Goal: Transaction & Acquisition: Book appointment/travel/reservation

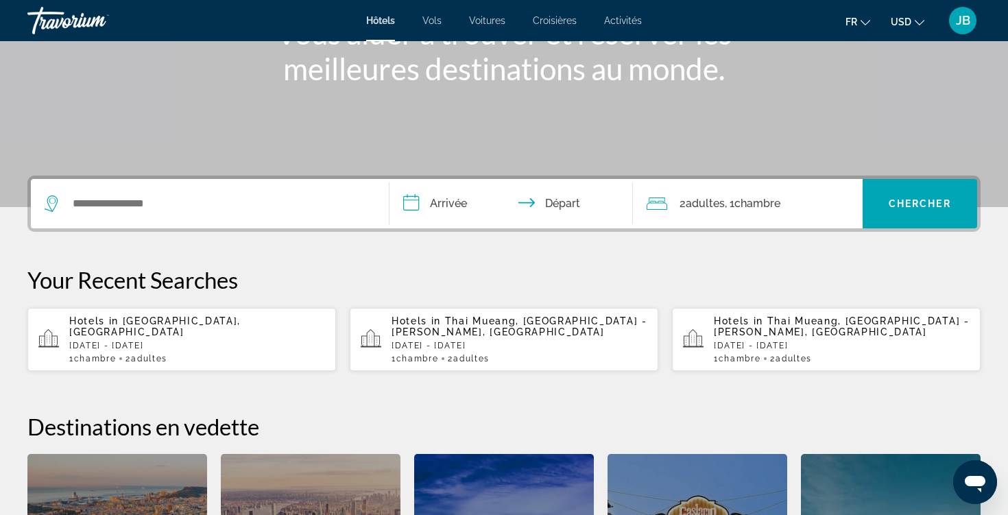
scroll to position [204, 0]
click at [225, 355] on div "1 Chambre pièces 2 Adulte Adultes" at bounding box center [197, 360] width 256 height 10
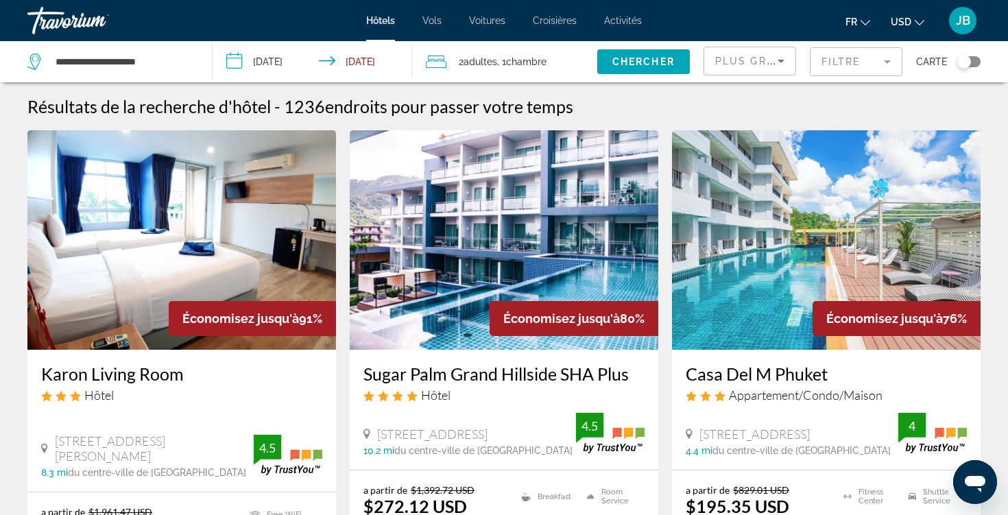
drag, startPoint x: 897, startPoint y: 49, endPoint x: 910, endPoint y: 16, distance: 35.0
click at [910, 16] on span "USD" at bounding box center [901, 21] width 21 height 11
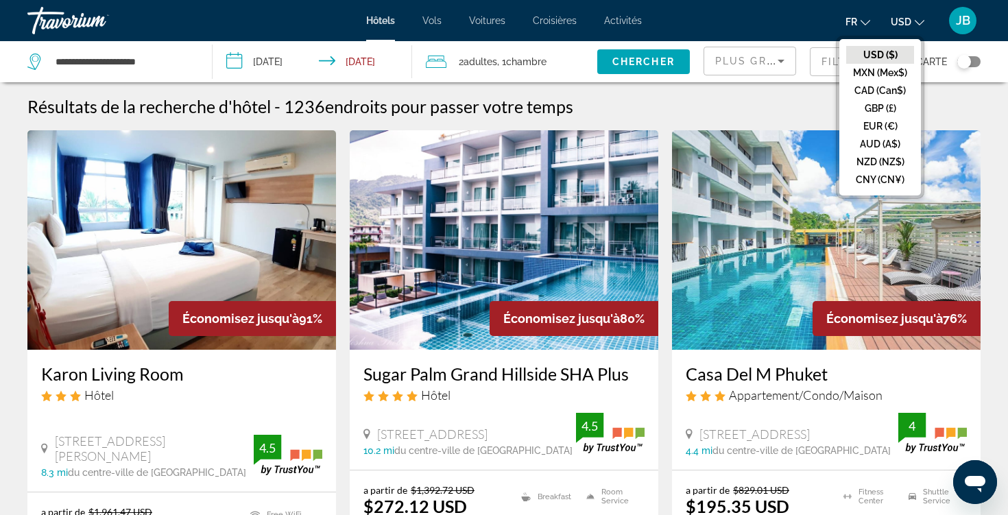
click at [869, 117] on button "EUR (€)" at bounding box center [881, 126] width 68 height 18
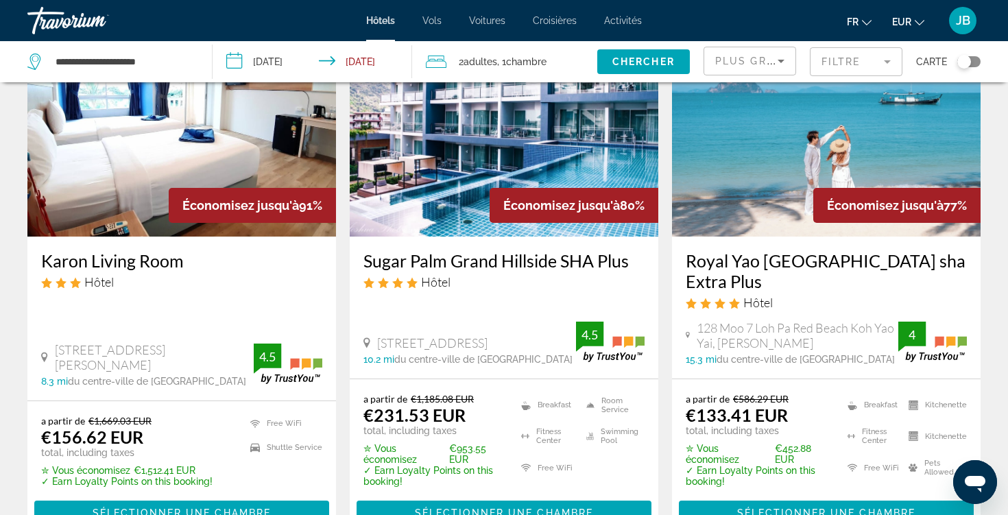
scroll to position [113, 0]
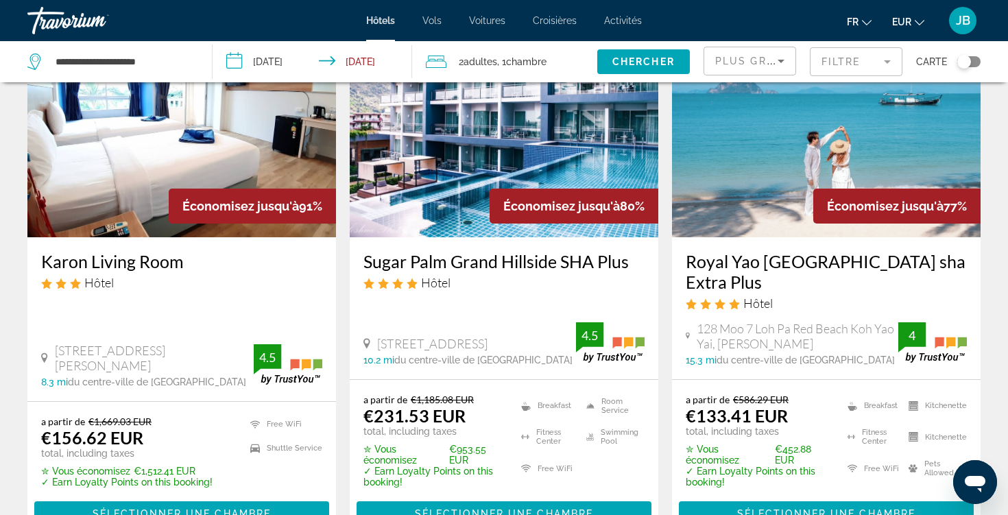
click at [423, 113] on img "Main content" at bounding box center [504, 128] width 309 height 220
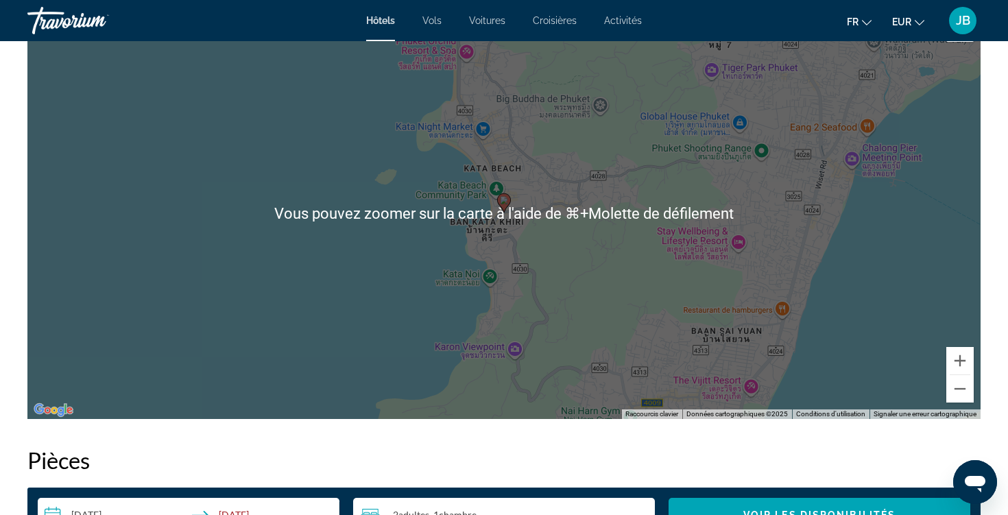
scroll to position [1364, 0]
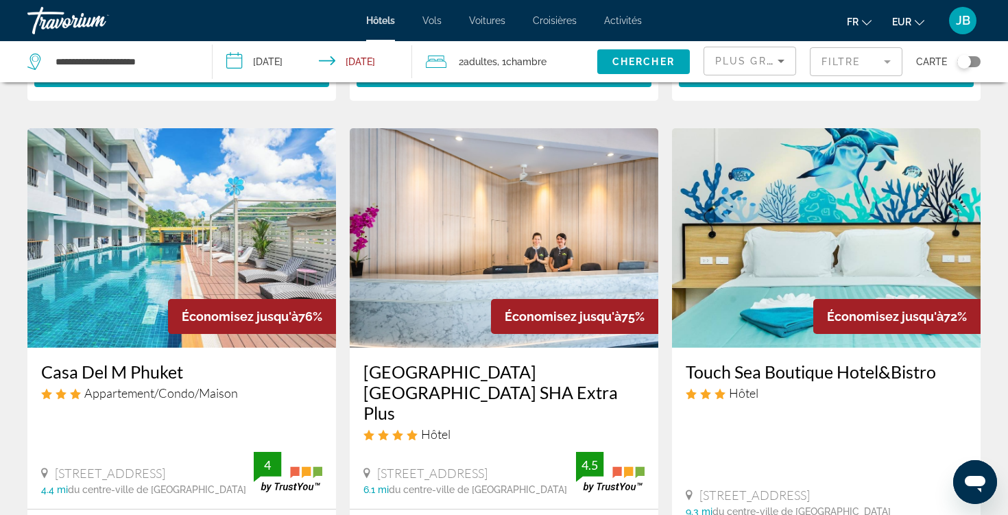
scroll to position [522, 0]
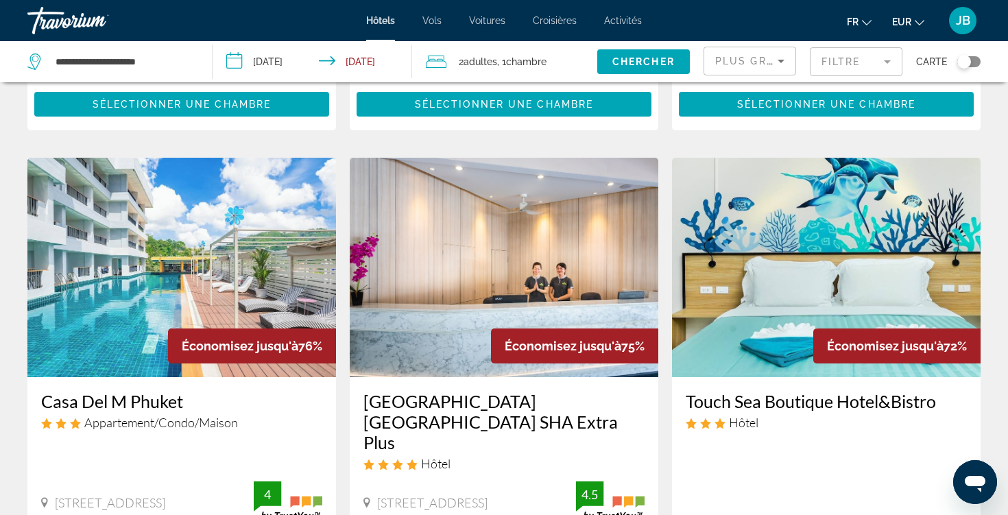
click at [215, 288] on img "Main content" at bounding box center [181, 268] width 309 height 220
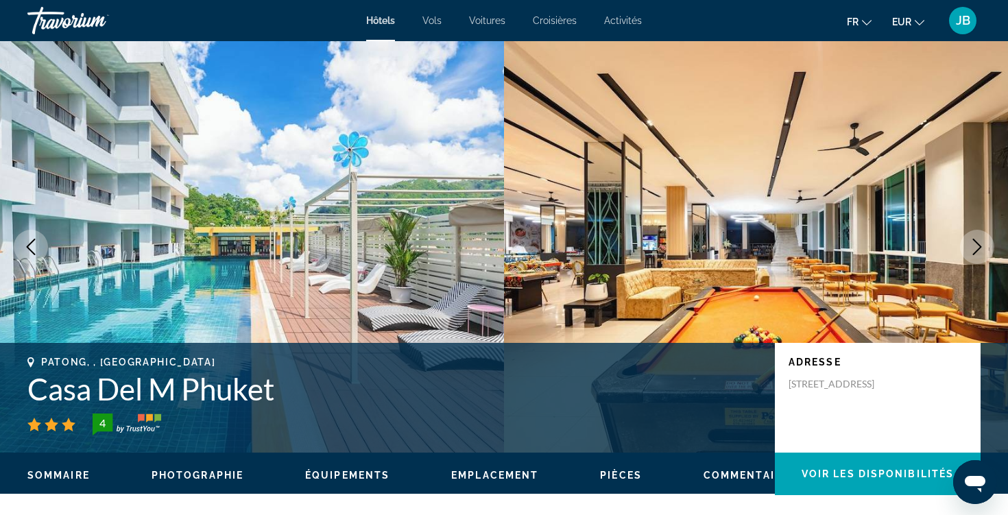
drag, startPoint x: 849, startPoint y: 145, endPoint x: 969, endPoint y: 241, distance: 154.3
click at [969, 241] on icon "Next image" at bounding box center [977, 247] width 16 height 16
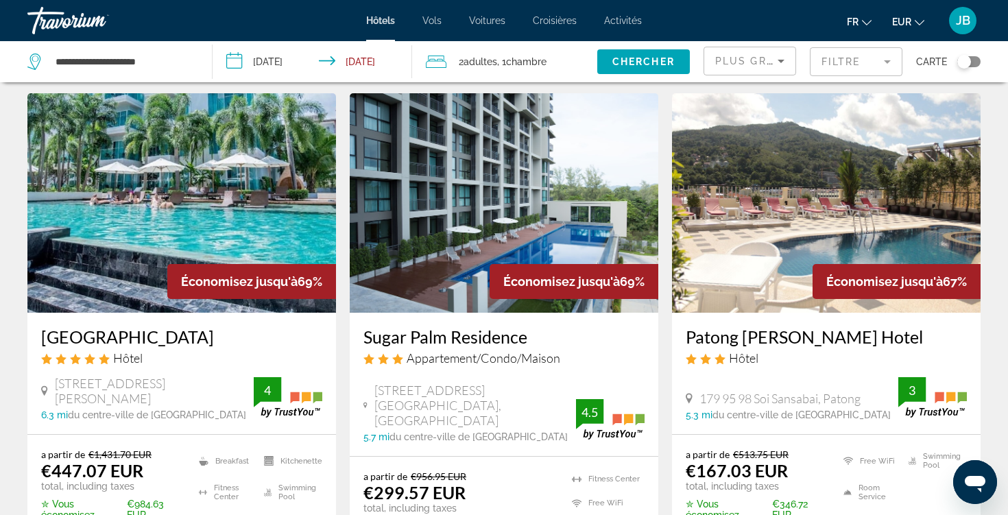
scroll to position [1681, 0]
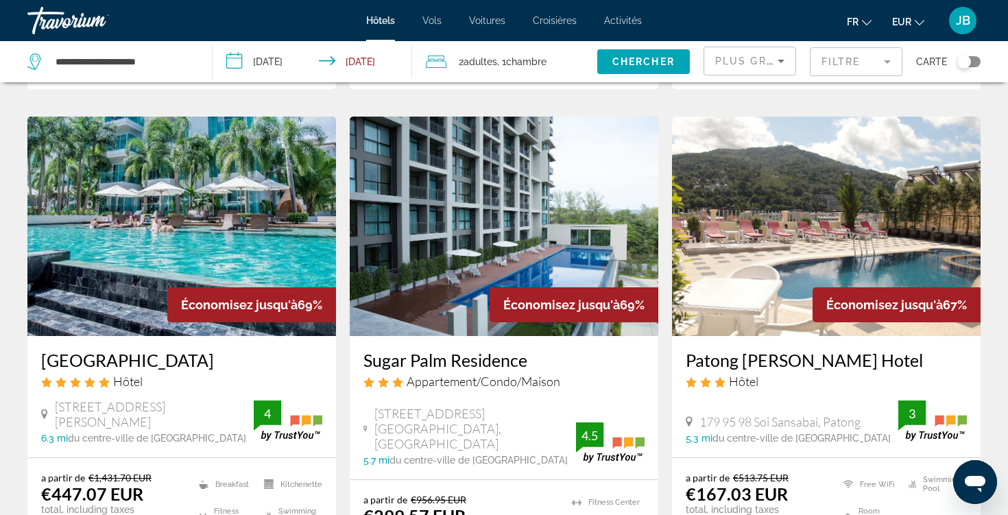
drag, startPoint x: 250, startPoint y: 376, endPoint x: 180, endPoint y: 254, distance: 140.7
click at [180, 287] on div "Économisez jusqu'à 69%" at bounding box center [251, 304] width 169 height 35
click at [290, 196] on img "Main content" at bounding box center [181, 227] width 309 height 220
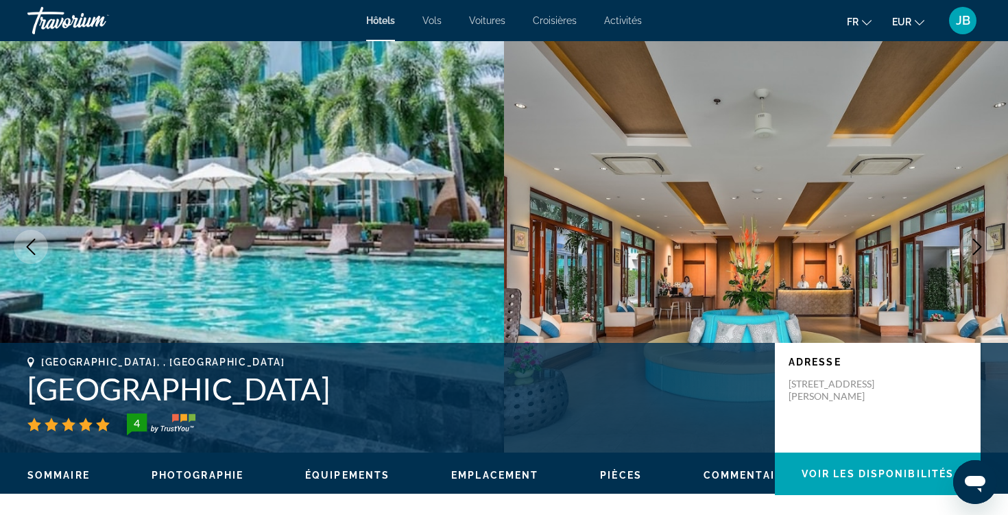
click at [977, 252] on icon "Next image" at bounding box center [977, 247] width 16 height 16
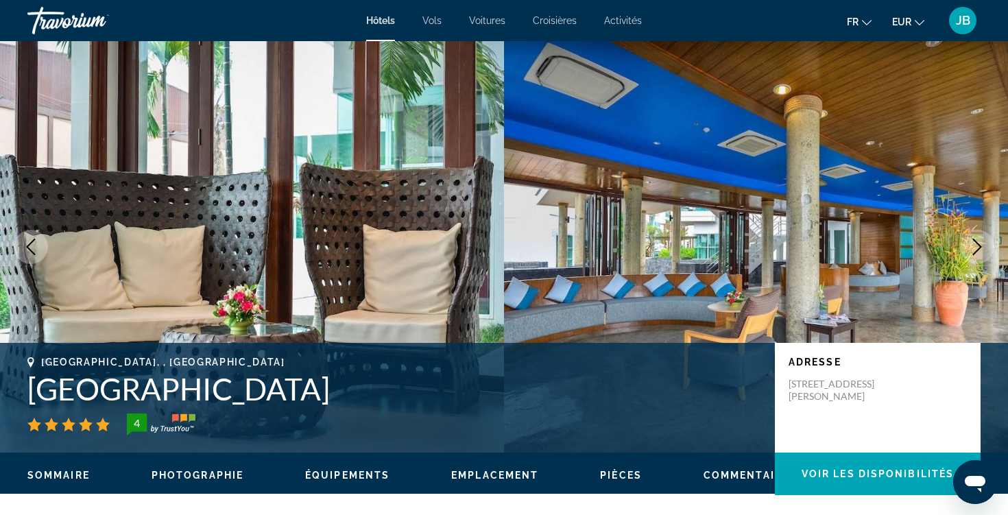
click at [977, 252] on icon "Next image" at bounding box center [977, 247] width 16 height 16
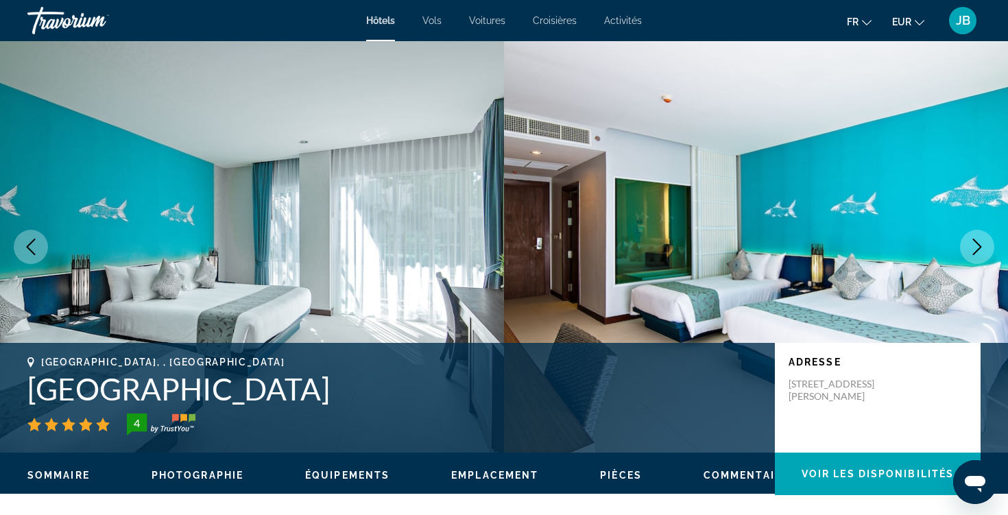
click at [977, 252] on icon "Next image" at bounding box center [977, 247] width 16 height 16
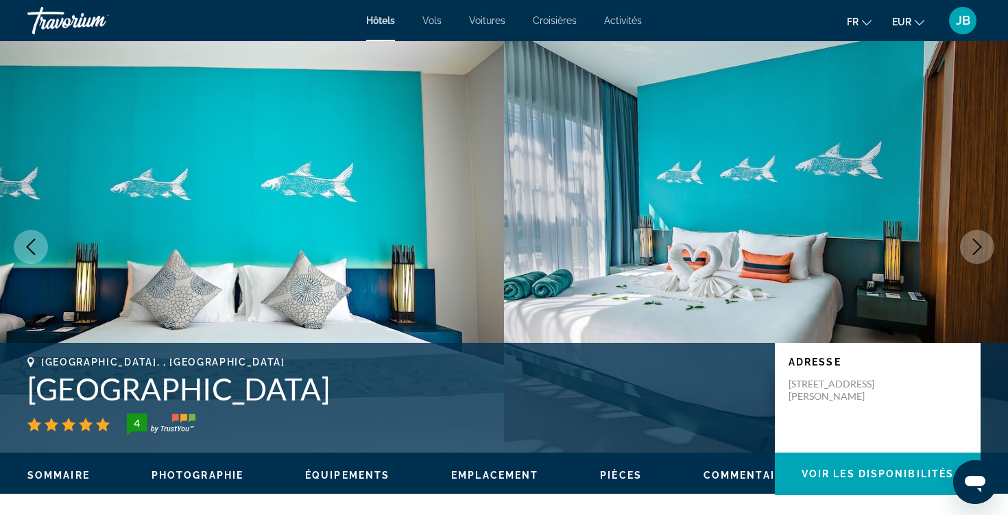
click at [977, 252] on icon "Next image" at bounding box center [977, 247] width 16 height 16
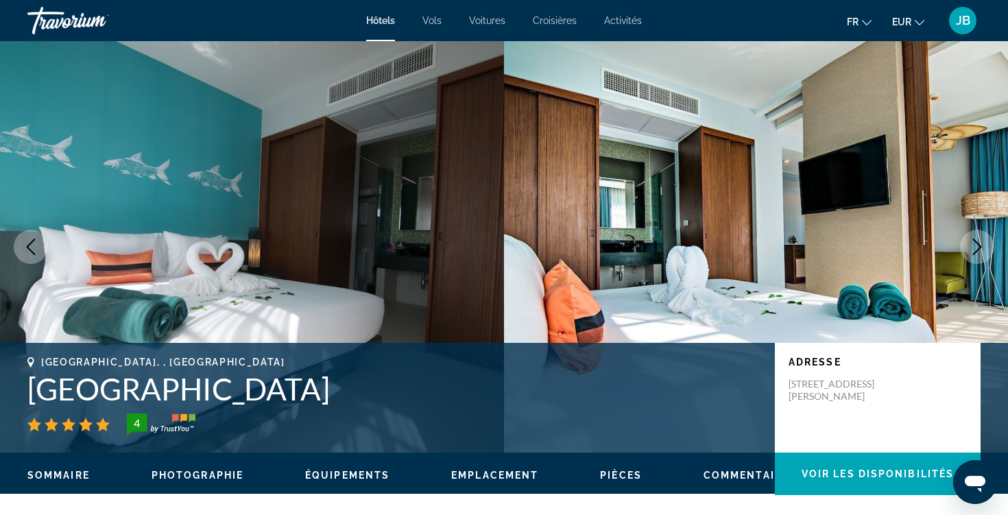
click at [977, 252] on icon "Next image" at bounding box center [977, 247] width 16 height 16
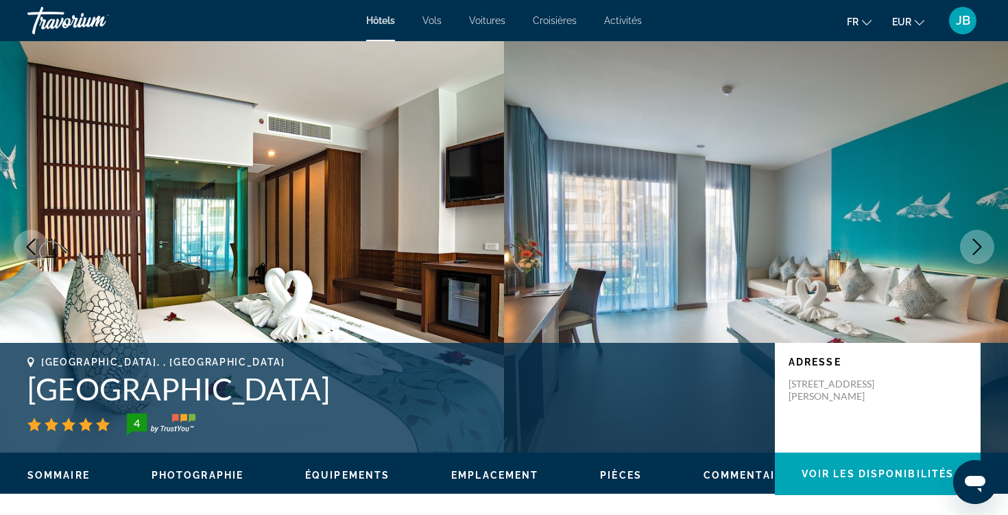
click at [977, 252] on icon "Next image" at bounding box center [977, 247] width 16 height 16
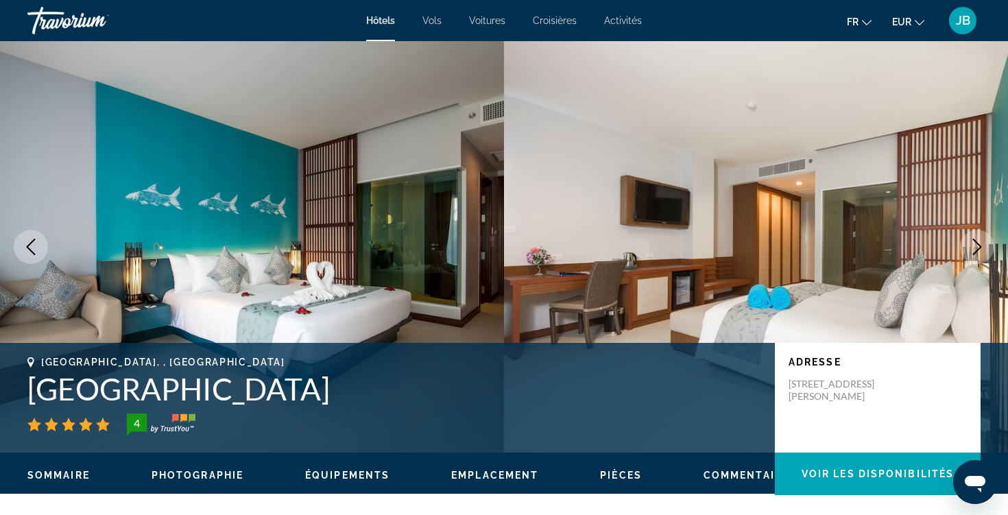
click at [977, 252] on icon "Next image" at bounding box center [977, 247] width 16 height 16
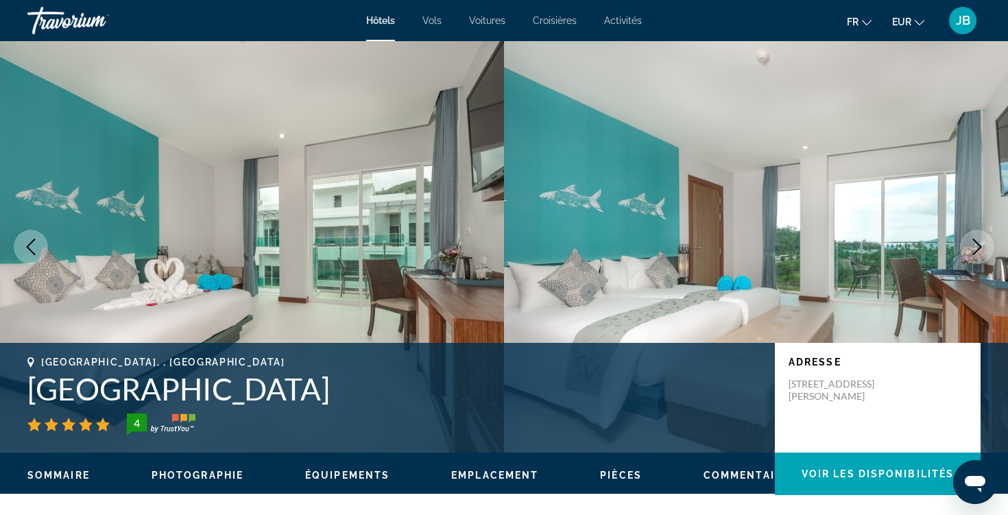
click at [977, 252] on icon "Next image" at bounding box center [977, 247] width 16 height 16
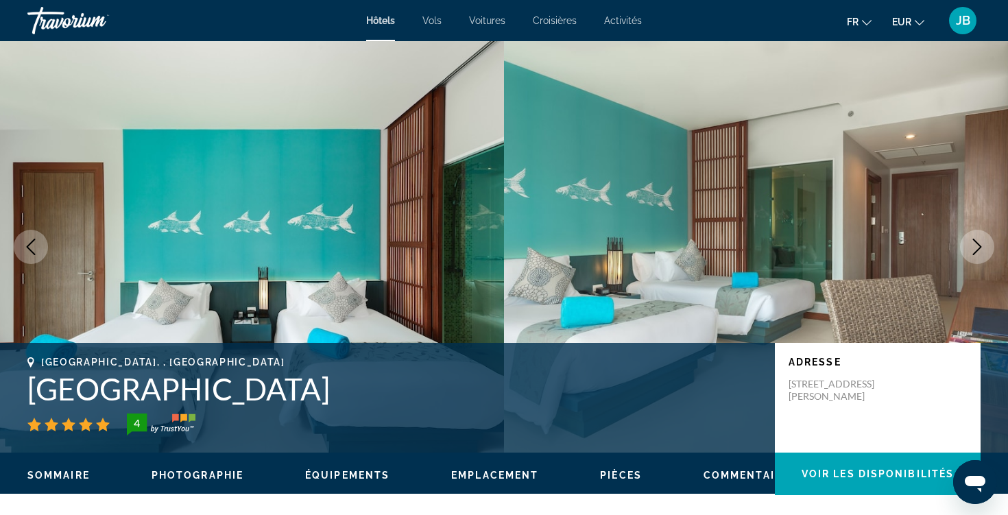
click at [977, 252] on icon "Next image" at bounding box center [977, 247] width 16 height 16
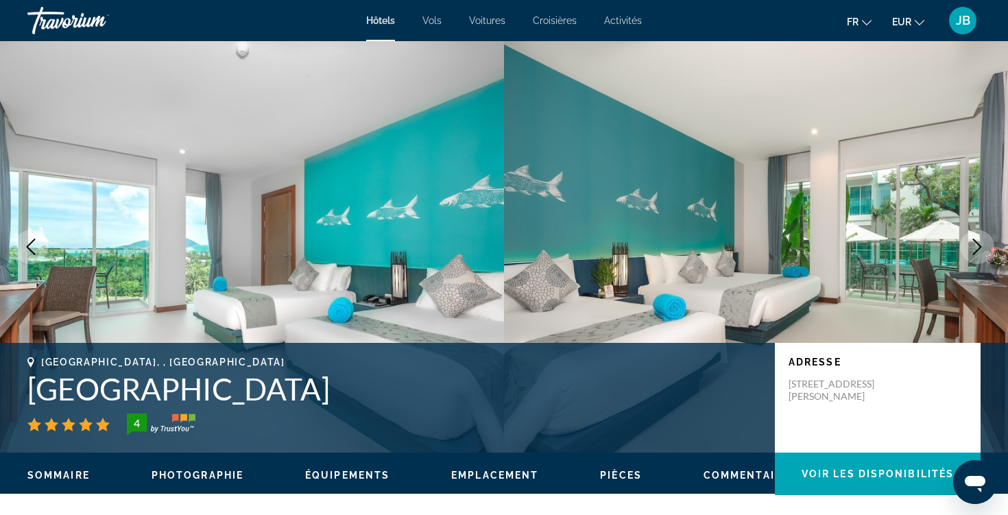
click at [977, 252] on icon "Next image" at bounding box center [977, 247] width 16 height 16
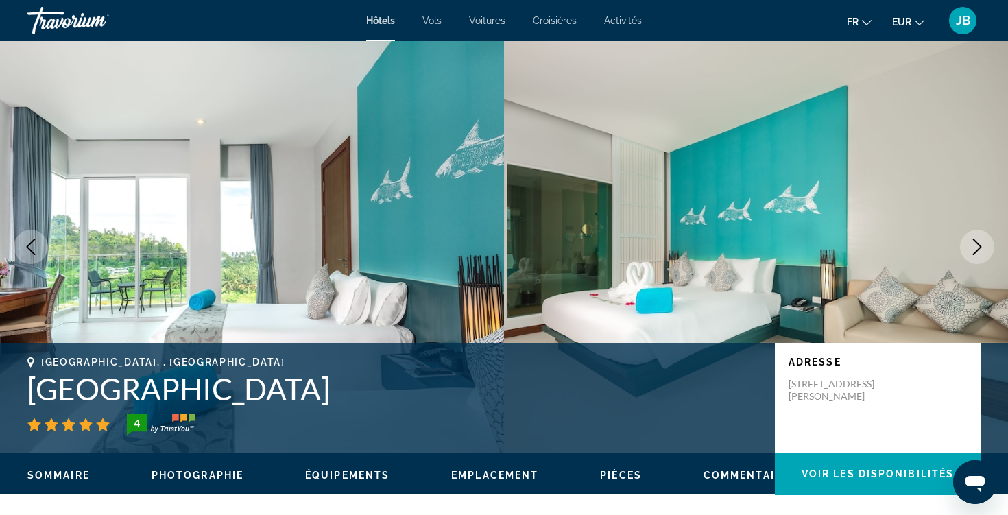
click at [977, 252] on icon "Next image" at bounding box center [977, 247] width 16 height 16
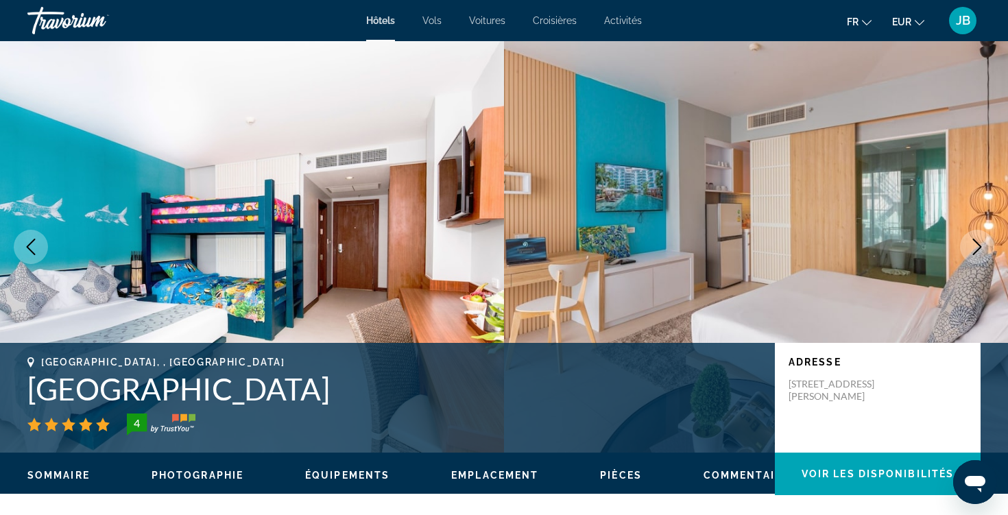
click at [976, 249] on icon "Next image" at bounding box center [977, 247] width 16 height 16
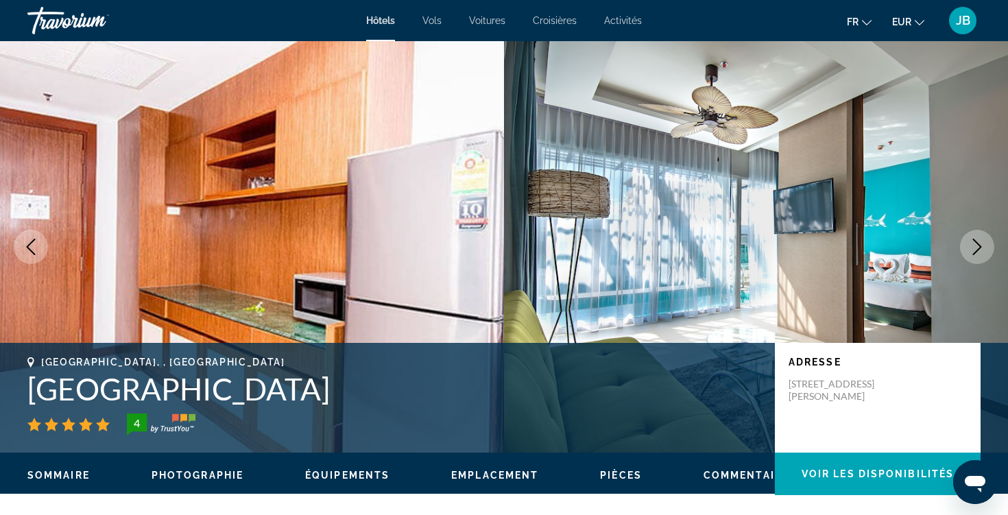
click at [976, 249] on icon "Next image" at bounding box center [977, 247] width 16 height 16
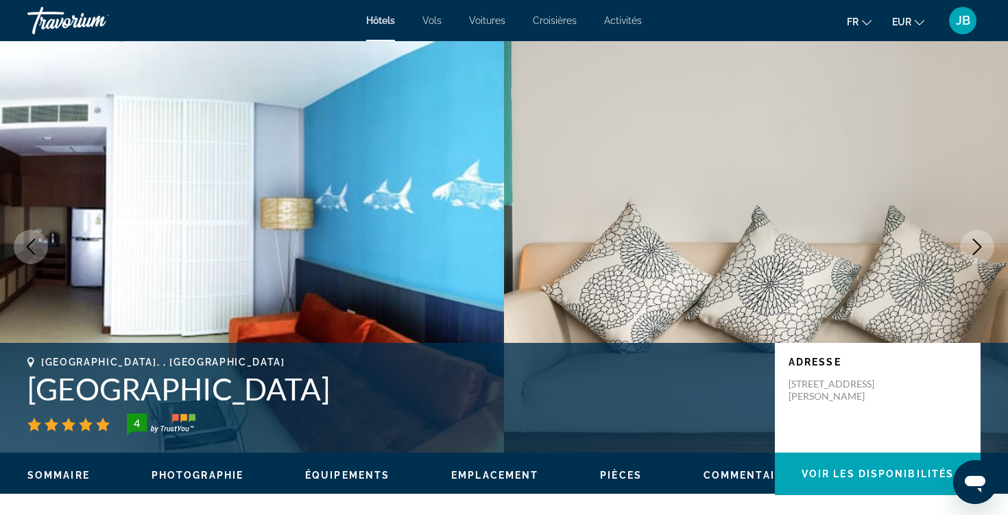
click at [976, 249] on icon "Next image" at bounding box center [977, 247] width 16 height 16
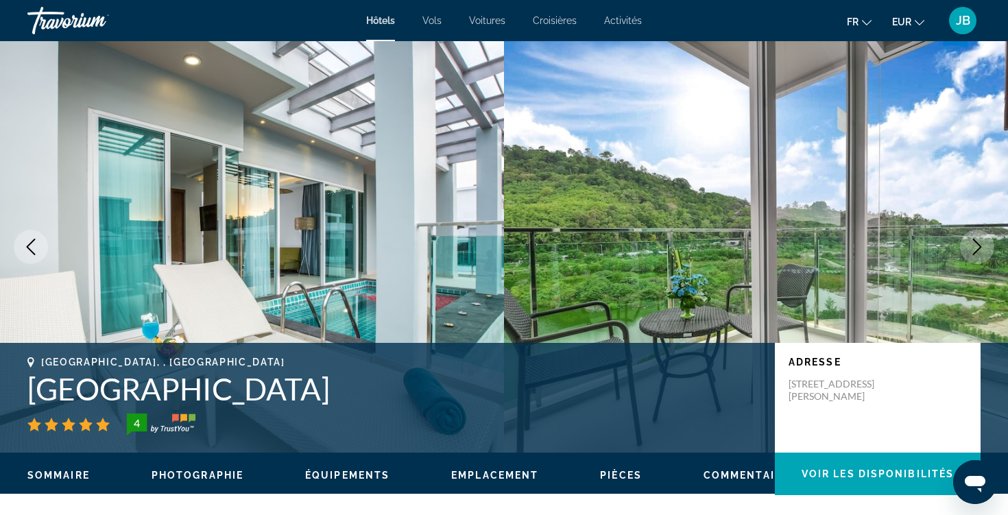
click at [976, 249] on icon "Next image" at bounding box center [977, 247] width 16 height 16
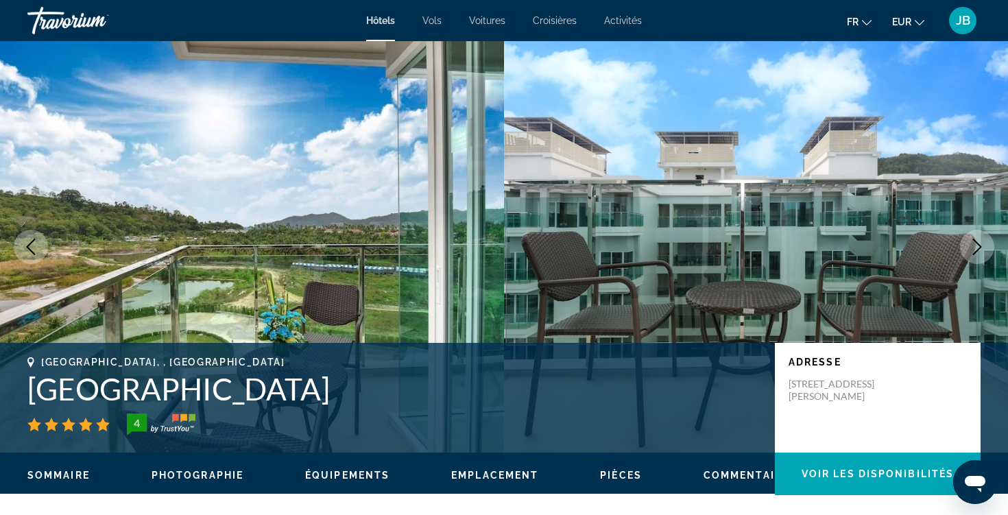
click at [976, 249] on icon "Next image" at bounding box center [977, 247] width 16 height 16
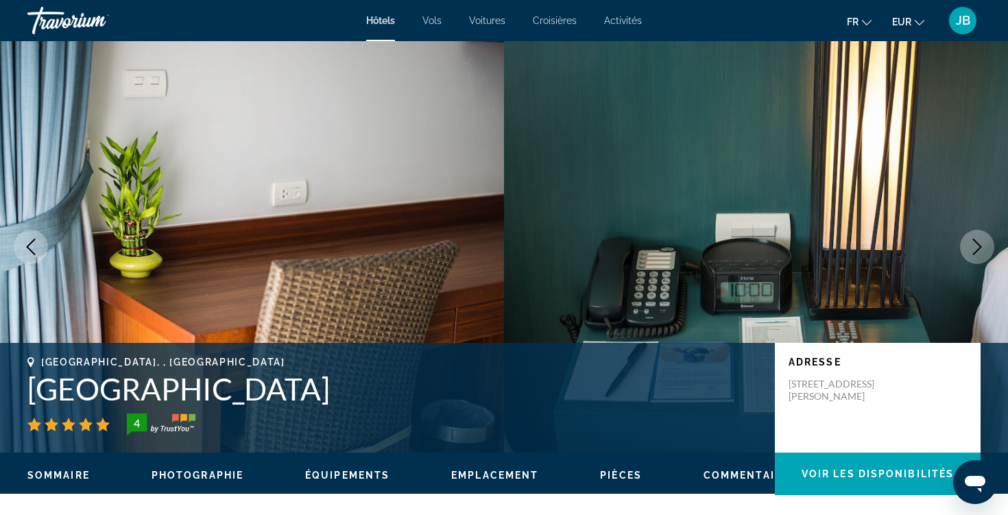
click at [976, 249] on icon "Next image" at bounding box center [977, 247] width 16 height 16
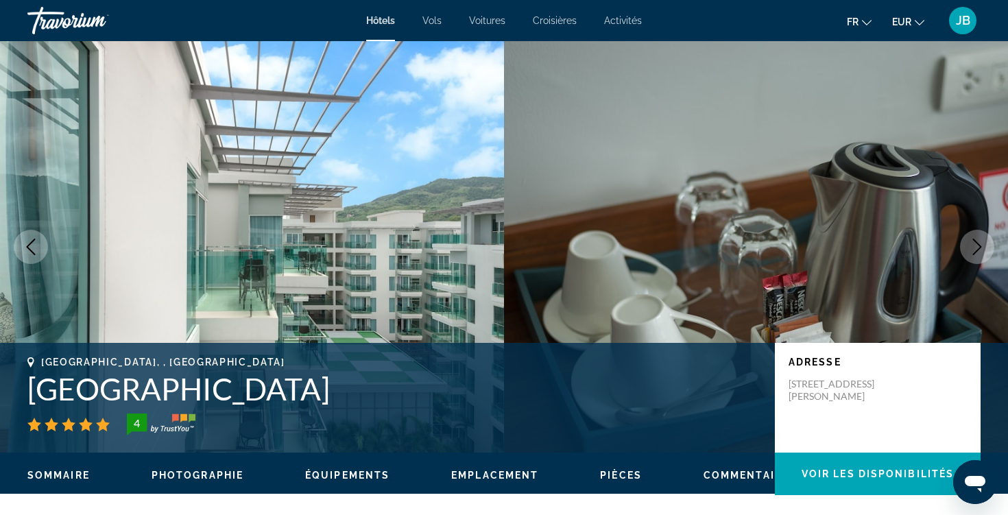
click at [976, 249] on icon "Next image" at bounding box center [977, 247] width 16 height 16
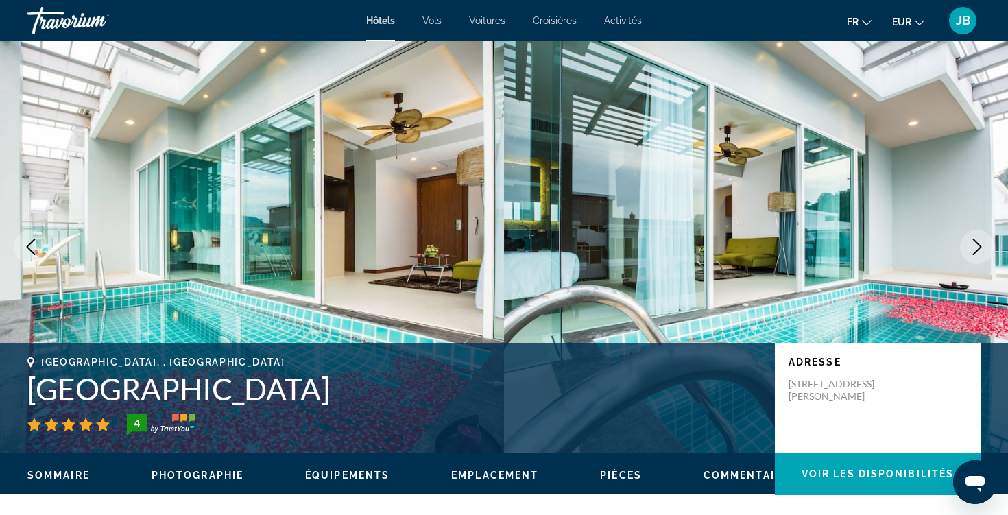
click at [976, 249] on icon "Next image" at bounding box center [977, 247] width 16 height 16
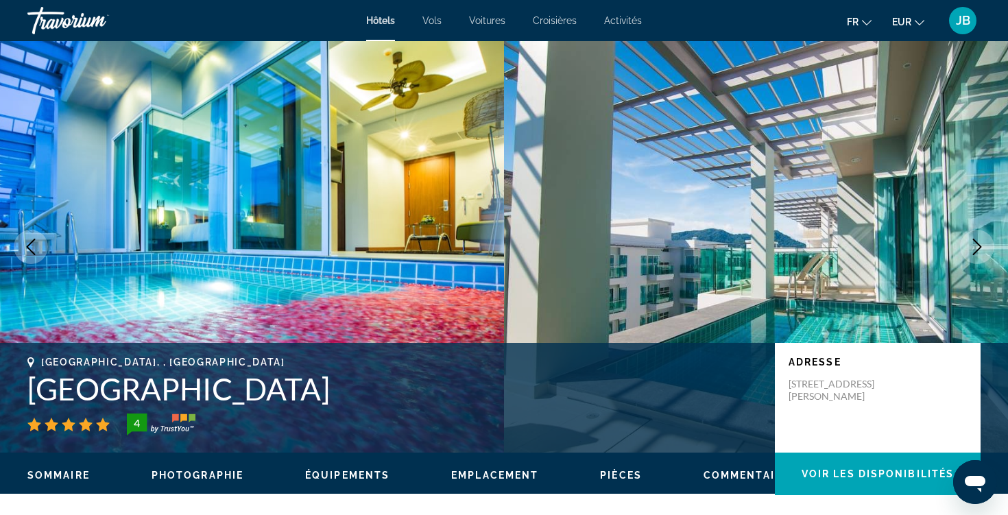
click at [976, 249] on icon "Next image" at bounding box center [977, 247] width 16 height 16
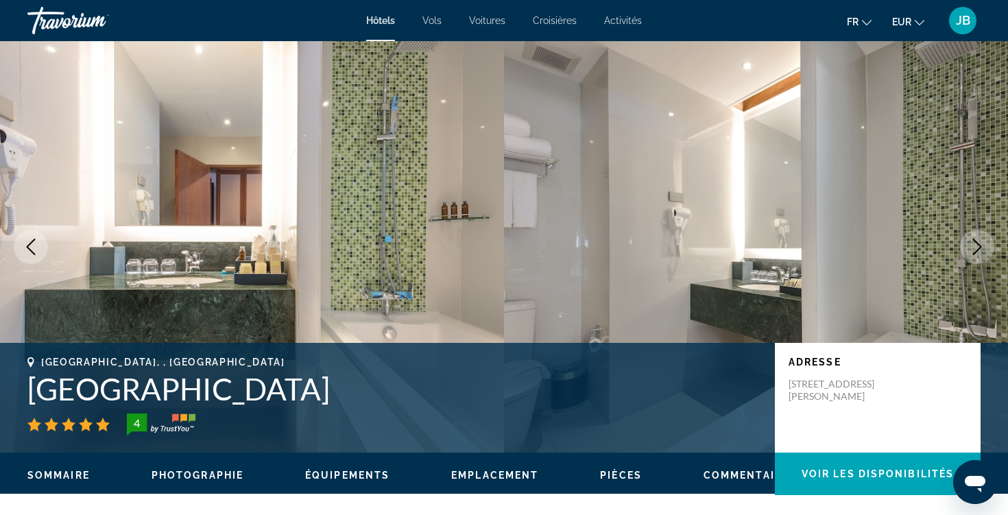
click at [976, 250] on icon "Next image" at bounding box center [977, 247] width 16 height 16
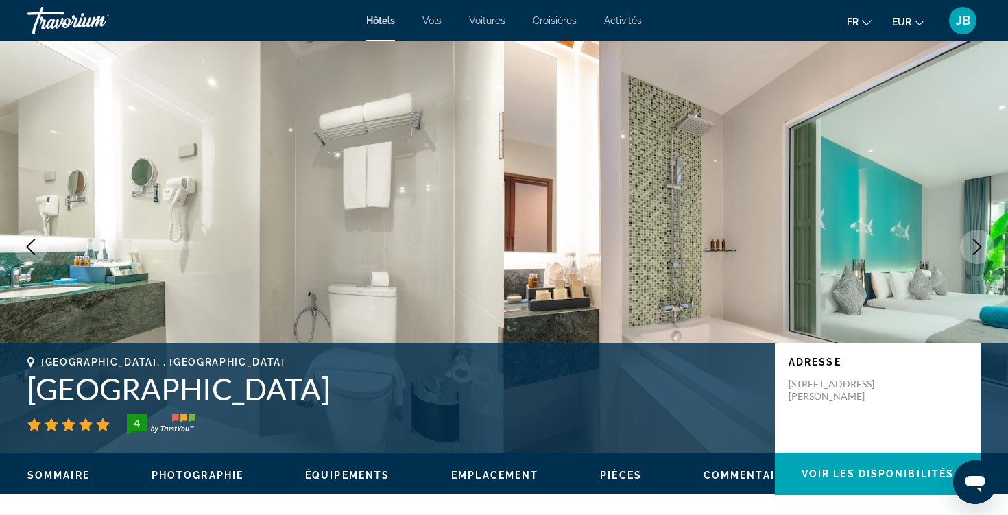
click at [976, 250] on icon "Next image" at bounding box center [977, 247] width 16 height 16
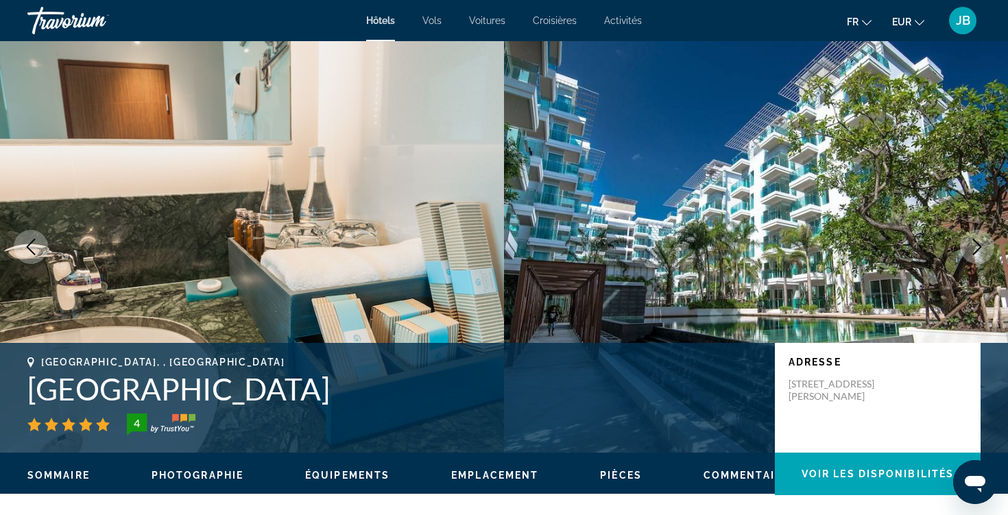
click at [976, 250] on icon "Next image" at bounding box center [977, 247] width 16 height 16
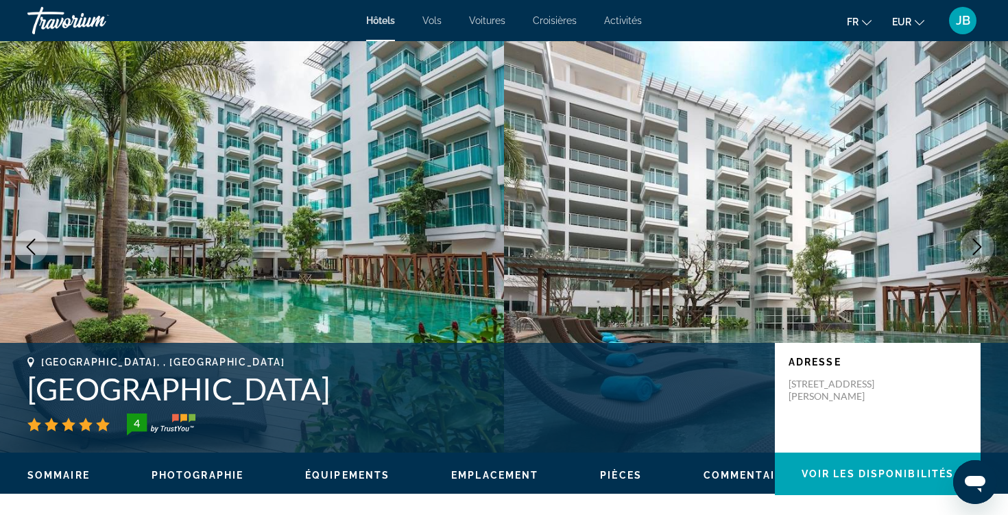
click at [976, 250] on icon "Next image" at bounding box center [977, 247] width 16 height 16
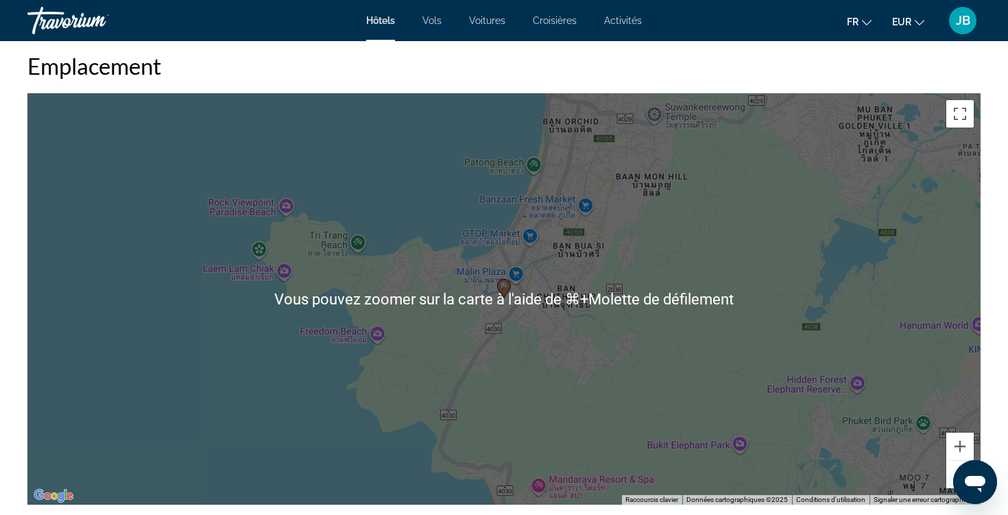
scroll to position [1214, 0]
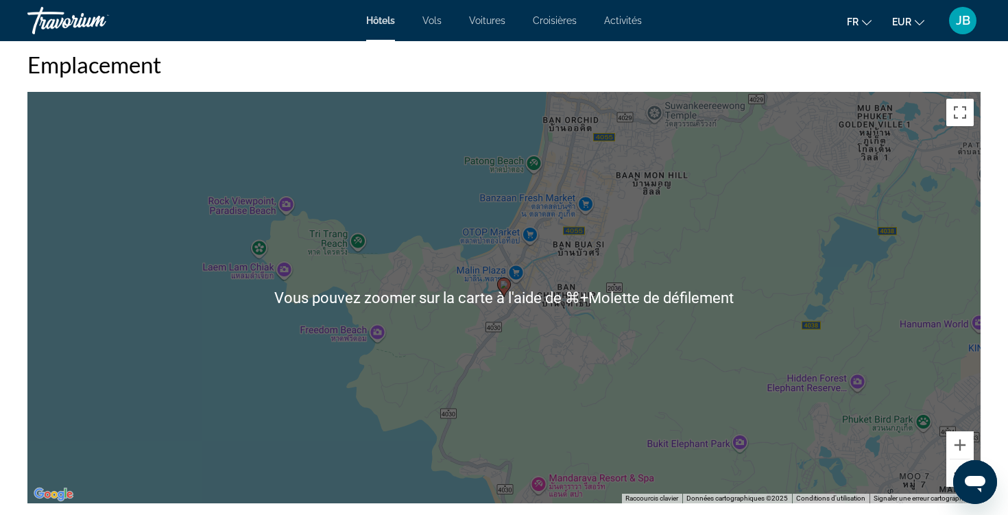
click at [949, 475] on button "Zoom arrière" at bounding box center [960, 473] width 27 height 27
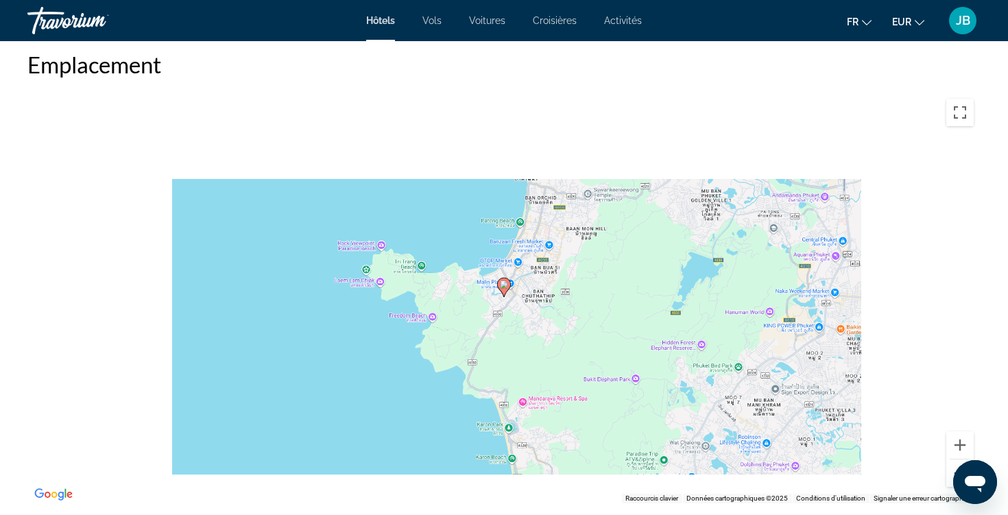
click at [949, 475] on button "Zoom arrière" at bounding box center [960, 473] width 27 height 27
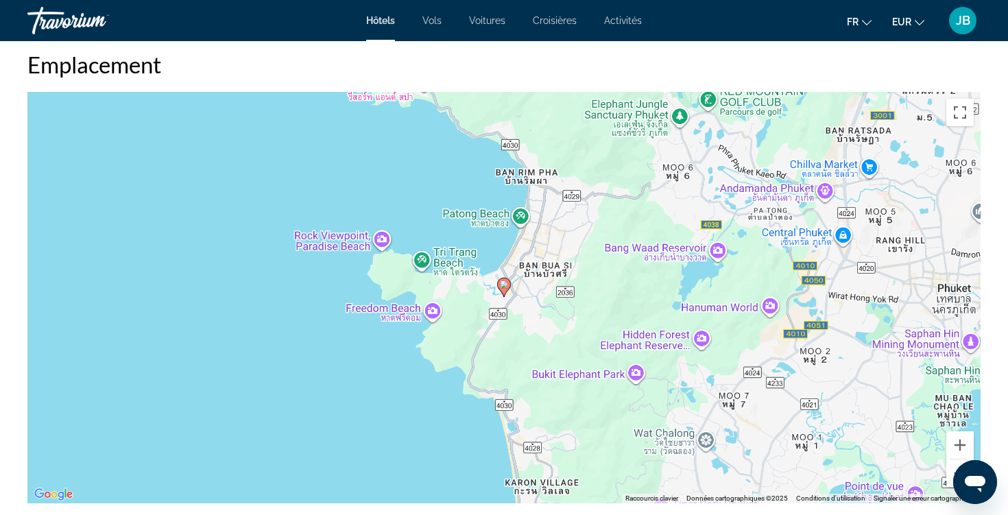
click at [949, 475] on button "Zoom arrière" at bounding box center [960, 473] width 27 height 27
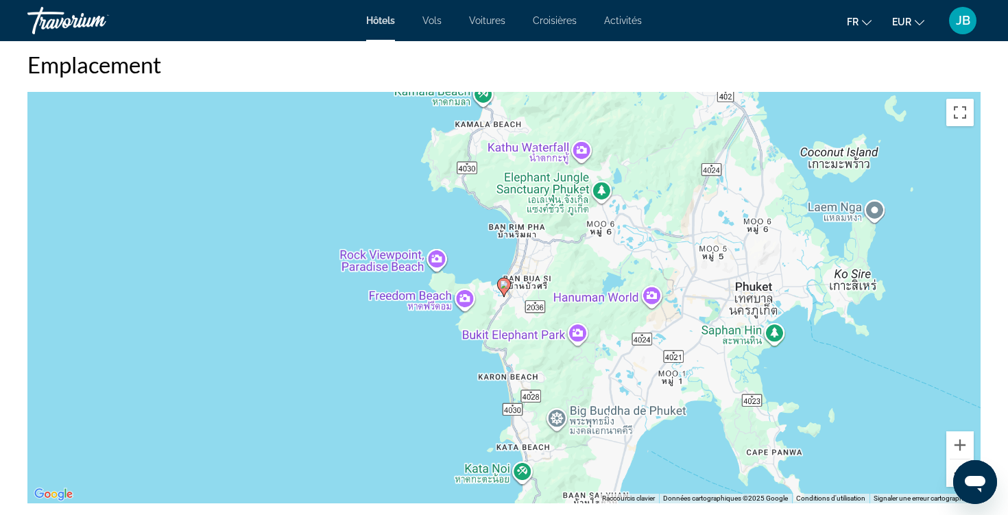
click at [949, 475] on button "Zoom arrière" at bounding box center [960, 473] width 27 height 27
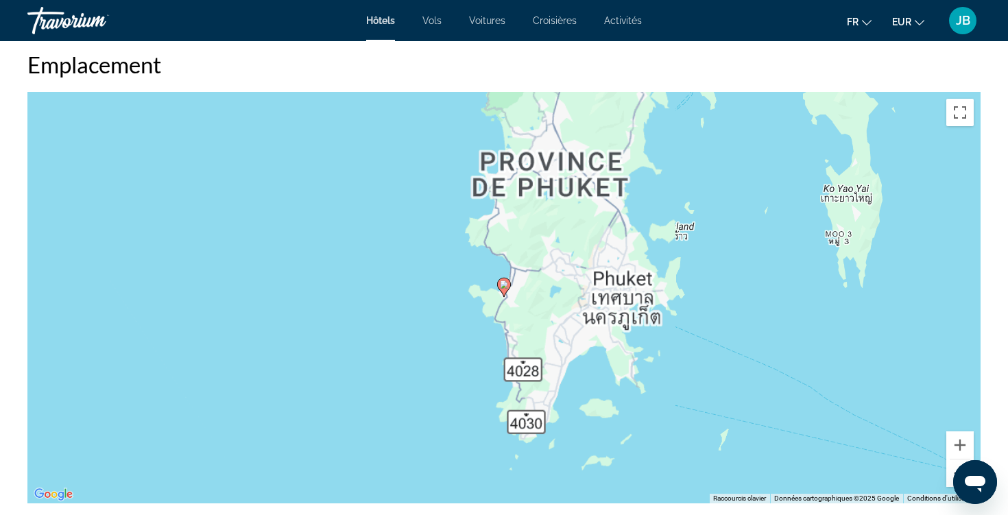
click at [949, 475] on button "Zoom arrière" at bounding box center [960, 473] width 27 height 27
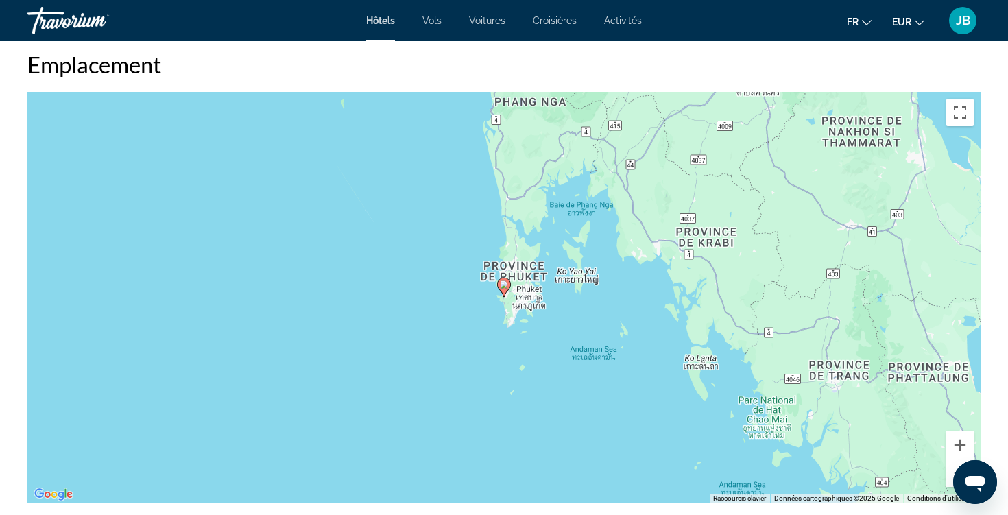
click at [949, 475] on button "Zoom arrière" at bounding box center [960, 473] width 27 height 27
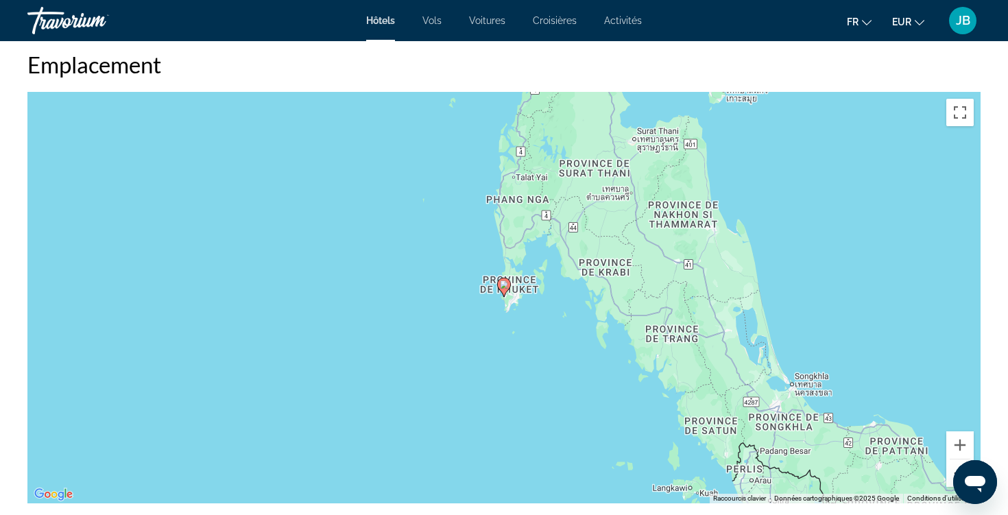
click at [949, 475] on button "Zoom arrière" at bounding box center [960, 473] width 27 height 27
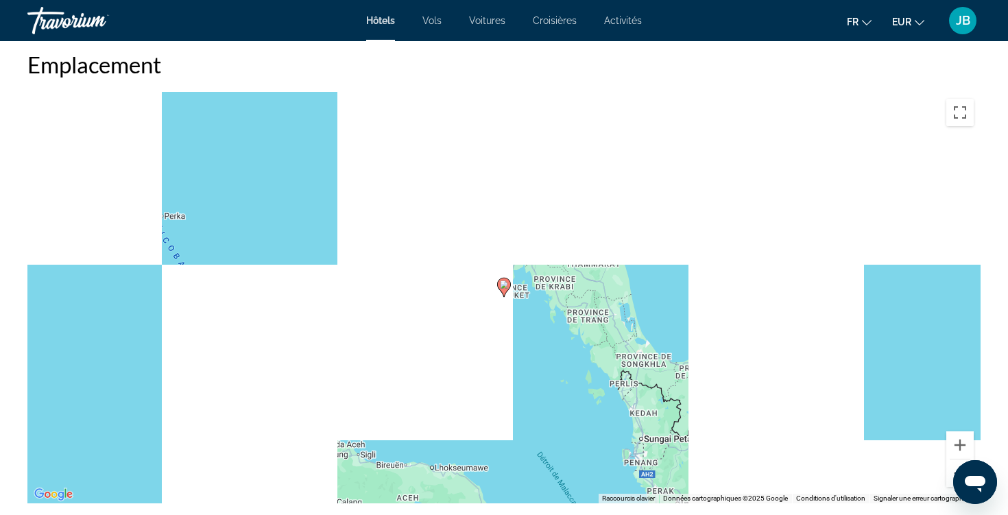
click at [949, 475] on button "Zoom arrière" at bounding box center [960, 473] width 27 height 27
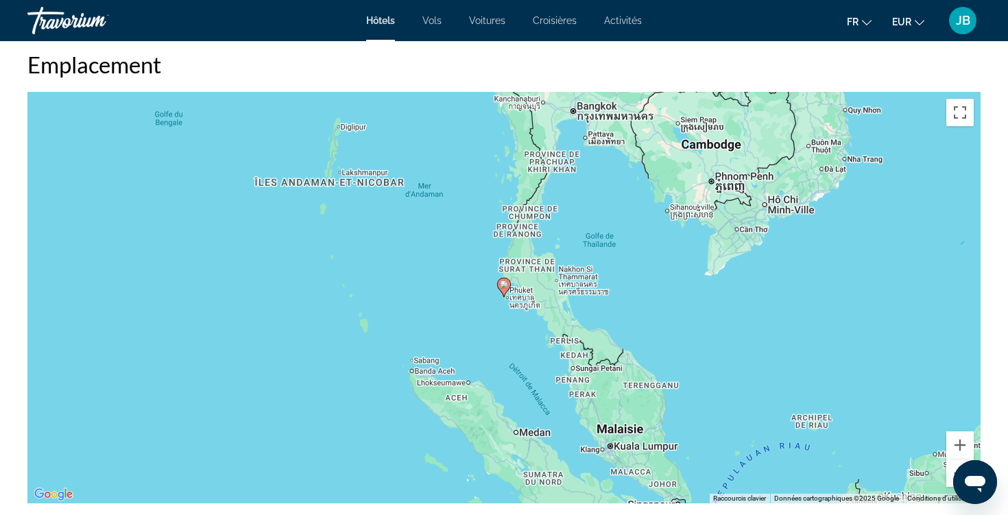
click at [949, 475] on button "Zoom arrière" at bounding box center [960, 473] width 27 height 27
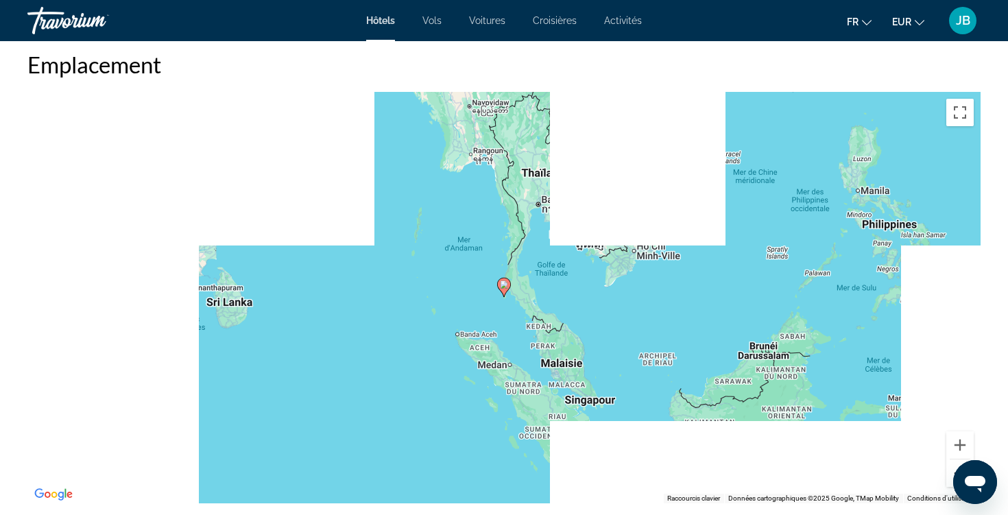
click at [949, 475] on button "Zoom arrière" at bounding box center [960, 473] width 27 height 27
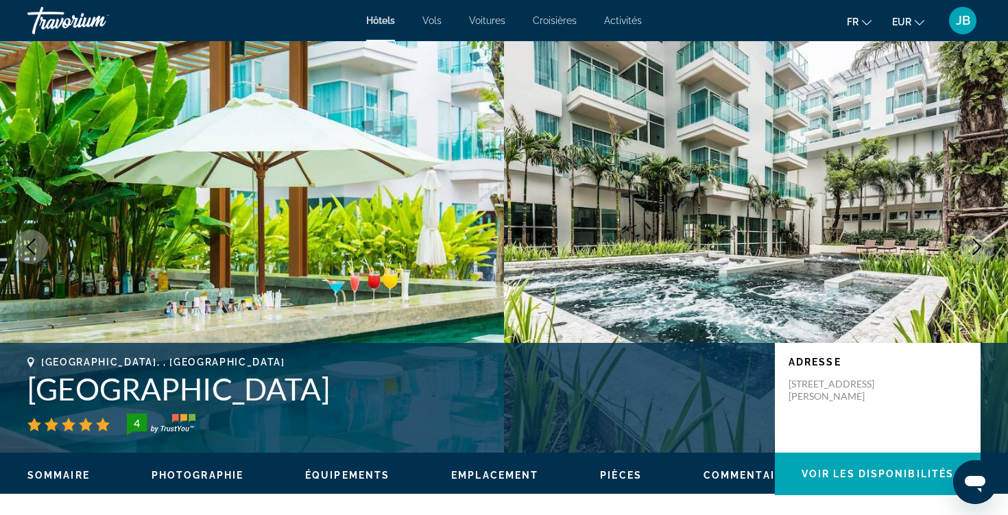
scroll to position [0, 0]
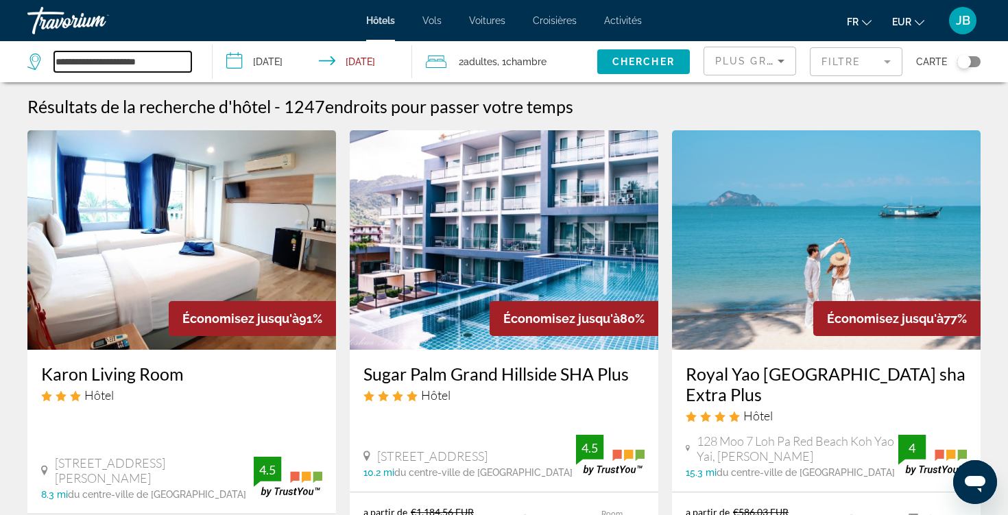
click at [137, 64] on input "**********" at bounding box center [122, 61] width 137 height 21
drag, startPoint x: 174, startPoint y: 67, endPoint x: 1, endPoint y: 67, distance: 173.6
click at [1, 67] on app-destination-search "**********" at bounding box center [106, 61] width 213 height 41
drag, startPoint x: 182, startPoint y: 62, endPoint x: 0, endPoint y: 62, distance: 181.8
click at [0, 62] on app-destination-search "**********" at bounding box center [106, 61] width 213 height 41
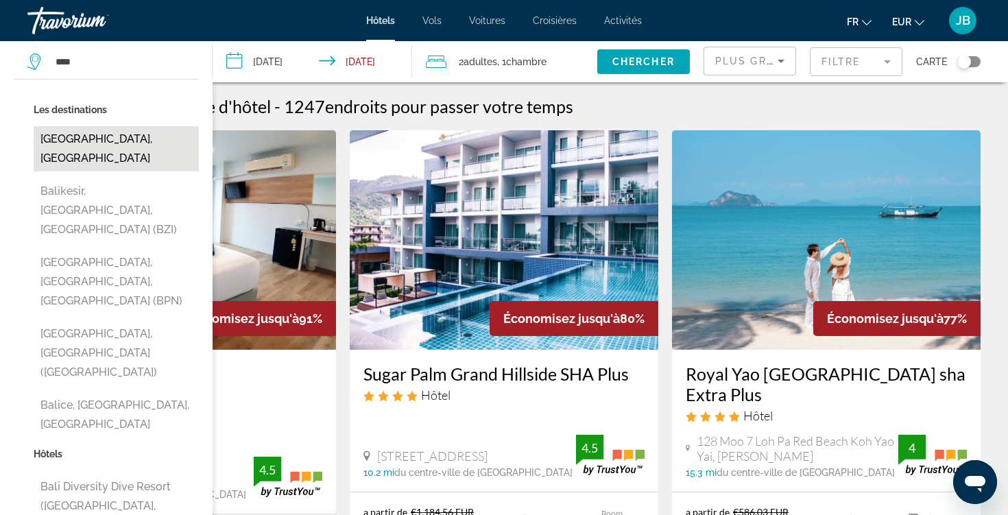
click at [95, 139] on button "[GEOGRAPHIC_DATA], [GEOGRAPHIC_DATA]" at bounding box center [116, 148] width 165 height 45
type input "**********"
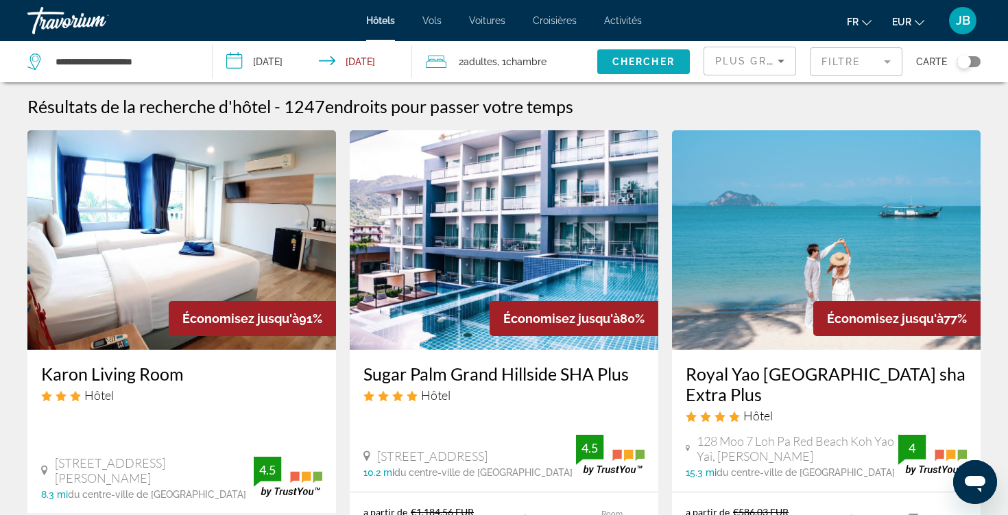
click at [623, 67] on span "Search widget" at bounding box center [644, 61] width 93 height 33
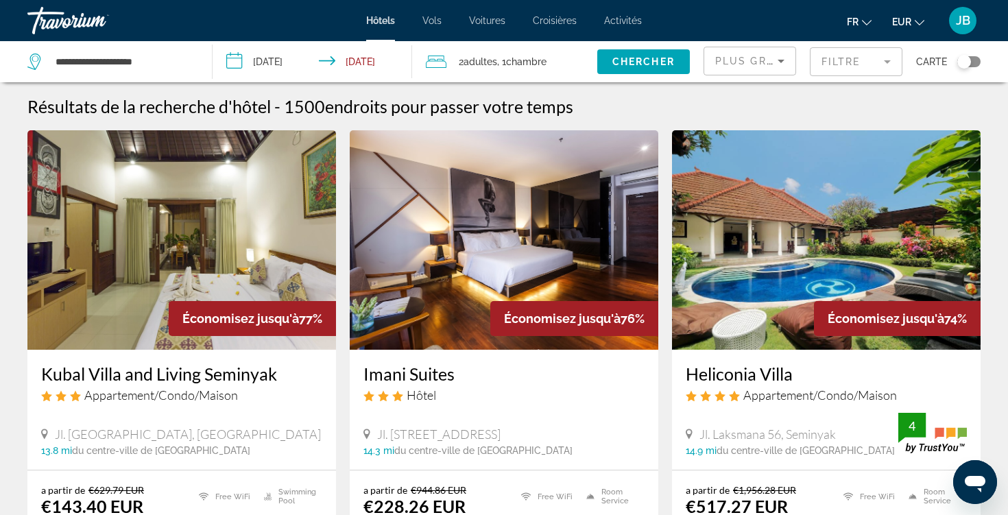
click at [853, 67] on mat-form-field "Filtre" at bounding box center [856, 61] width 93 height 29
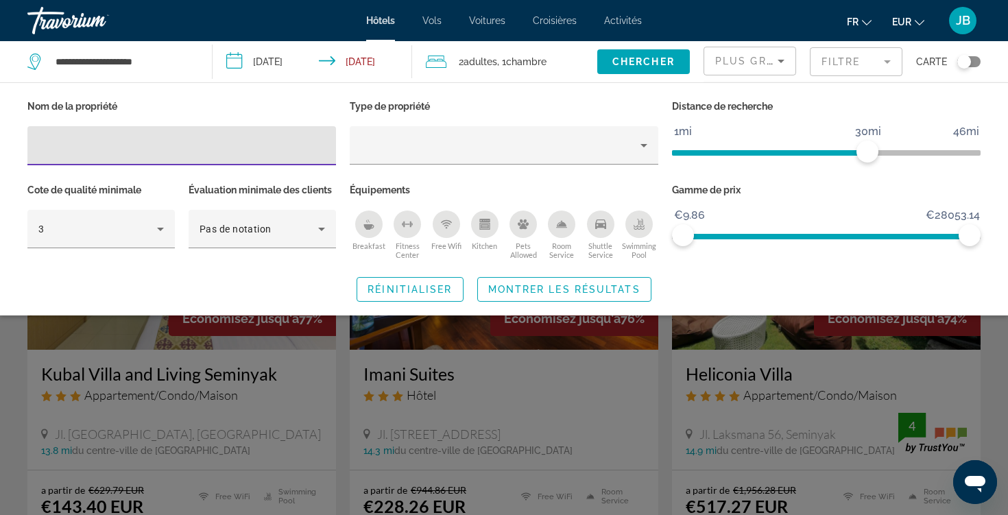
click at [857, 67] on mat-form-field "Filtre" at bounding box center [856, 61] width 93 height 29
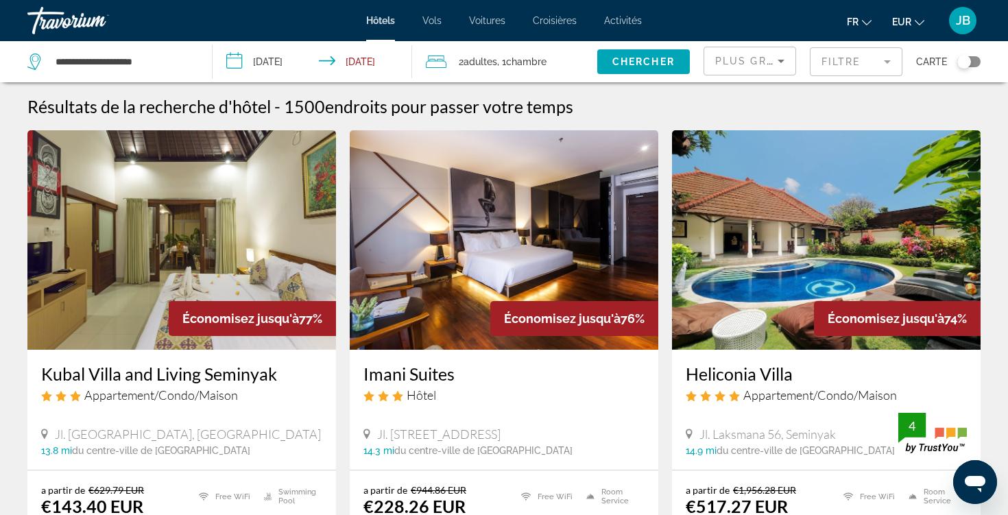
click at [766, 71] on div "Plus grandes économies" at bounding box center [750, 66] width 69 height 38
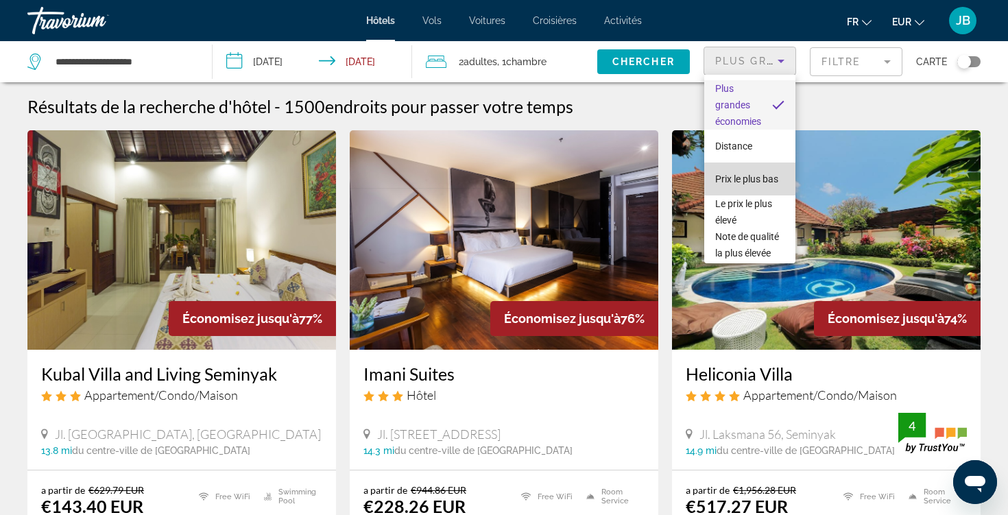
click at [753, 185] on span "Prix le plus bas" at bounding box center [747, 179] width 63 height 16
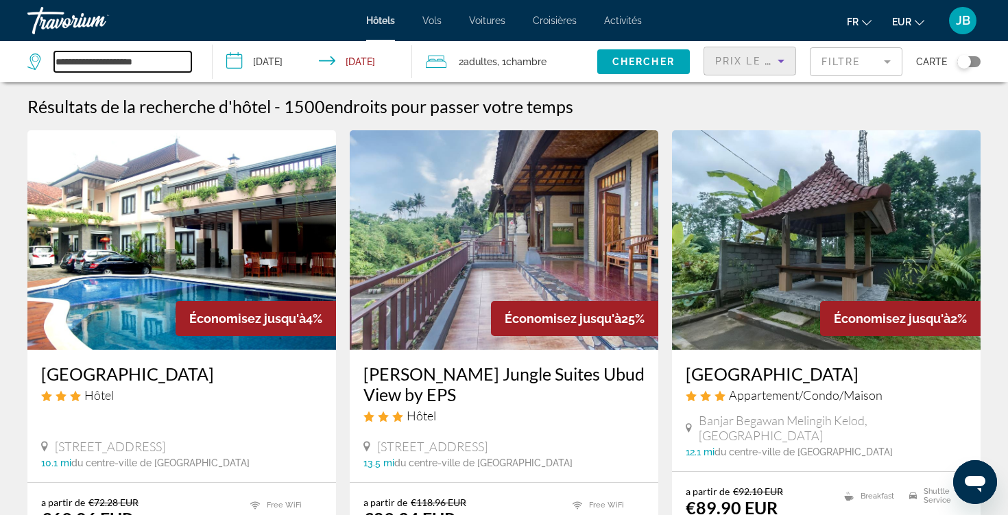
click at [139, 66] on input "**********" at bounding box center [122, 61] width 137 height 21
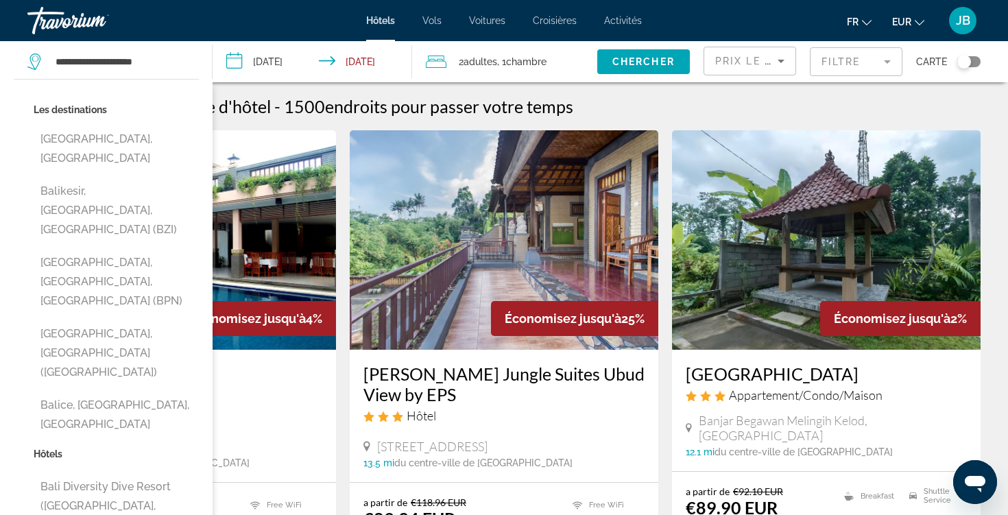
click at [100, 23] on div "Travorium" at bounding box center [95, 21] width 137 height 36
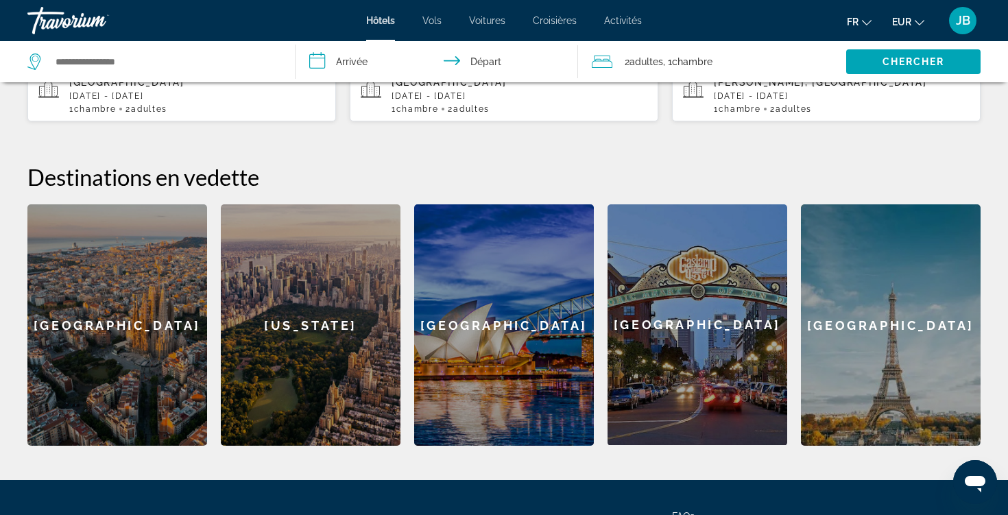
scroll to position [469, 0]
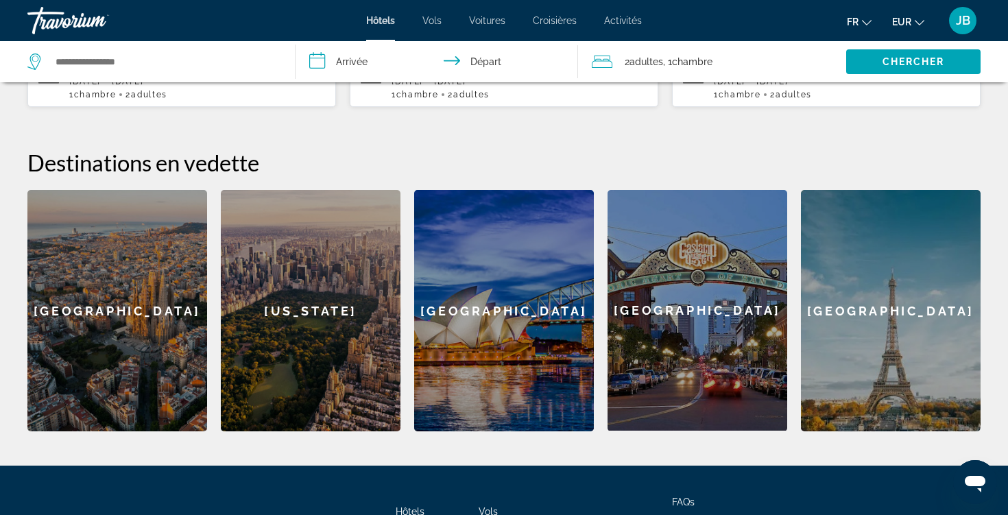
click at [455, 344] on div "[GEOGRAPHIC_DATA]" at bounding box center [504, 310] width 180 height 241
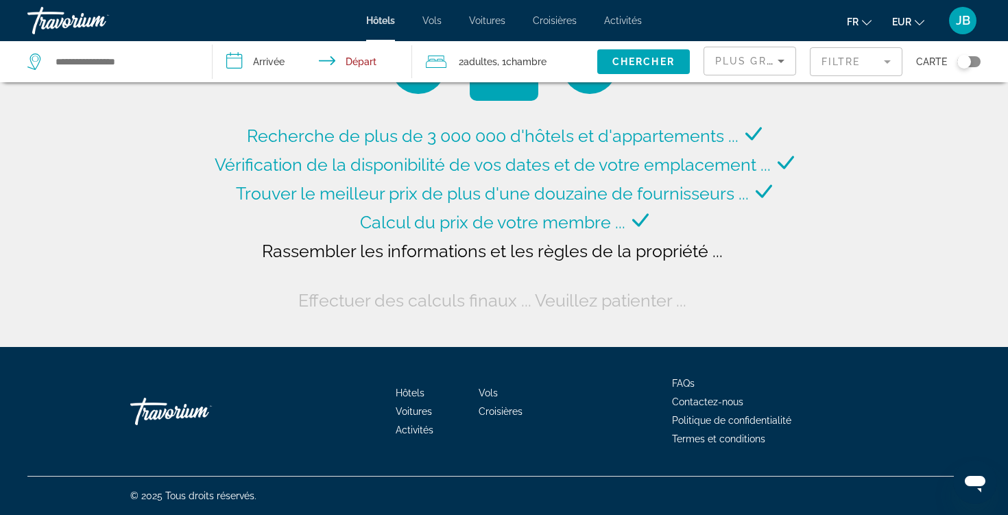
type input "**********"
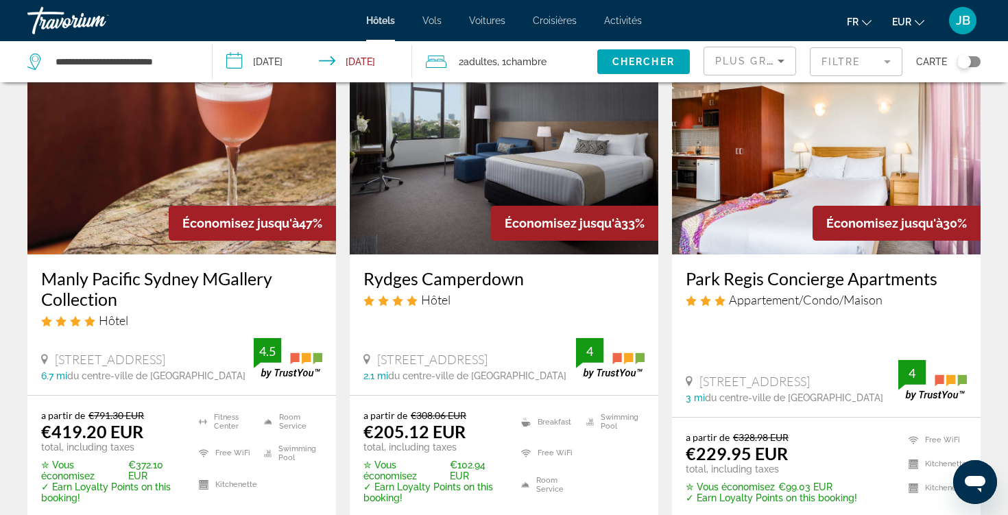
scroll to position [99, 0]
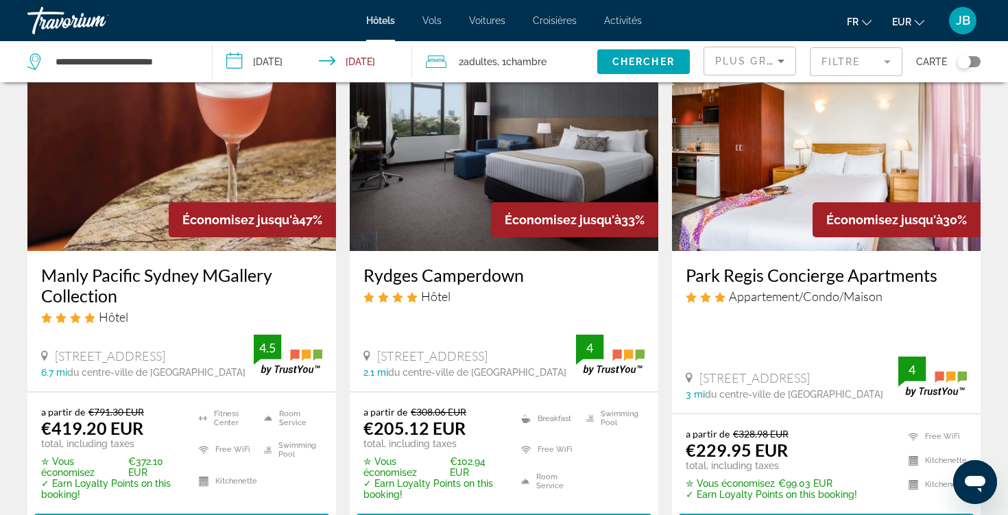
click at [967, 62] on div "Toggle map" at bounding box center [965, 62] width 14 height 14
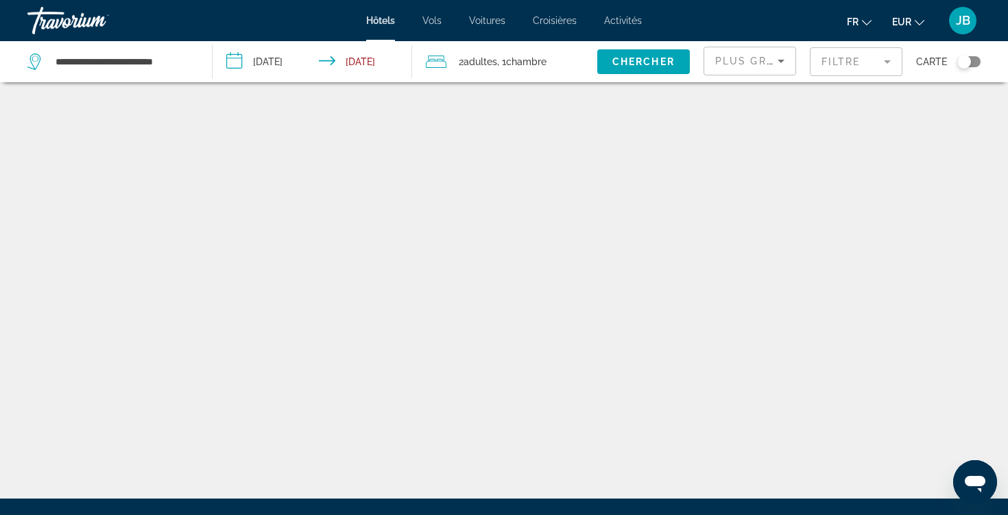
click at [973, 56] on div "Toggle map" at bounding box center [969, 61] width 23 height 11
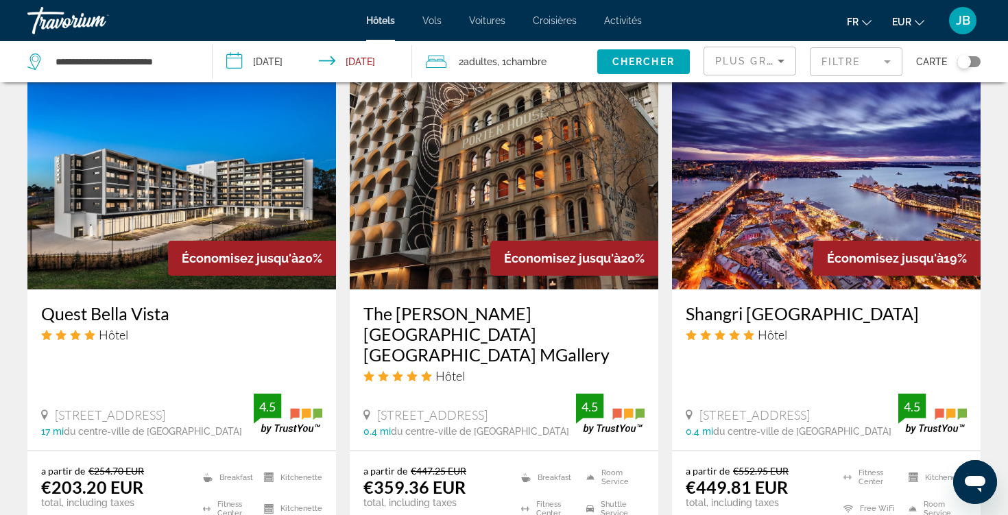
scroll to position [1665, 0]
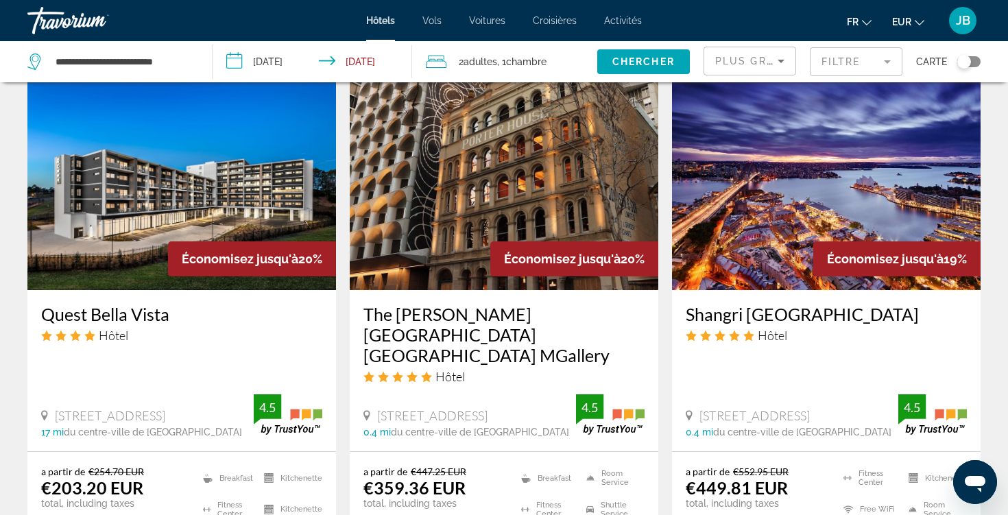
click at [753, 77] on div "Plus grandes économies" at bounding box center [750, 61] width 93 height 41
click at [753, 62] on span "Plus grandes économies" at bounding box center [798, 61] width 164 height 11
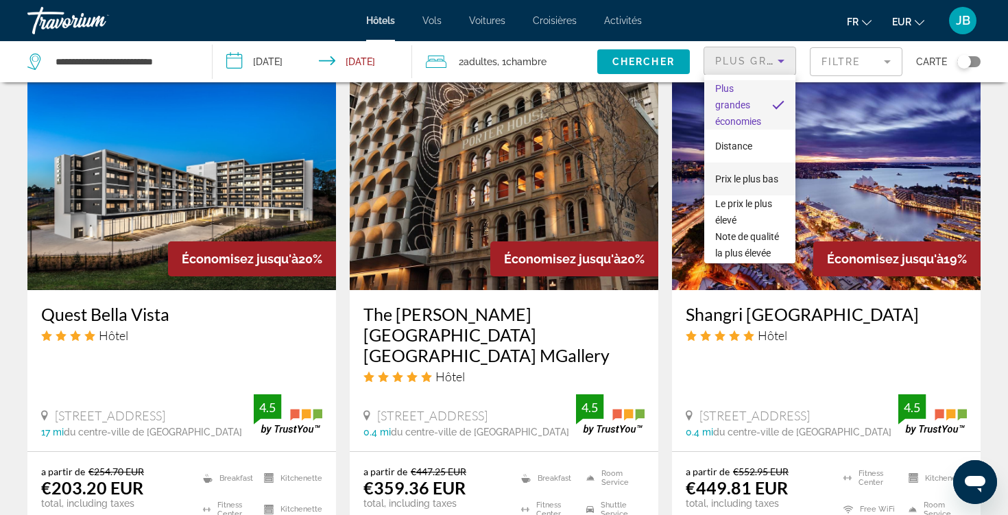
click at [748, 178] on span "Prix le plus bas" at bounding box center [747, 179] width 63 height 11
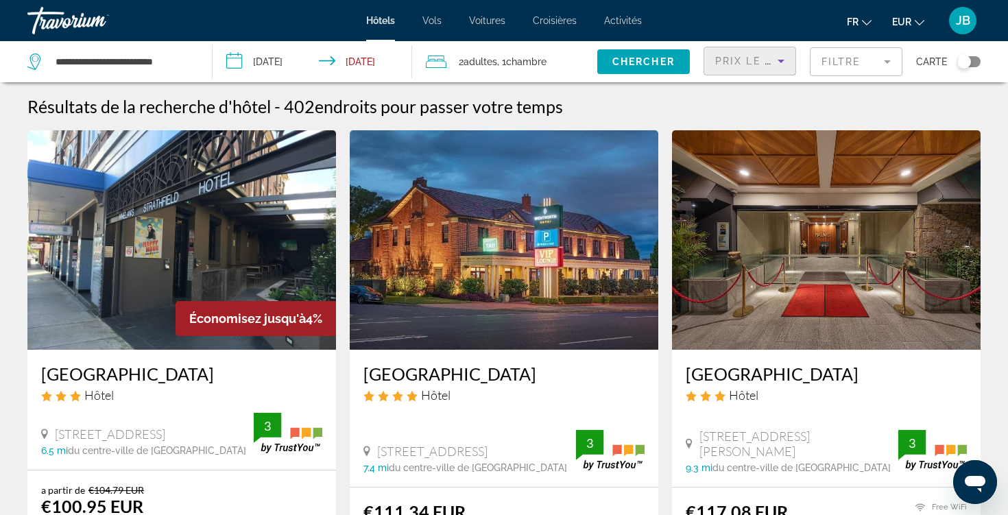
click at [66, 10] on div "Travorium" at bounding box center [95, 21] width 137 height 36
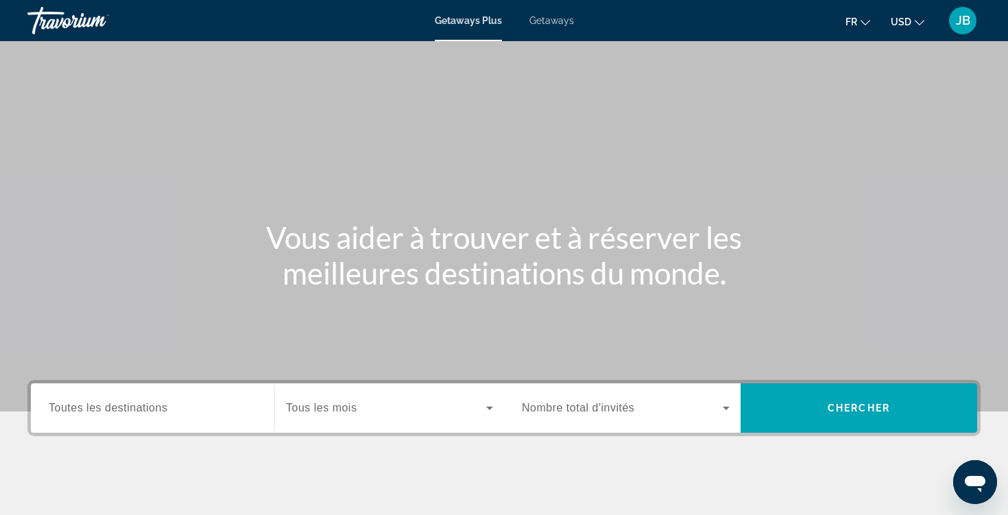
click at [113, 397] on div "Search widget" at bounding box center [153, 408] width 208 height 39
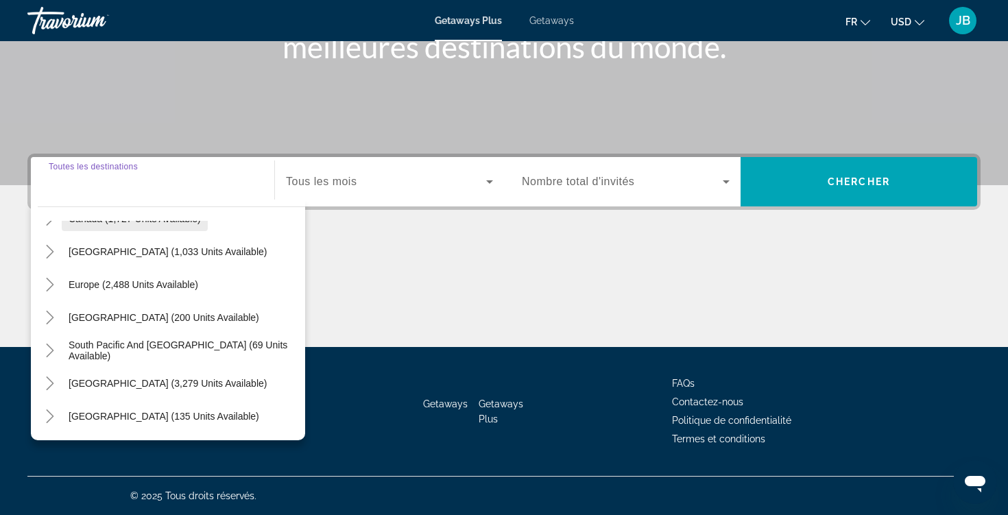
scroll to position [151, 0]
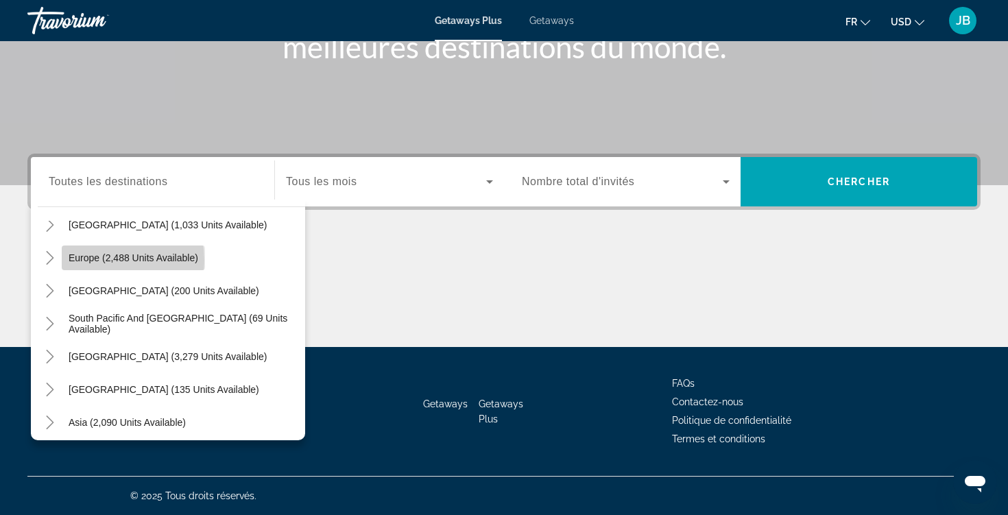
click at [88, 261] on span "Europe (2,488 units available)" at bounding box center [134, 257] width 130 height 11
type input "**********"
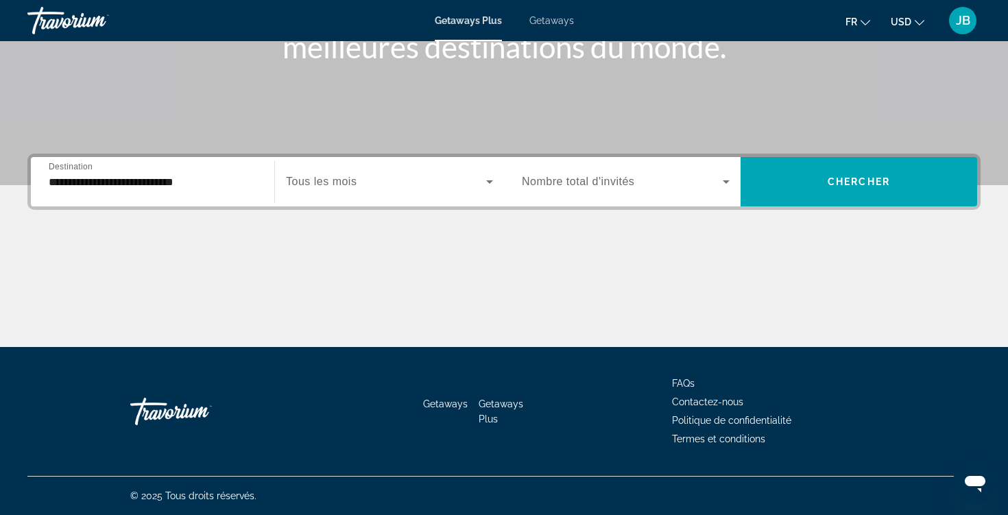
click at [331, 178] on span "Tous les mois" at bounding box center [321, 182] width 71 height 12
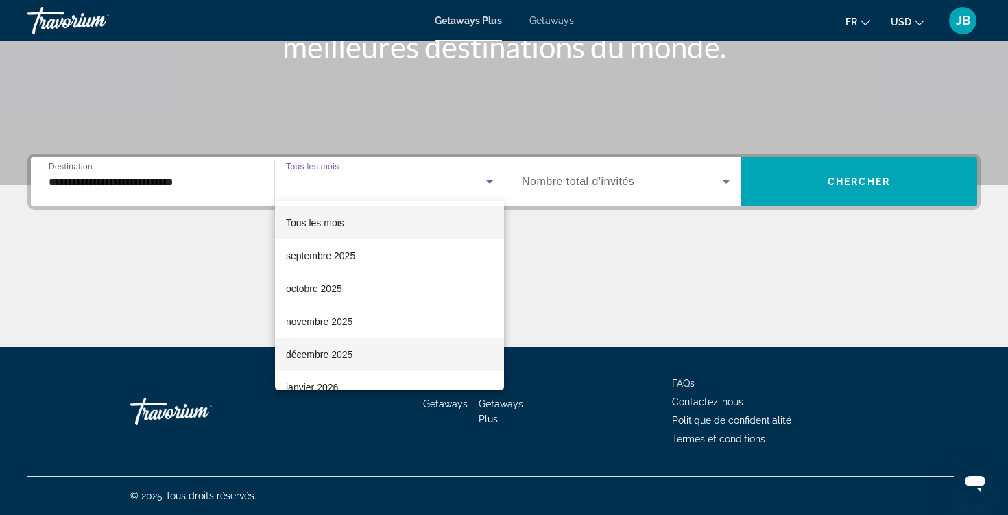
click at [319, 359] on span "décembre 2025" at bounding box center [319, 354] width 67 height 16
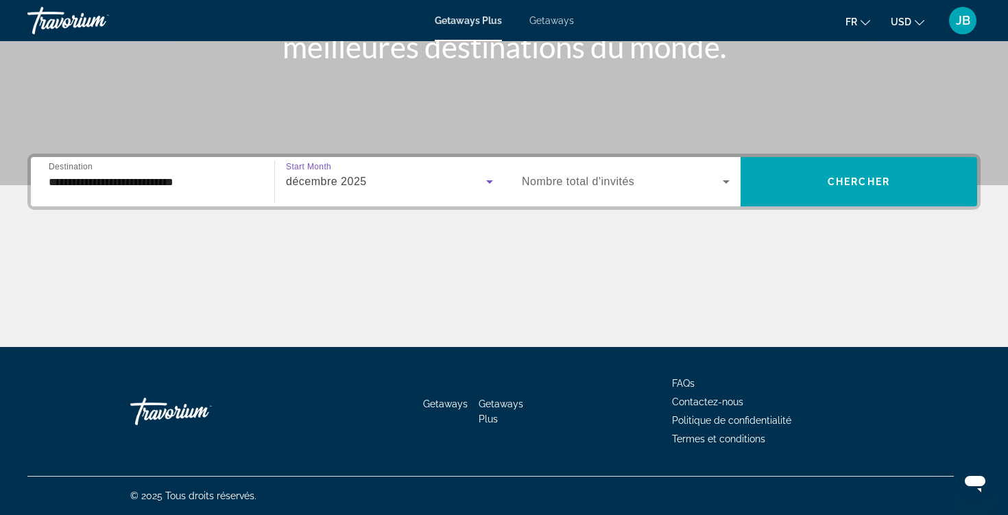
drag, startPoint x: 519, startPoint y: 197, endPoint x: 633, endPoint y: 166, distance: 118.0
click at [633, 166] on div "Search widget" at bounding box center [626, 182] width 208 height 38
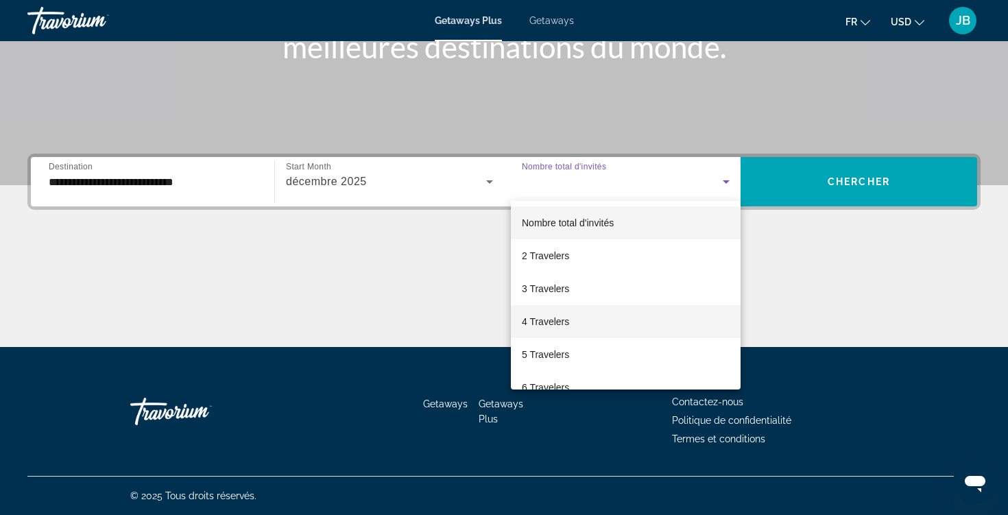
click at [577, 318] on mat-option "4 Travelers" at bounding box center [626, 321] width 230 height 33
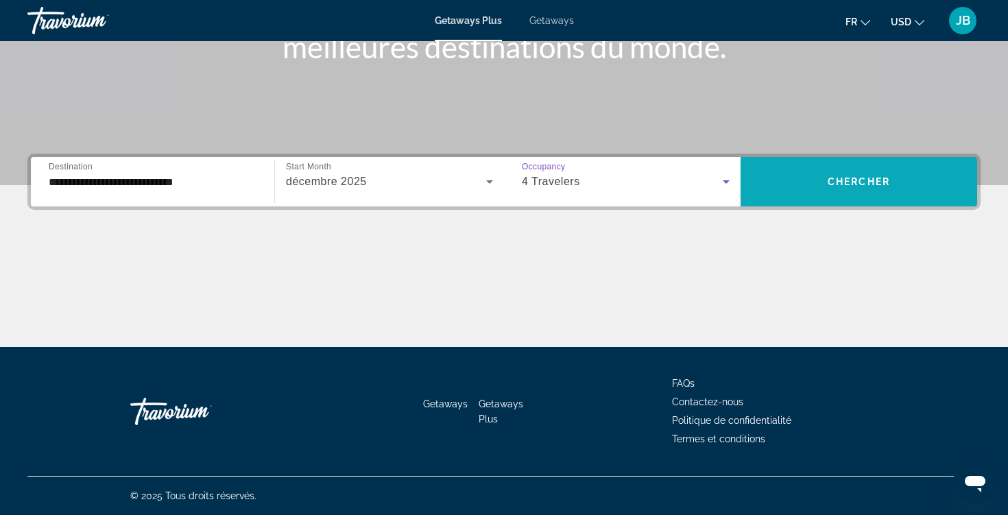
click at [819, 191] on span "Search widget" at bounding box center [859, 181] width 237 height 33
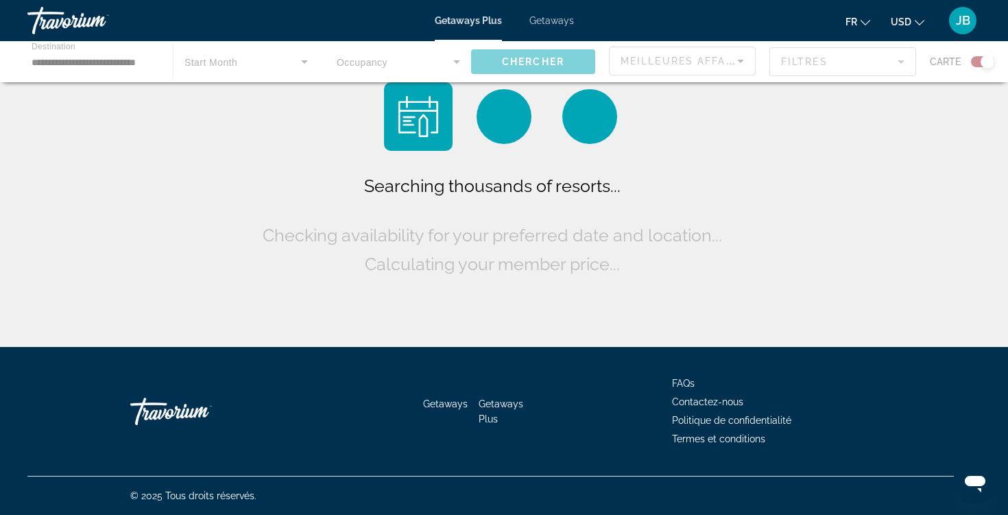
click at [917, 21] on icon "Change currency" at bounding box center [920, 22] width 10 height 5
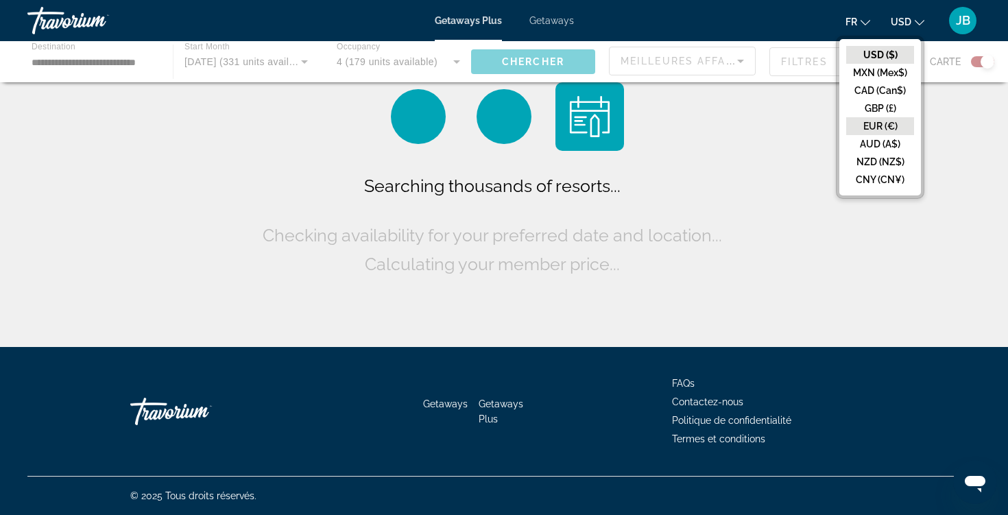
click at [877, 119] on button "EUR (€)" at bounding box center [881, 126] width 68 height 18
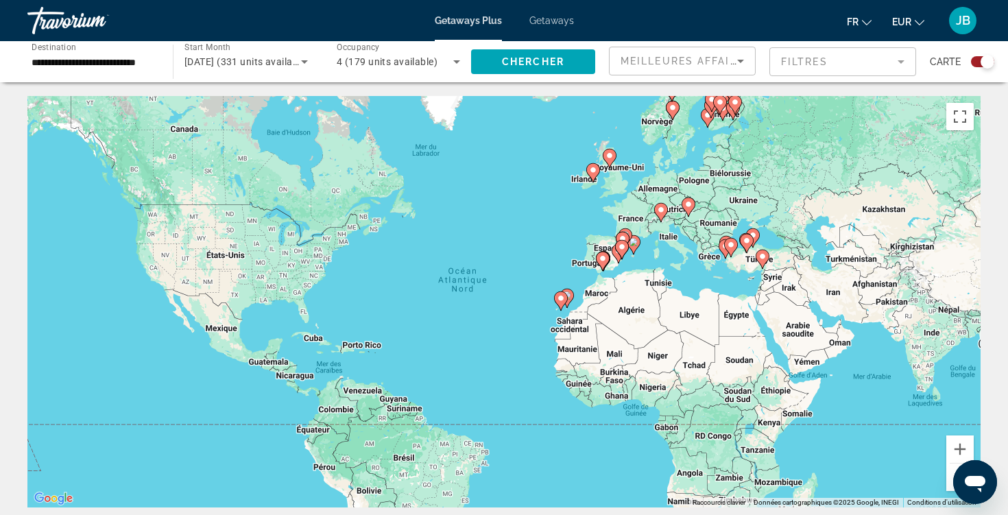
click at [985, 69] on div "Carte" at bounding box center [962, 62] width 64 height 30
click at [985, 56] on div "Search widget" at bounding box center [988, 62] width 14 height 14
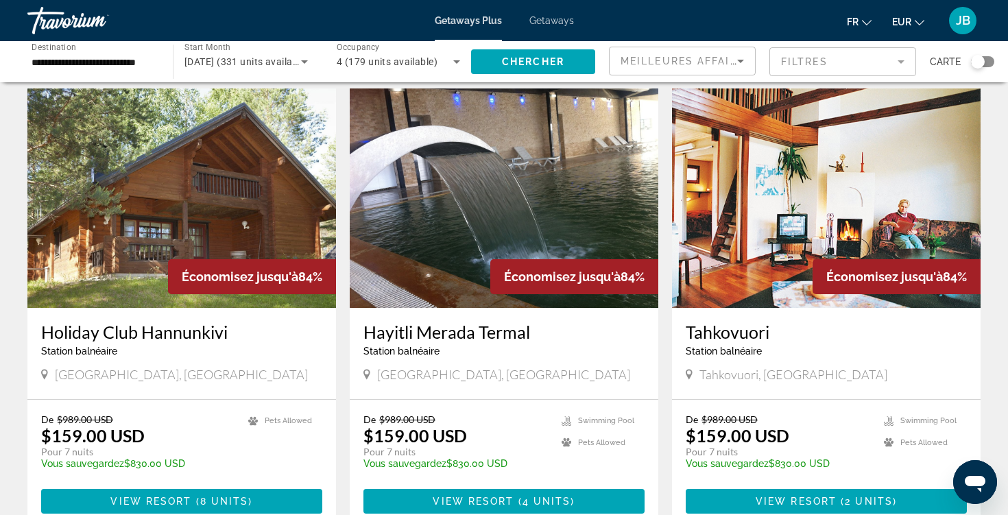
scroll to position [38, 0]
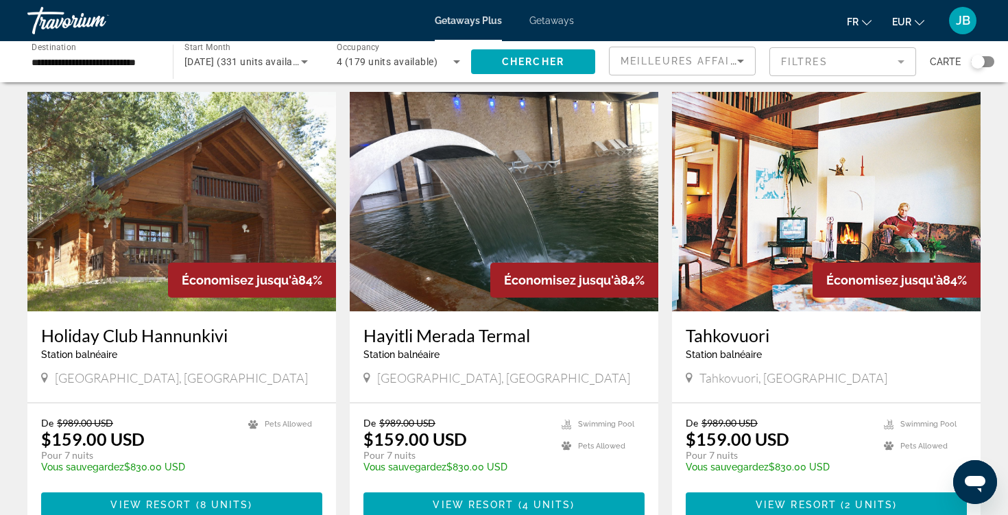
click at [912, 14] on button "EUR USD ($) MXN (Mex$) CAD (Can$) GBP (£) EUR (€) AUD (A$) NZD (NZ$) CNY (CN¥)" at bounding box center [909, 22] width 32 height 20
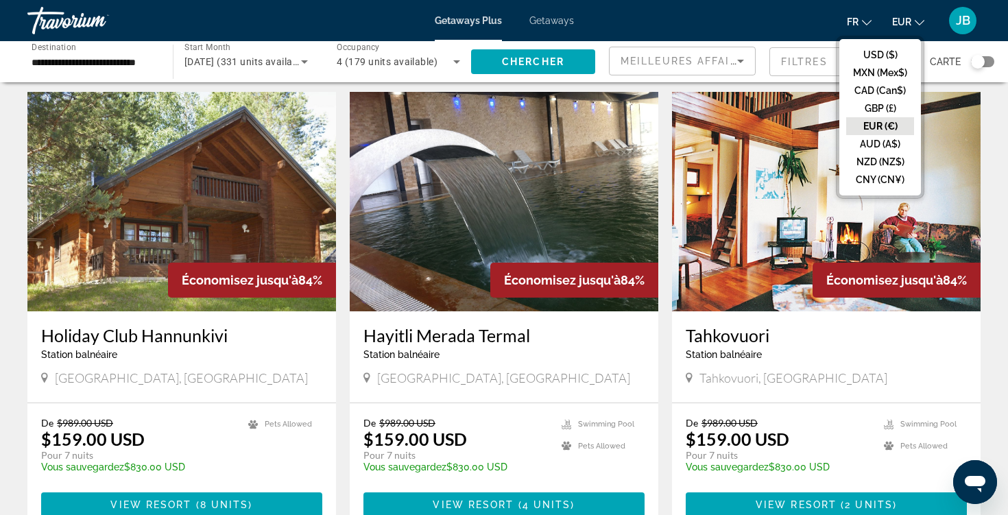
click at [870, 123] on button "EUR (€)" at bounding box center [881, 126] width 68 height 18
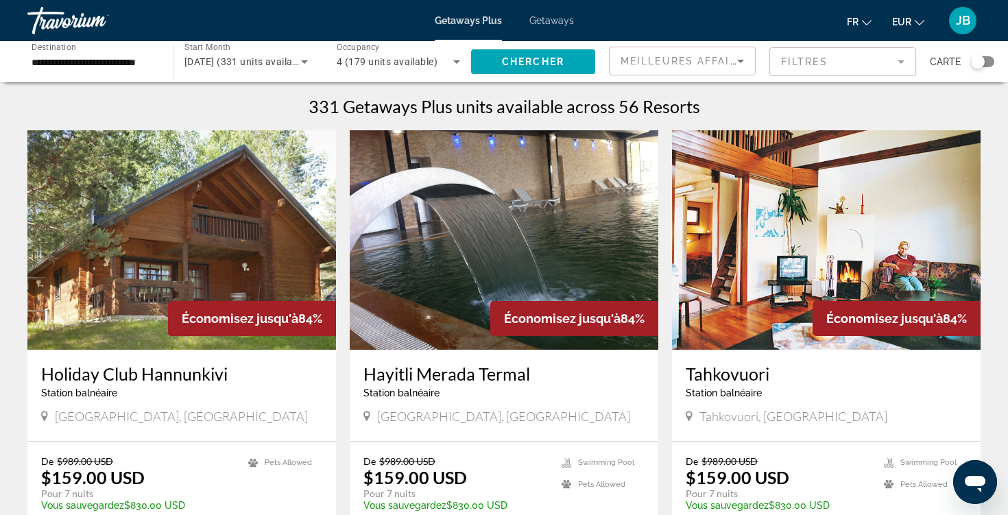
scroll to position [0, 0]
click at [976, 61] on div "Search widget" at bounding box center [978, 62] width 14 height 14
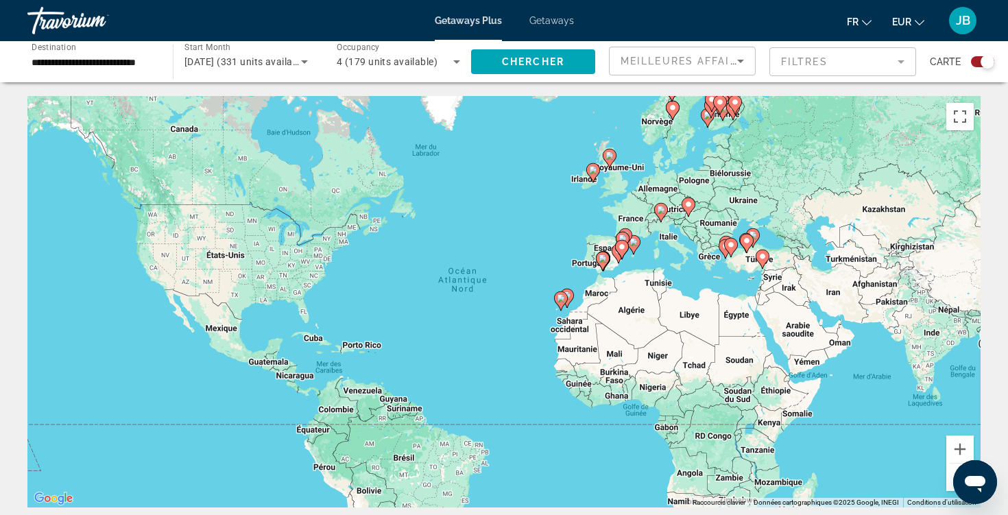
click at [633, 244] on image "Main content" at bounding box center [634, 242] width 8 height 8
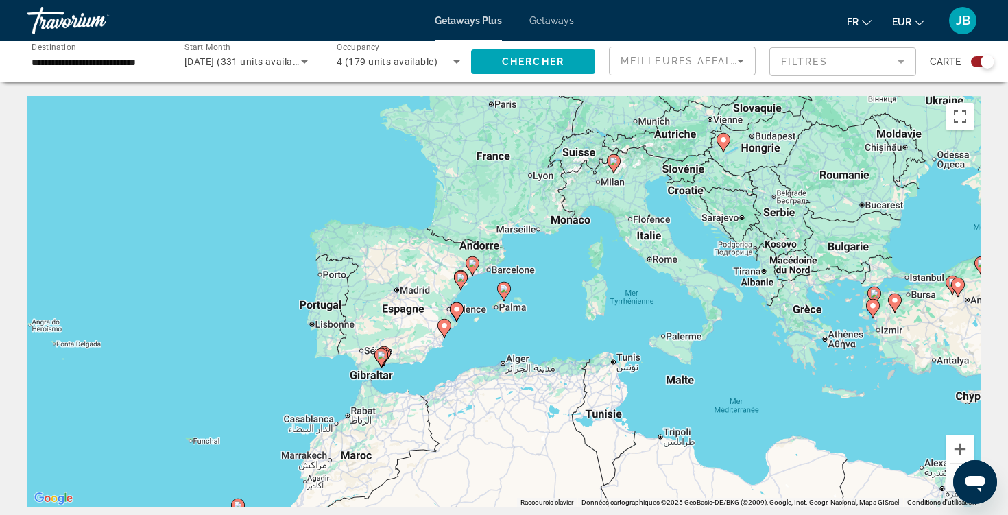
click at [563, 410] on div "Pour naviguer, appuyez sur les touches fléchées. Pour activer le glissement ave…" at bounding box center [504, 302] width 954 height 412
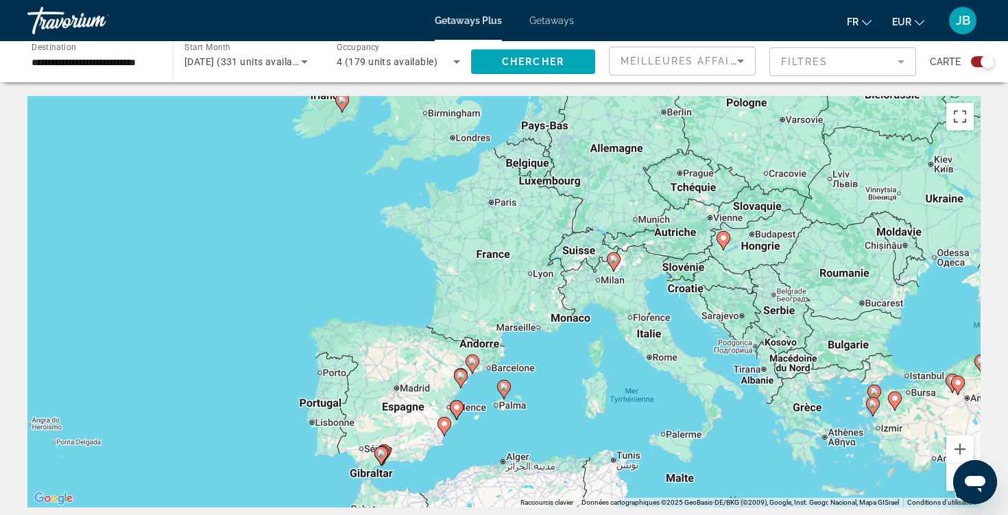
drag, startPoint x: 696, startPoint y: 261, endPoint x: 696, endPoint y: 360, distance: 99.5
click at [696, 362] on div "Pour activer le glissement avec le clavier, appuyez sur Alt+Entrée. Une fois ce…" at bounding box center [504, 302] width 954 height 412
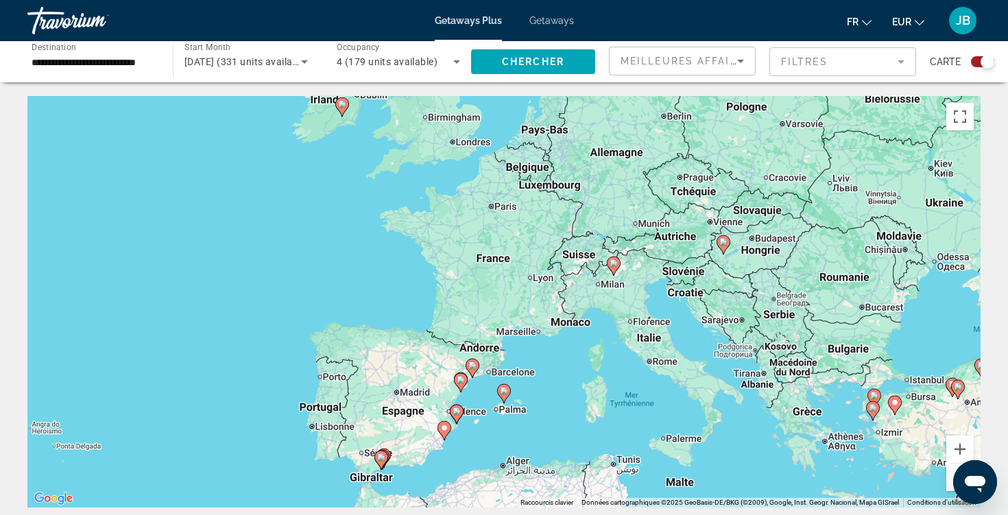
click at [615, 269] on icon "Main content" at bounding box center [614, 266] width 12 height 18
type input "**********"
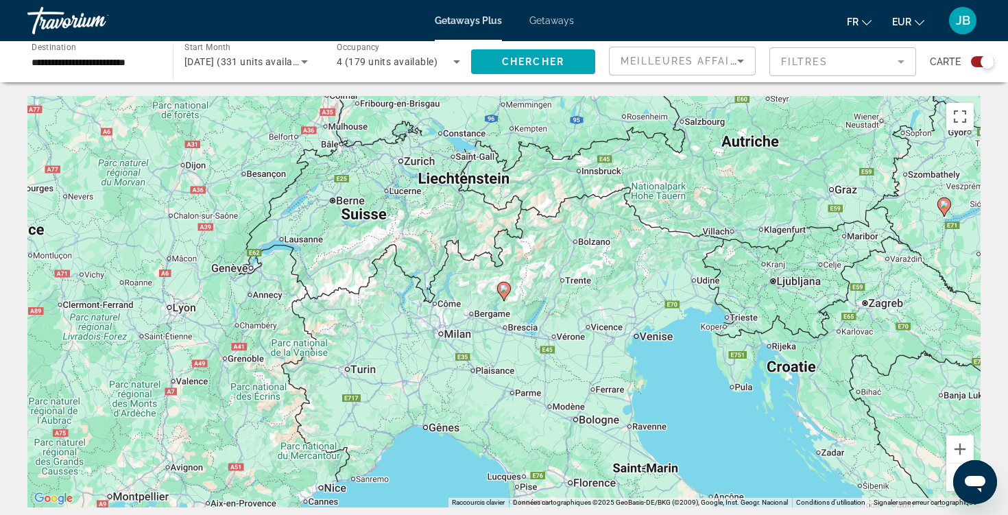
click at [505, 291] on image "Main content" at bounding box center [504, 289] width 8 height 8
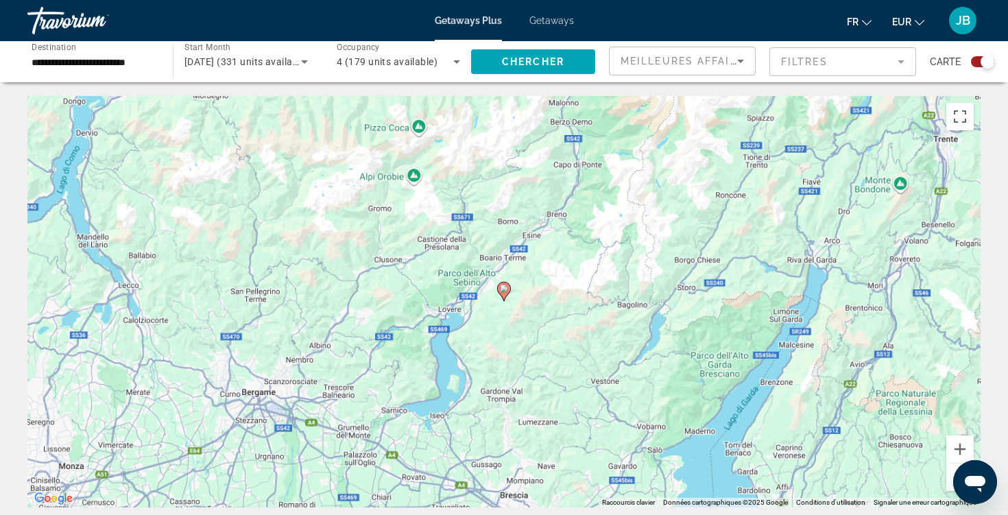
click at [505, 292] on image "Main content" at bounding box center [504, 289] width 8 height 8
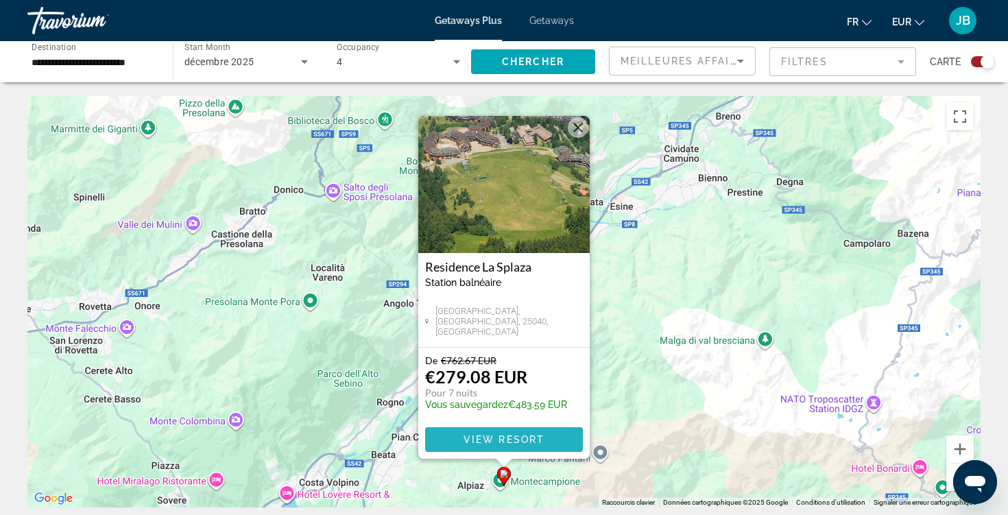
click at [506, 436] on span "View Resort" at bounding box center [504, 439] width 81 height 11
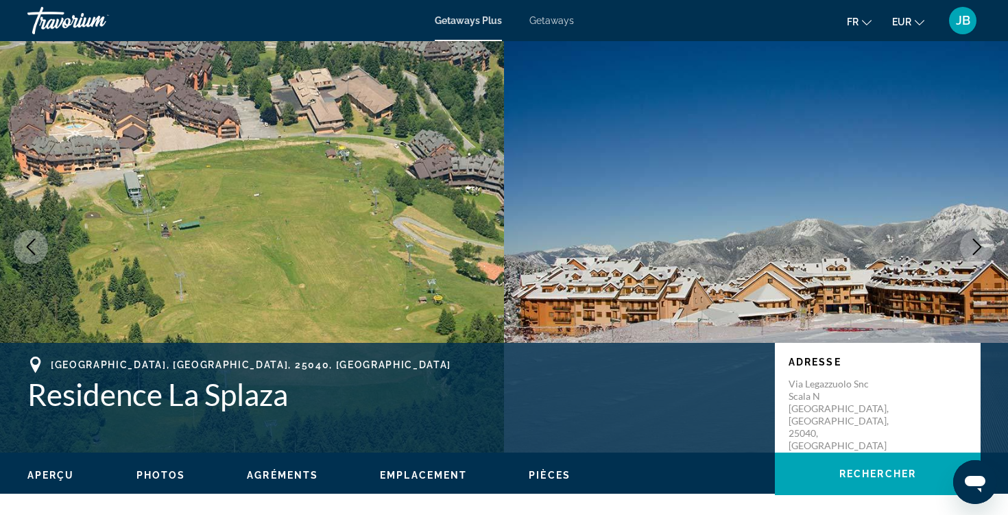
click at [978, 250] on icon "Next image" at bounding box center [977, 247] width 9 height 16
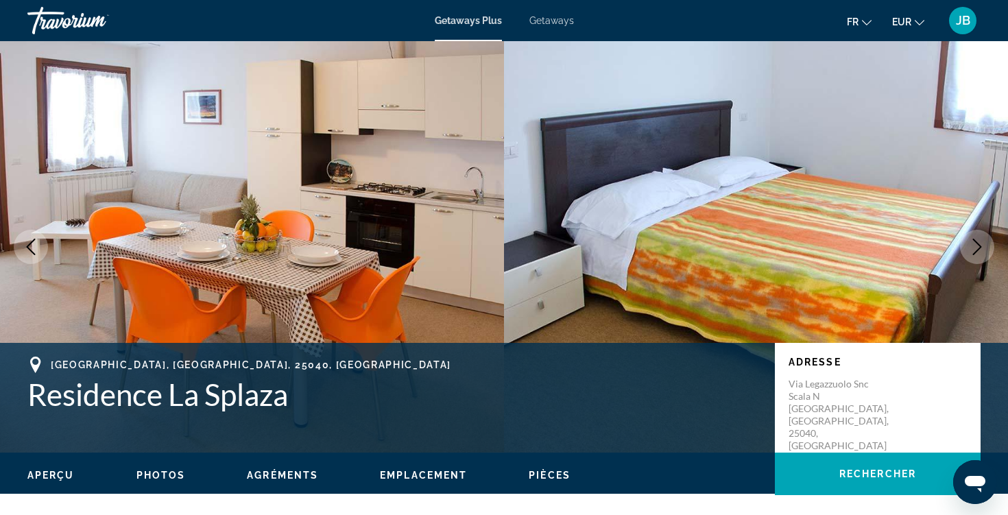
click at [978, 250] on icon "Next image" at bounding box center [977, 247] width 9 height 16
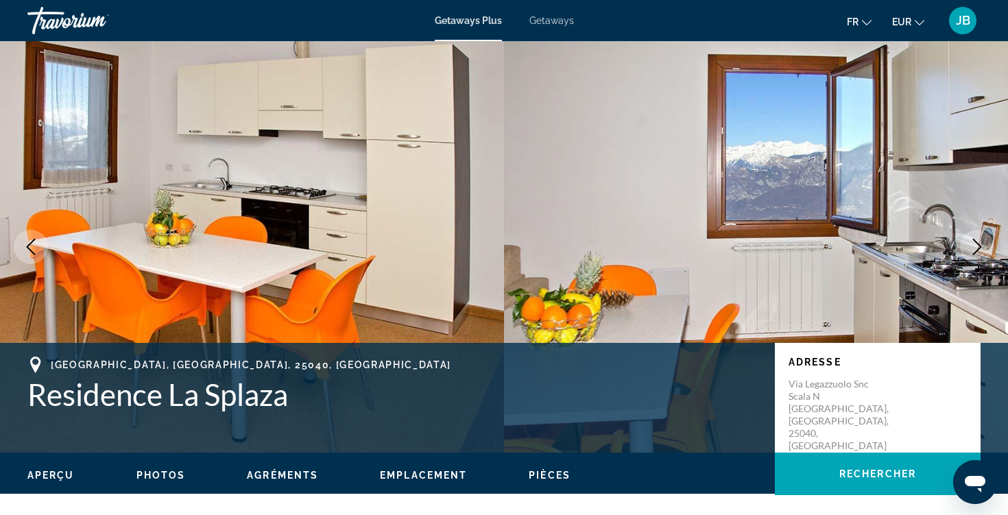
click at [978, 250] on icon "Next image" at bounding box center [977, 247] width 9 height 16
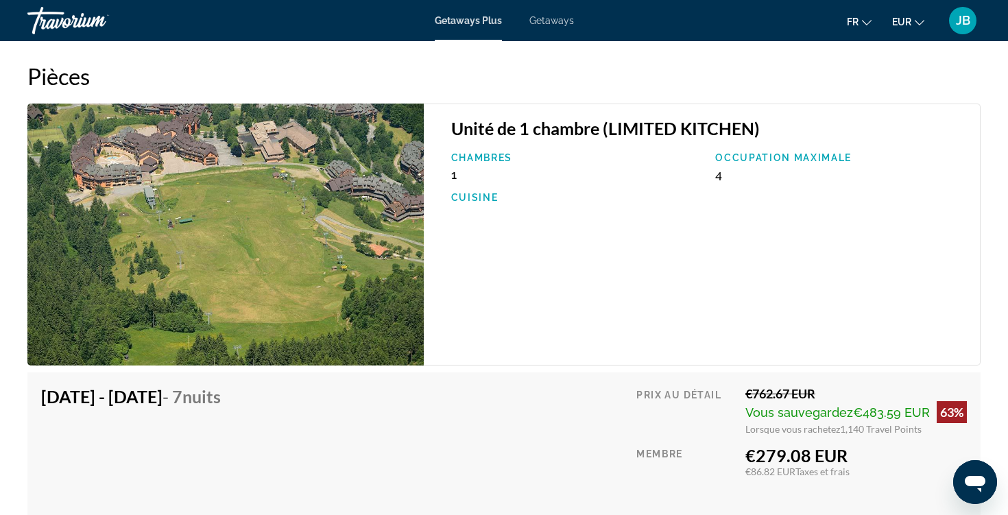
scroll to position [2239, 0]
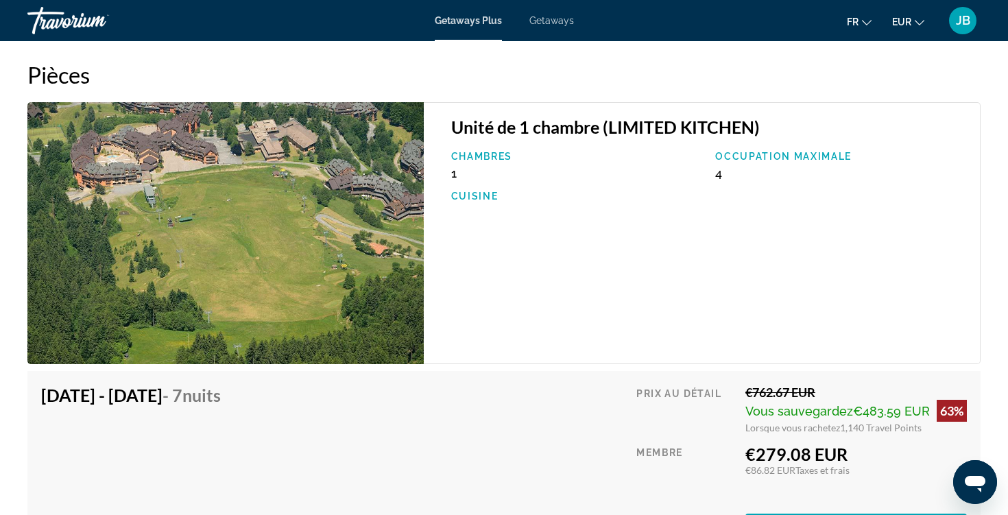
drag, startPoint x: 69, startPoint y: 396, endPoint x: 214, endPoint y: 394, distance: 144.8
click at [215, 395] on h4 "Dec 20, 2025 - Dec 27, 2025 - 7 nuits" at bounding box center [146, 395] width 211 height 21
click at [221, 403] on span "nuits" at bounding box center [201, 395] width 38 height 21
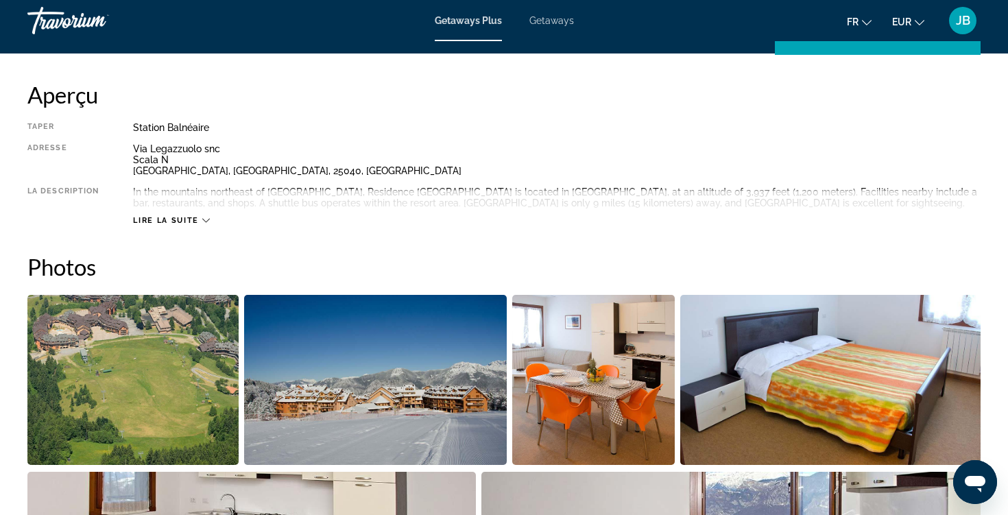
scroll to position [581, 0]
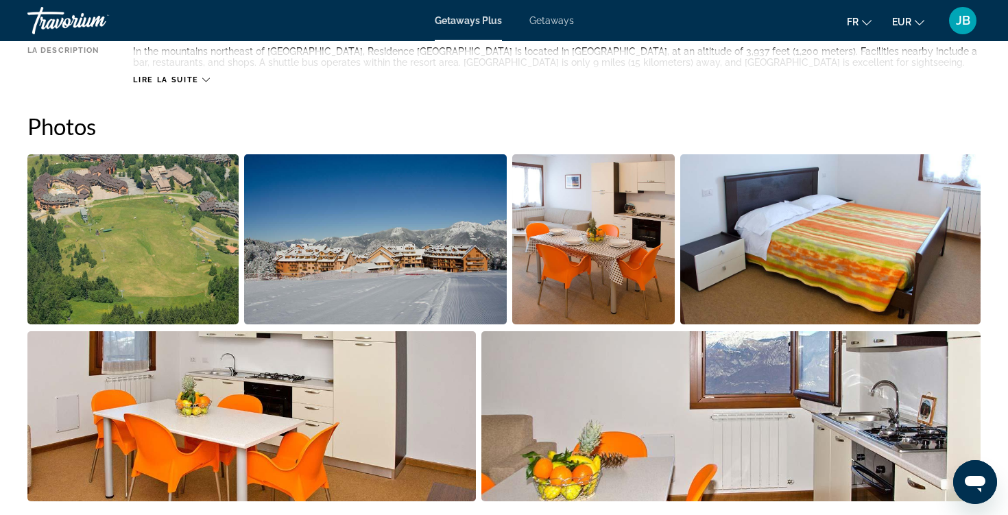
click at [394, 292] on img "Open full-screen image slider" at bounding box center [375, 239] width 263 height 170
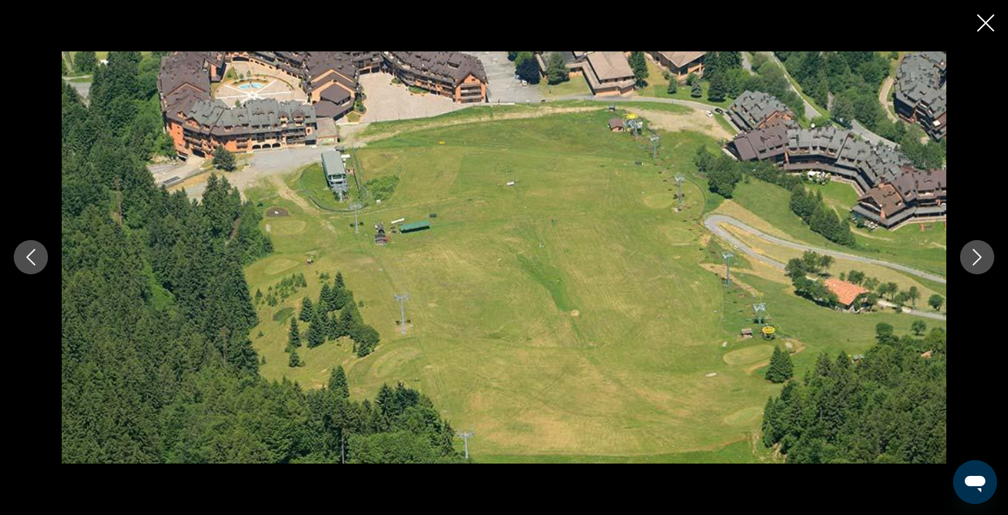
click at [31, 261] on icon "Previous image" at bounding box center [31, 258] width 9 height 16
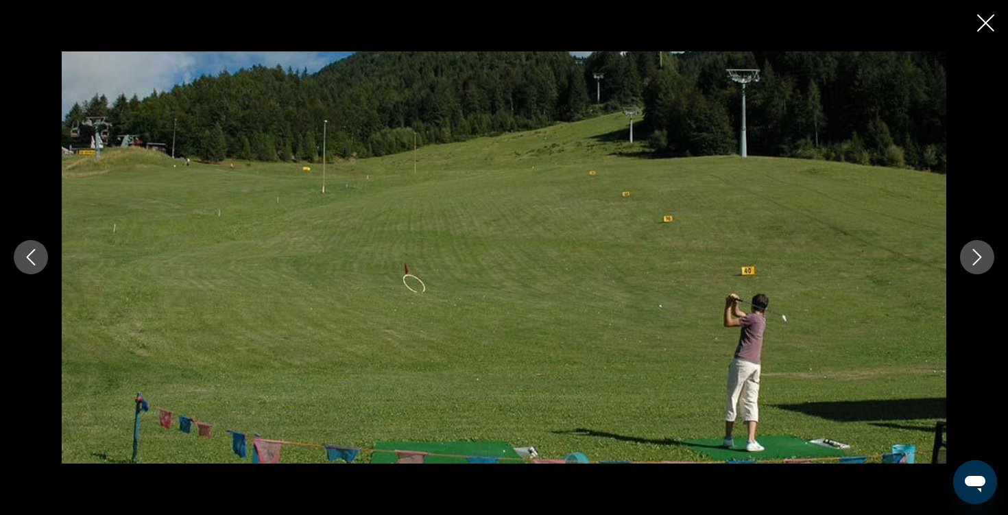
click at [972, 257] on icon "Next image" at bounding box center [977, 257] width 16 height 16
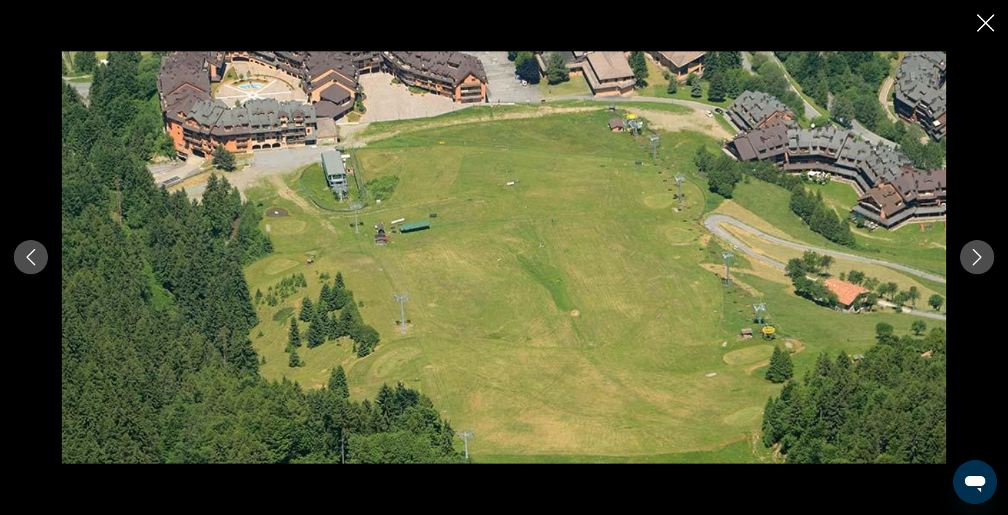
click at [972, 257] on icon "Next image" at bounding box center [977, 257] width 16 height 16
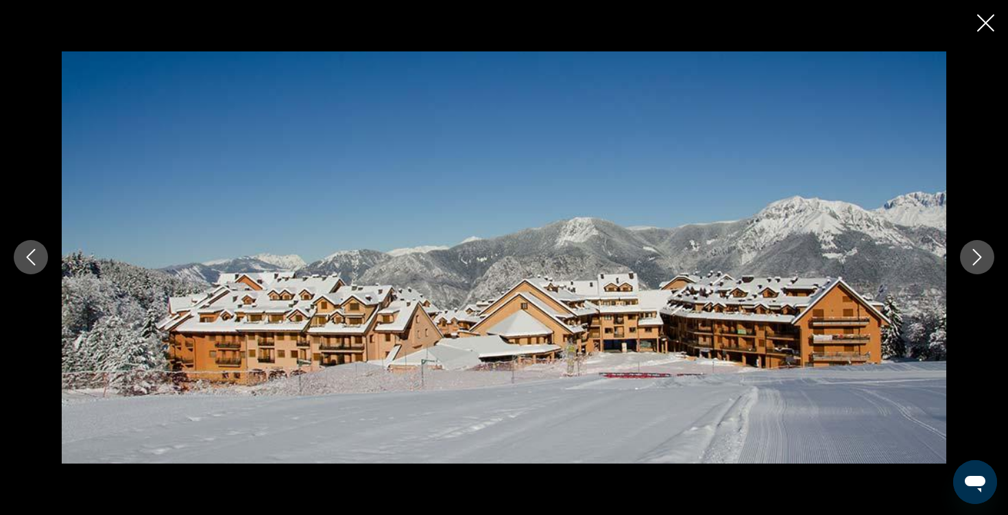
click at [993, 28] on icon "Close slideshow" at bounding box center [986, 22] width 17 height 17
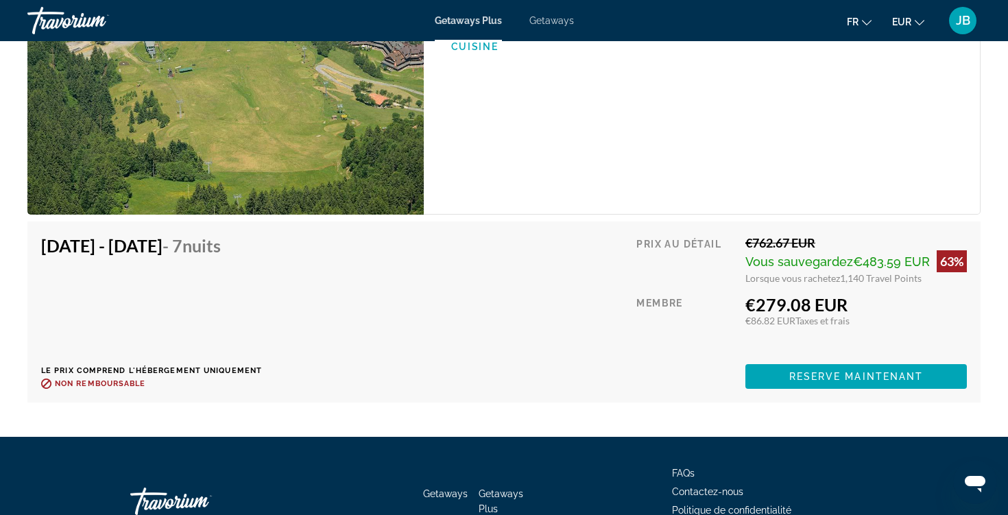
scroll to position [2392, 0]
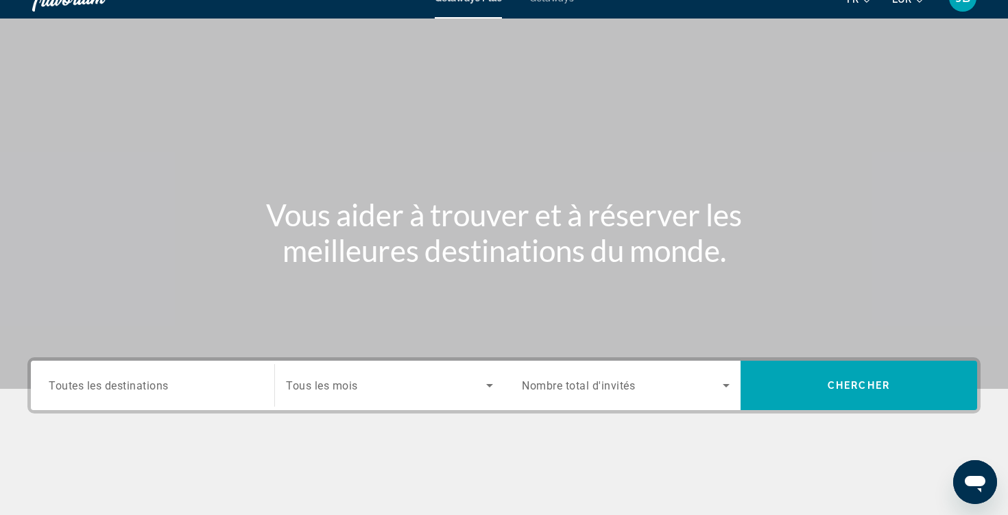
scroll to position [27, 0]
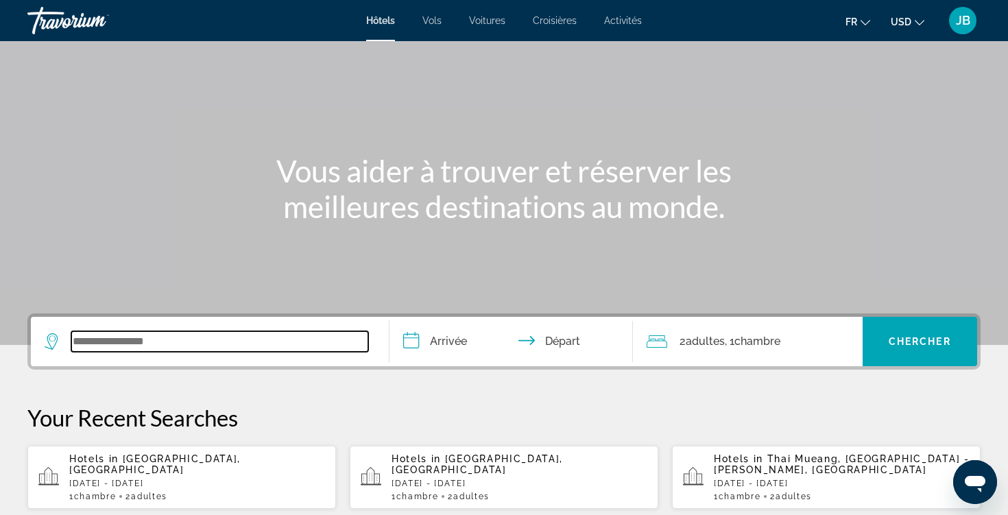
click at [120, 344] on input "Search widget" at bounding box center [219, 341] width 297 height 21
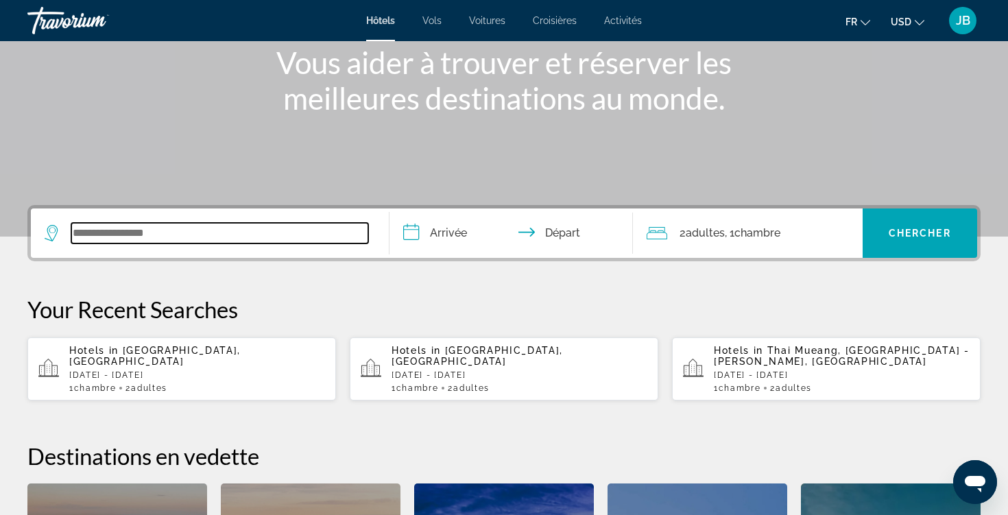
scroll to position [118, 0]
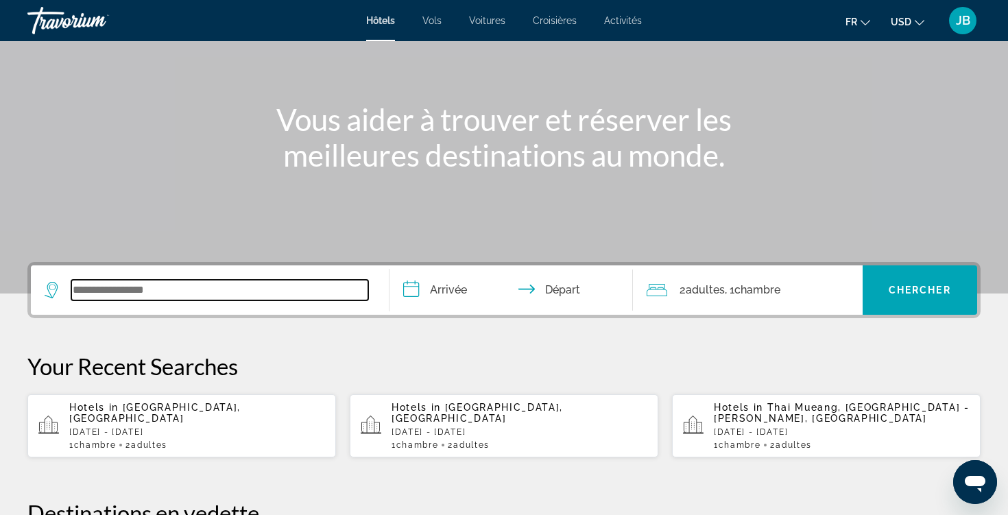
click at [258, 285] on input "Search widget" at bounding box center [219, 290] width 297 height 21
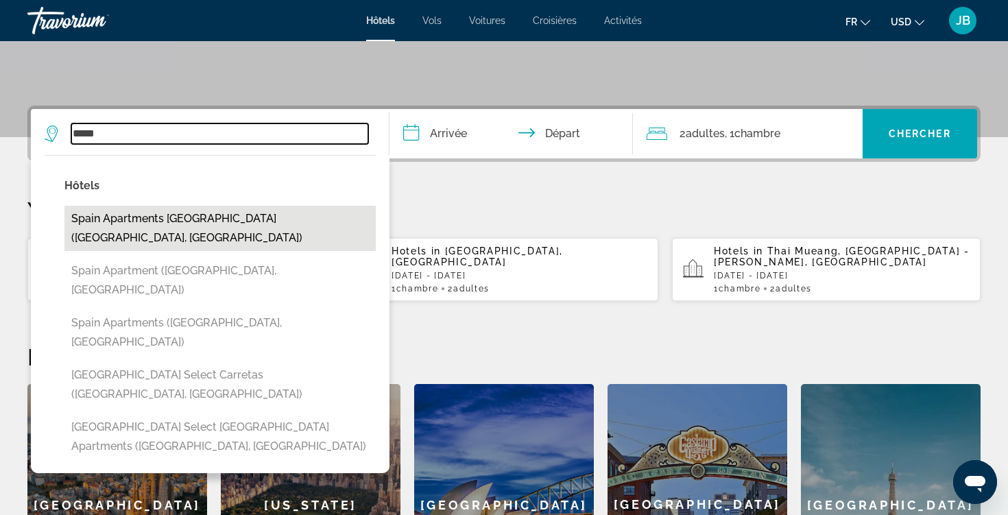
scroll to position [276, 0]
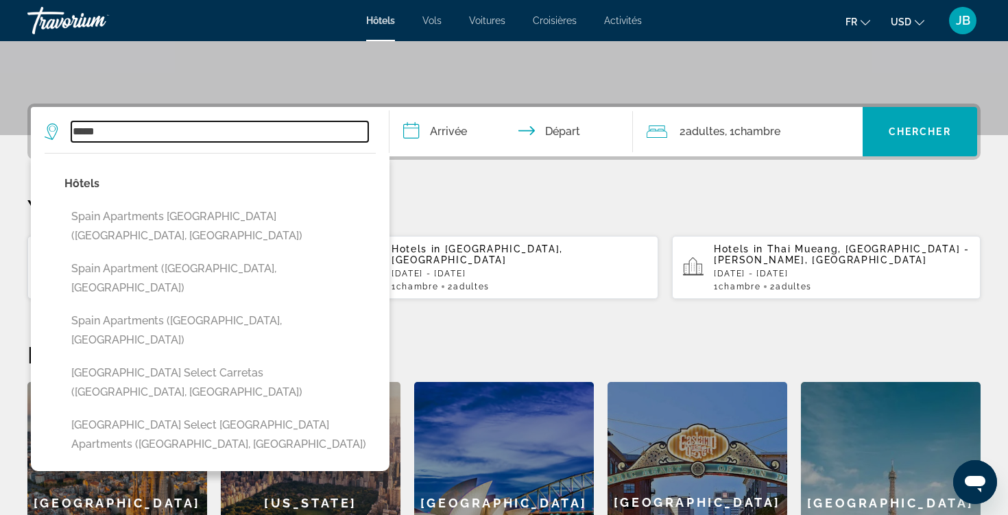
drag, startPoint x: 120, startPoint y: 137, endPoint x: 62, endPoint y: 137, distance: 57.6
click at [62, 137] on div "*****" at bounding box center [207, 131] width 324 height 21
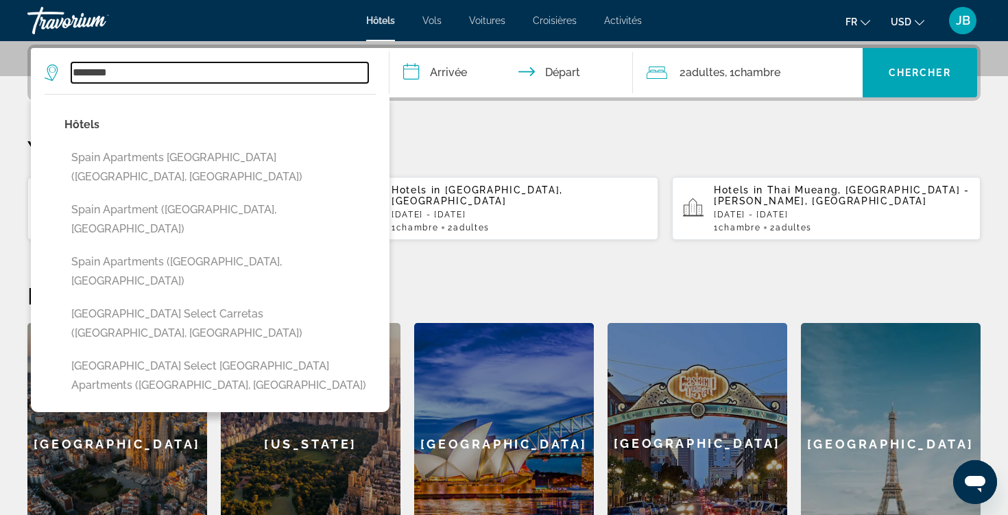
type input "*******"
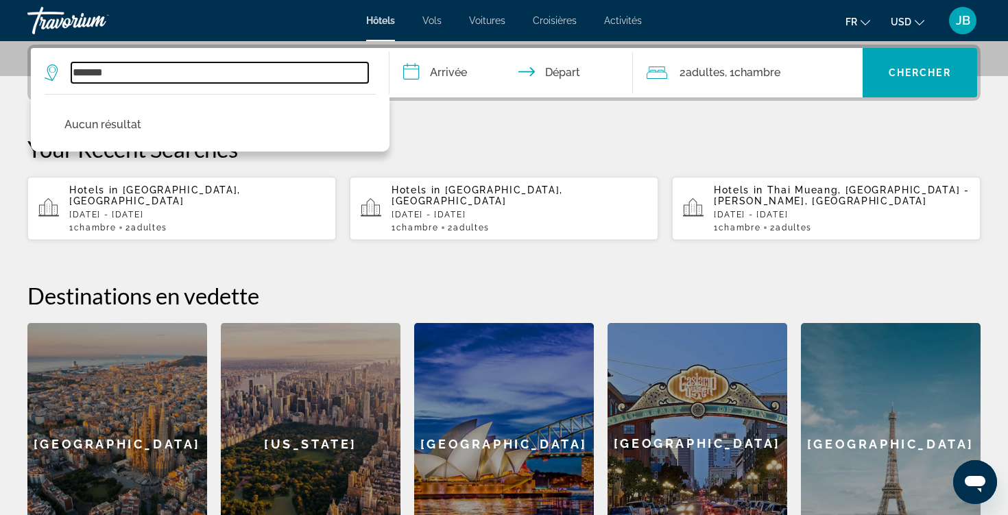
drag, startPoint x: 111, startPoint y: 78, endPoint x: 127, endPoint y: 67, distance: 19.2
click at [127, 67] on input "*******" at bounding box center [219, 72] width 297 height 21
drag, startPoint x: 127, startPoint y: 71, endPoint x: 45, endPoint y: 70, distance: 82.3
click at [45, 71] on div "*******" at bounding box center [207, 72] width 324 height 21
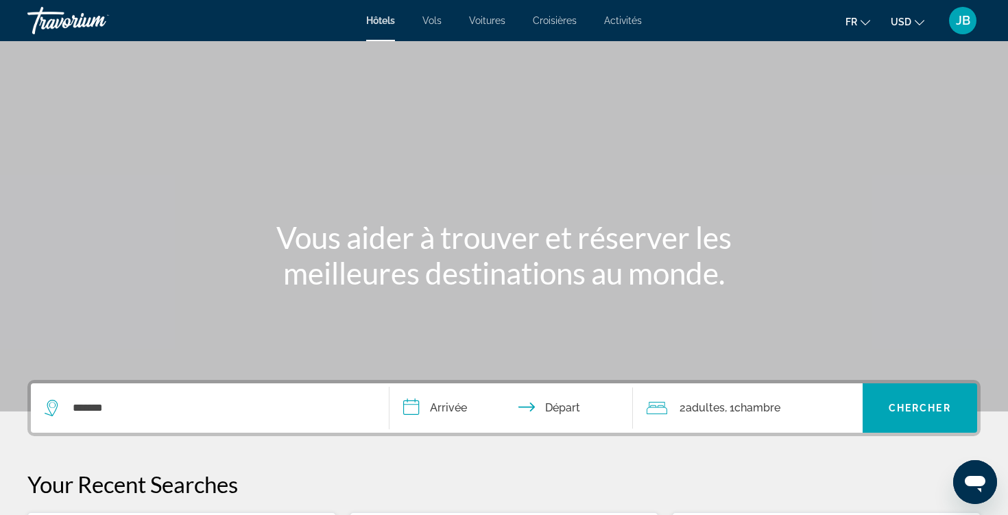
scroll to position [0, 0]
click at [872, 24] on ul "fr English Español Français Italiano Português русский USD USD ($) MXN (Mex$) C…" at bounding box center [895, 21] width 99 height 22
click at [861, 25] on button "fr English Español Français Italiano Português русский" at bounding box center [858, 22] width 25 height 20
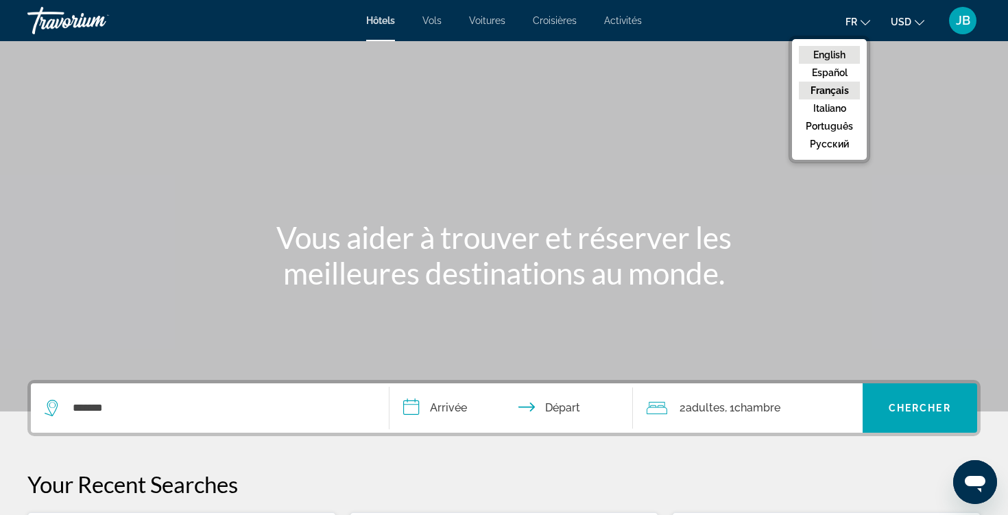
click at [844, 52] on button "English" at bounding box center [829, 55] width 61 height 18
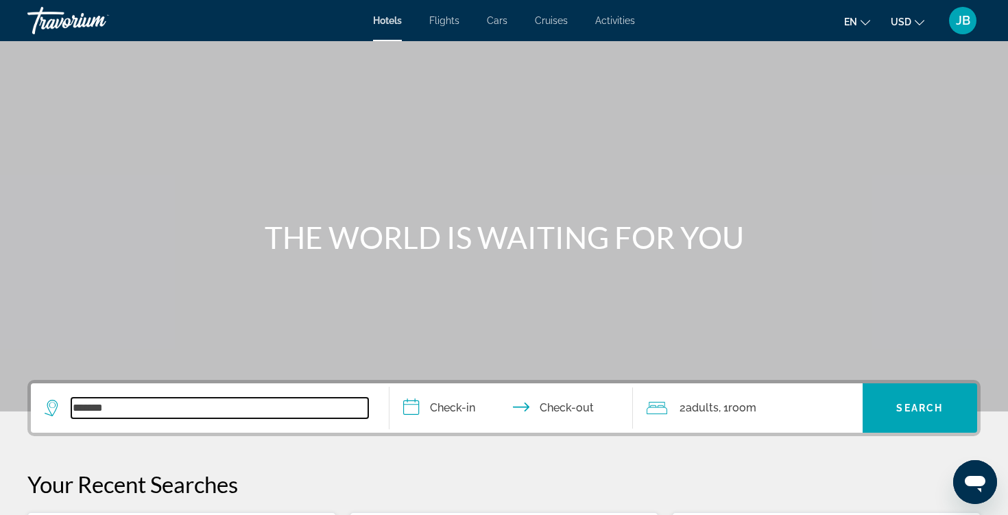
click at [168, 411] on input "*******" at bounding box center [219, 408] width 297 height 21
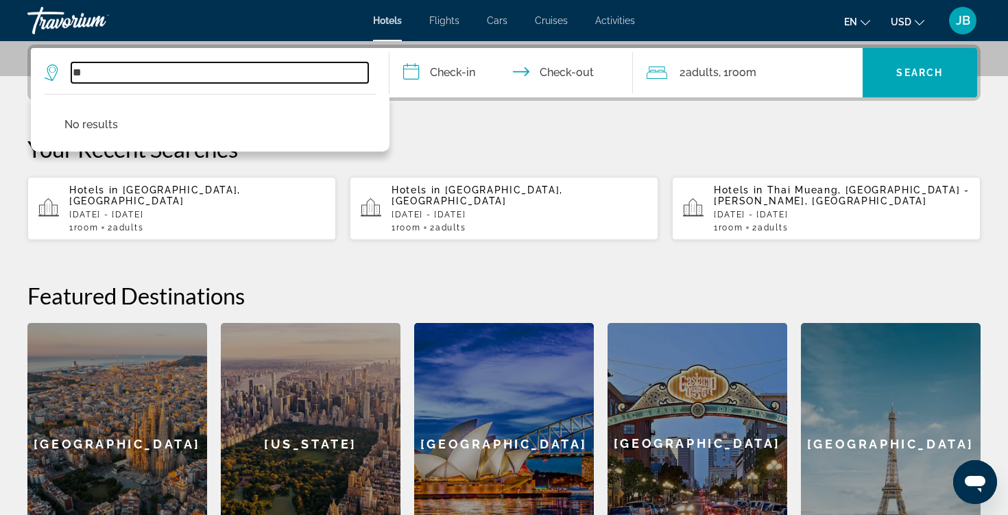
type input "*"
type input "*****"
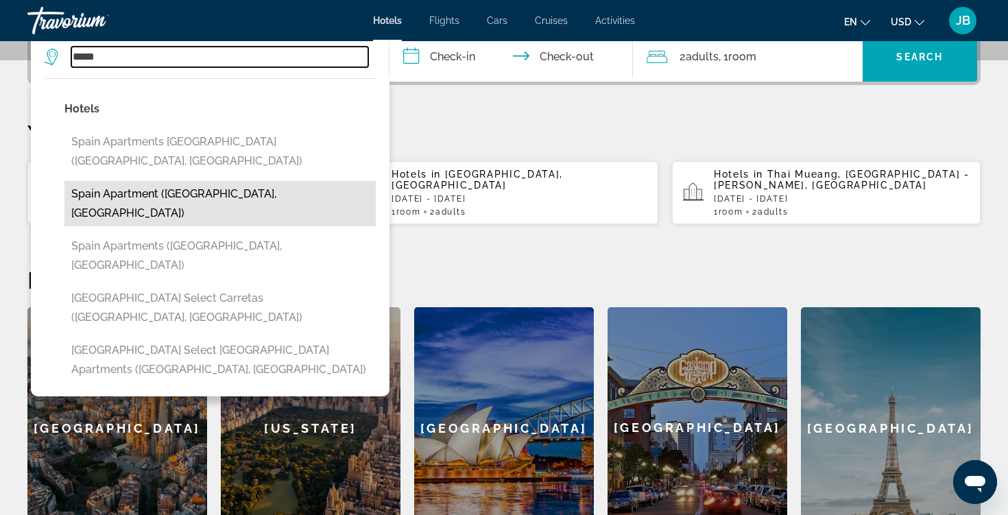
scroll to position [357, 0]
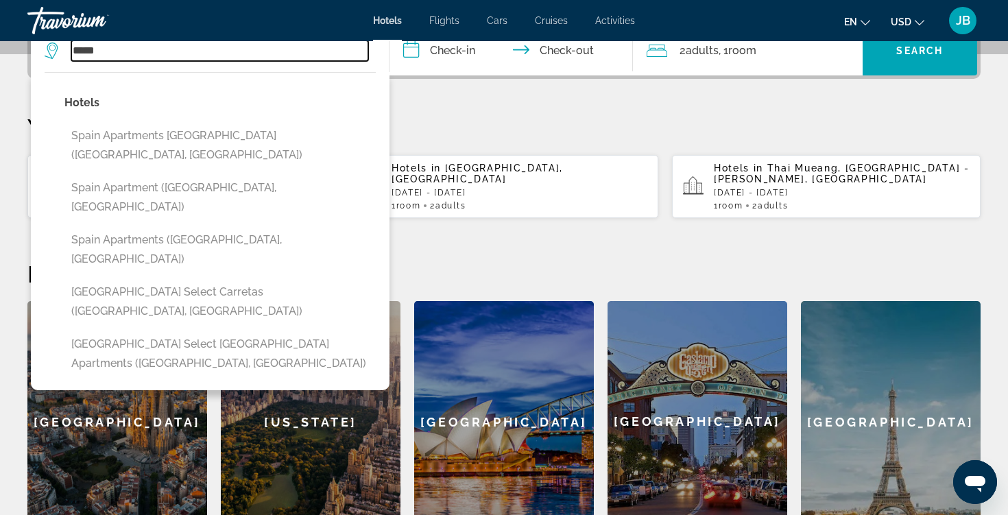
drag, startPoint x: 108, startPoint y: 54, endPoint x: 71, endPoint y: 53, distance: 37.1
click at [71, 53] on div "*****" at bounding box center [207, 50] width 324 height 21
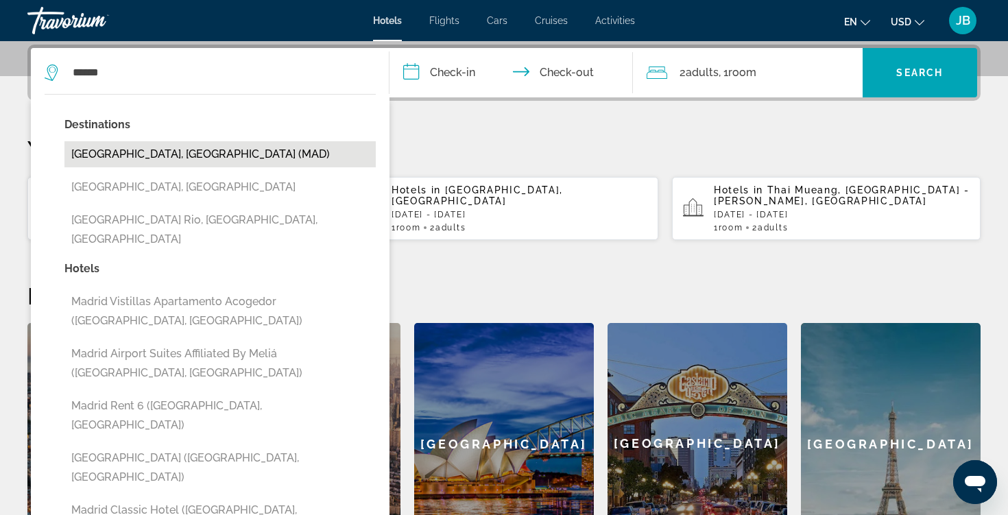
click at [122, 152] on button "Madrid, Spain (MAD)" at bounding box center [219, 154] width 311 height 26
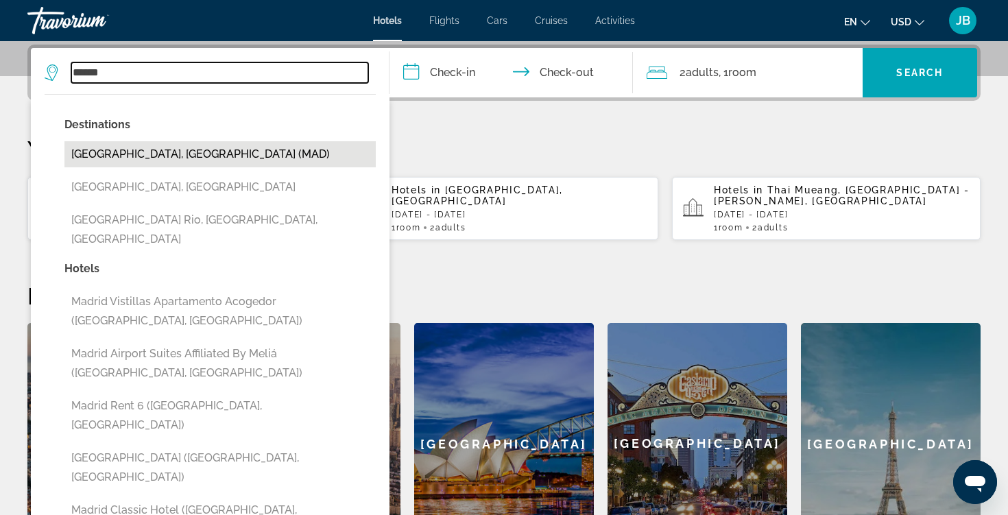
type input "**********"
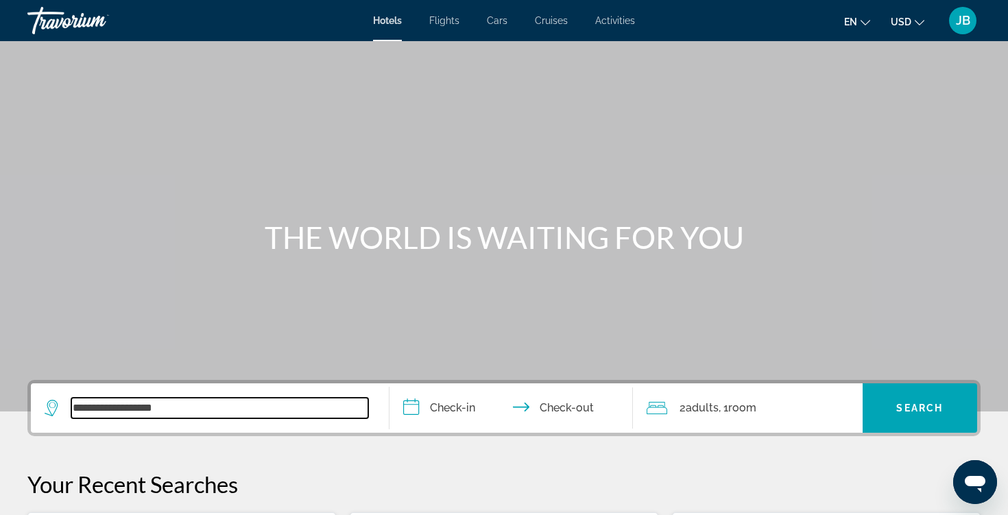
scroll to position [0, 0]
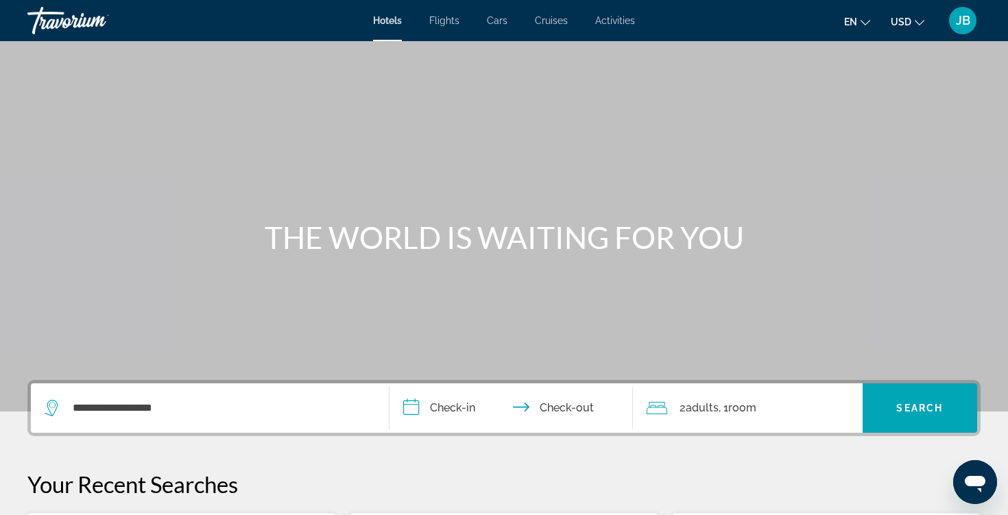
click at [454, 407] on input "**********" at bounding box center [514, 410] width 249 height 54
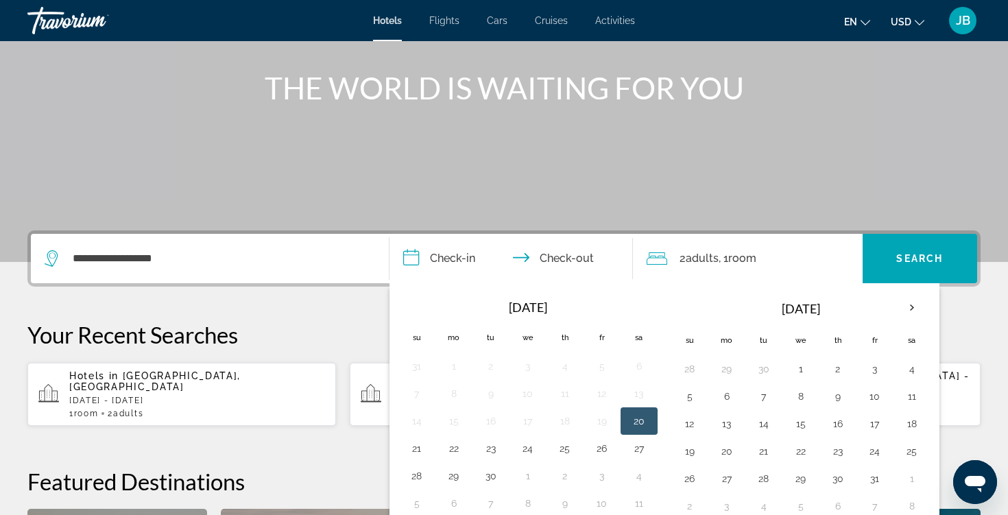
scroll to position [192, 0]
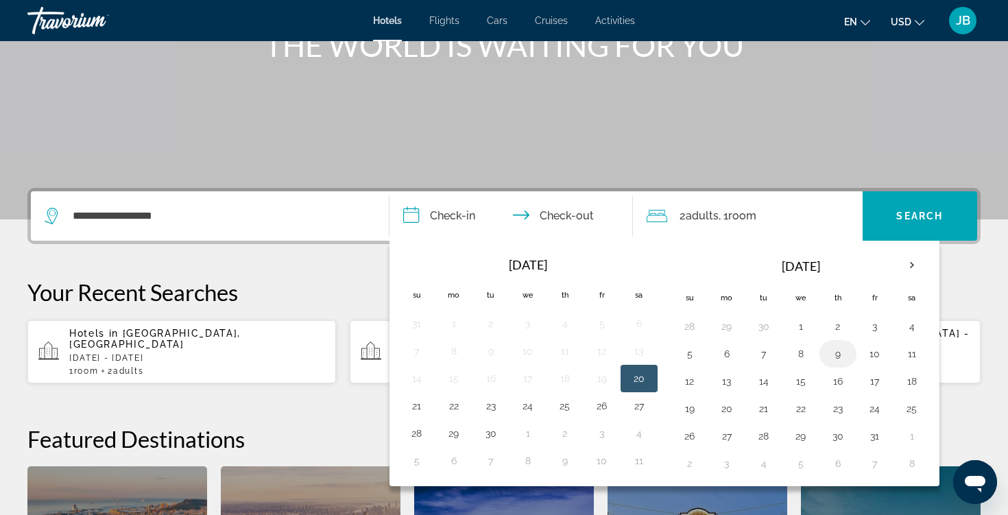
click at [847, 359] on button "9" at bounding box center [838, 353] width 22 height 19
click at [906, 359] on button "11" at bounding box center [912, 353] width 22 height 19
type input "**********"
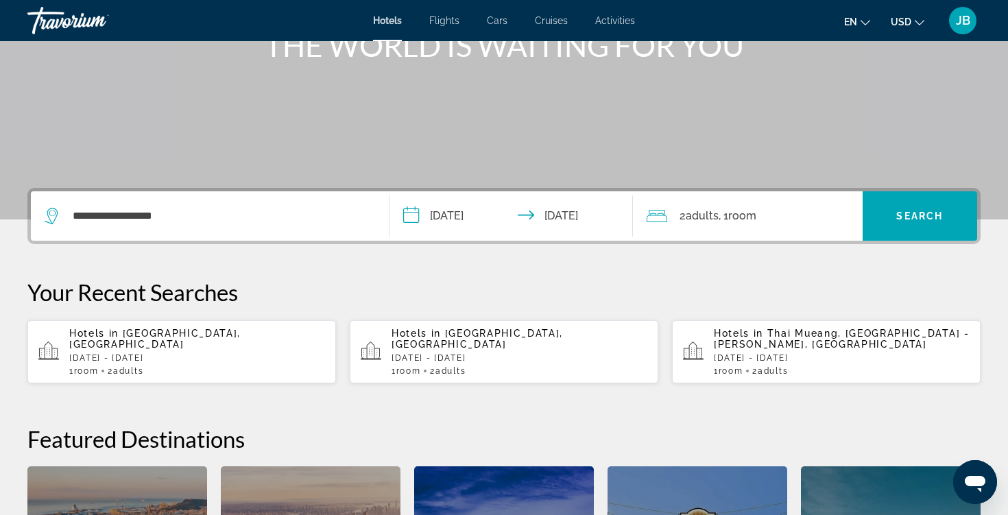
click at [761, 224] on div "2 Adult Adults , 1 Room rooms" at bounding box center [755, 215] width 216 height 19
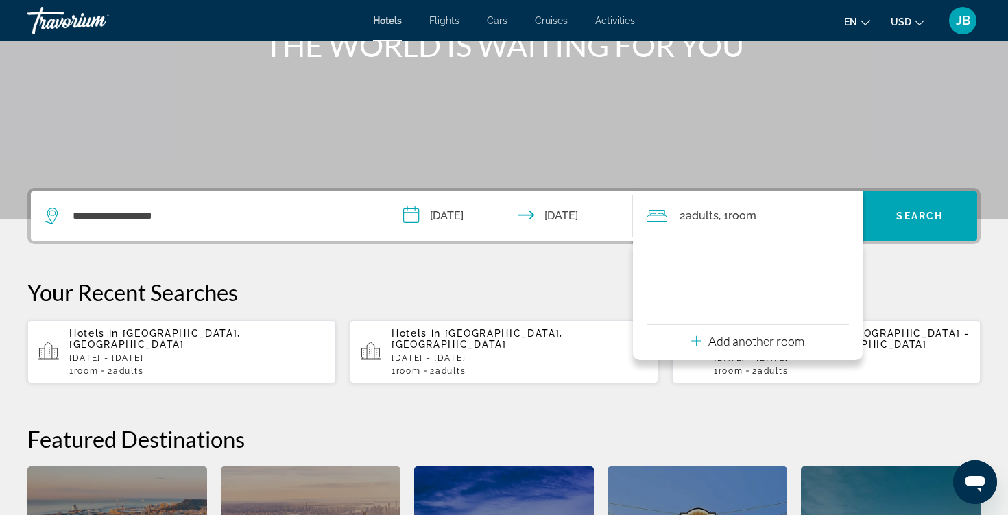
scroll to position [335, 0]
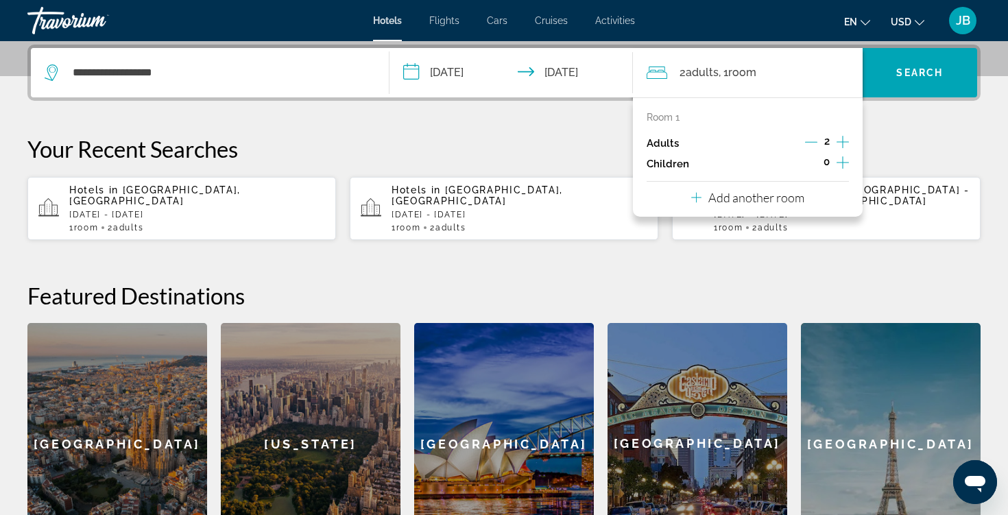
click at [840, 143] on icon "Increment adults" at bounding box center [843, 142] width 12 height 16
click at [914, 60] on span "Search widget" at bounding box center [920, 72] width 115 height 33
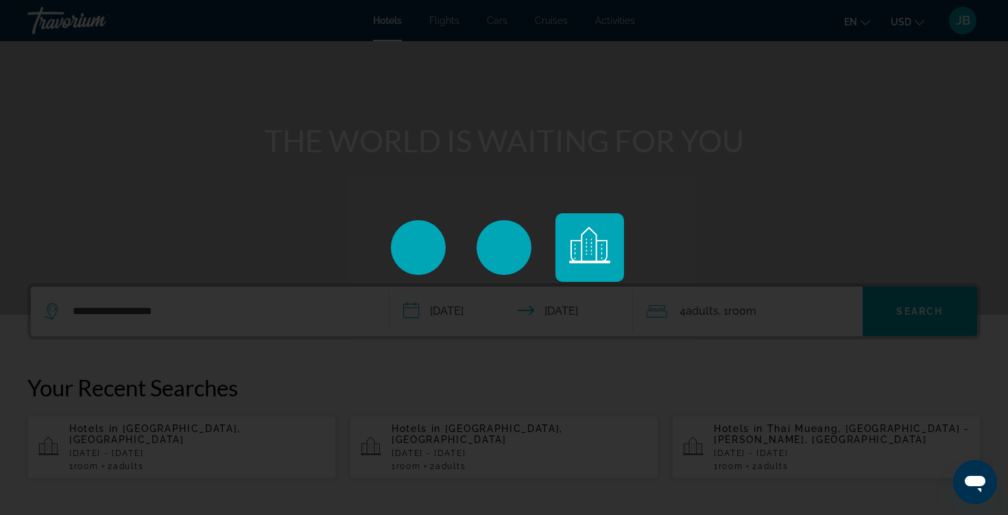
scroll to position [93, 0]
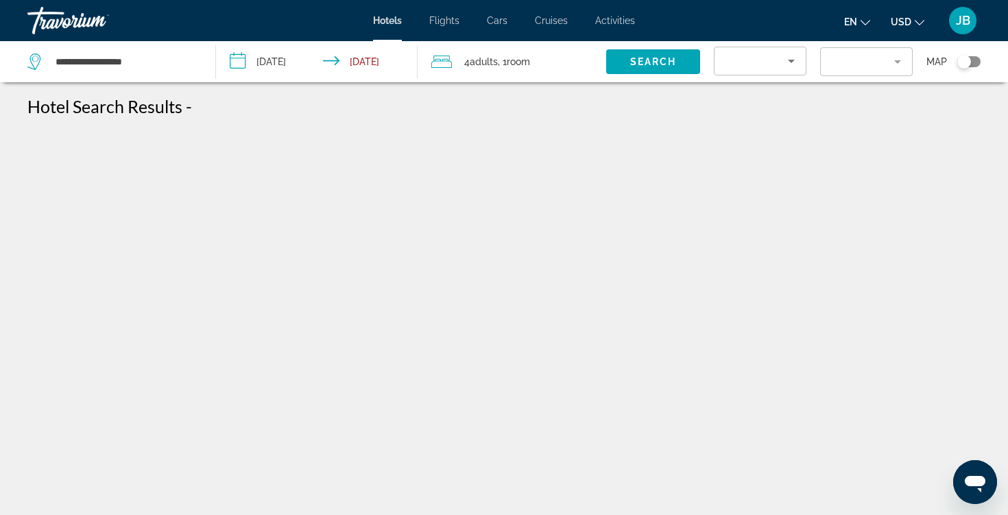
click at [905, 24] on span "USD" at bounding box center [901, 21] width 21 height 11
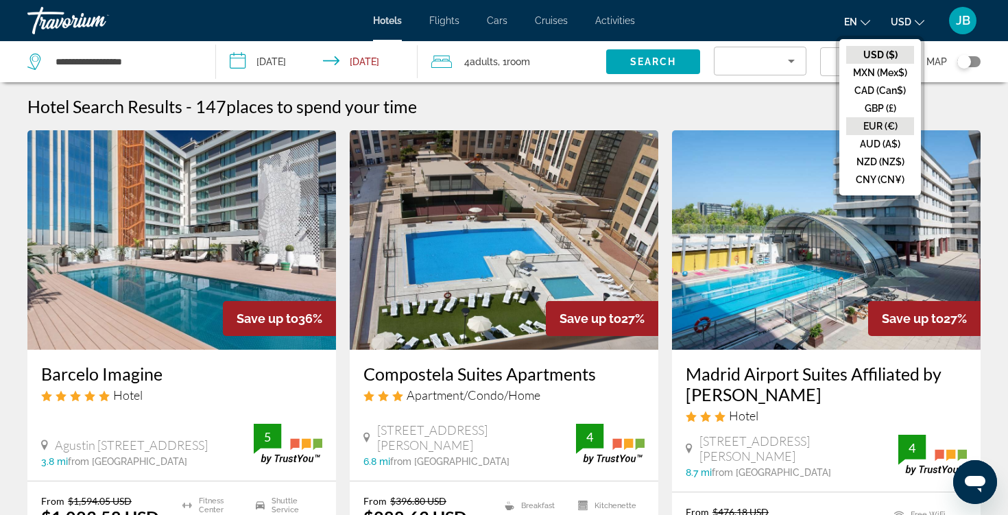
click at [880, 119] on button "EUR (€)" at bounding box center [881, 126] width 68 height 18
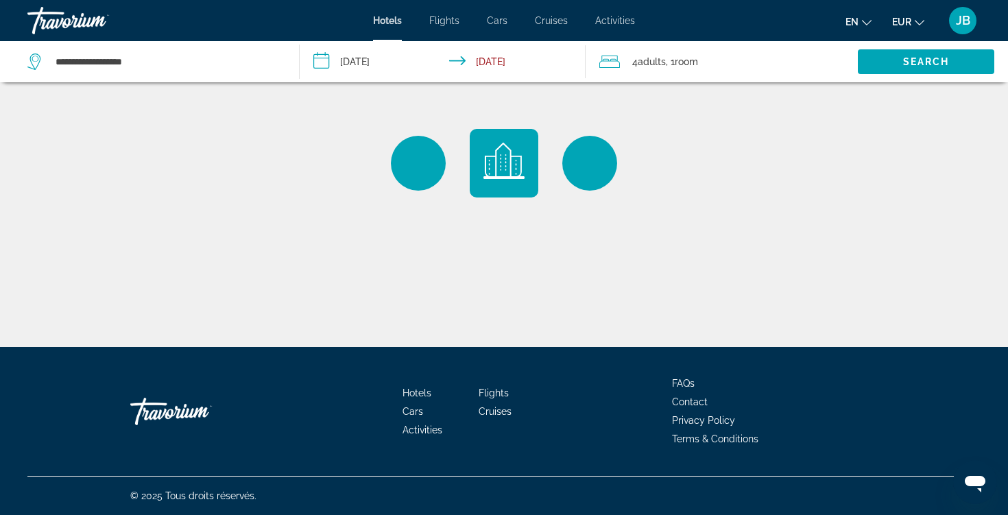
click at [872, 25] on ul "en English Español Français Italiano Português русский EUR USD ($) MXN (Mex$) C…" at bounding box center [895, 21] width 99 height 22
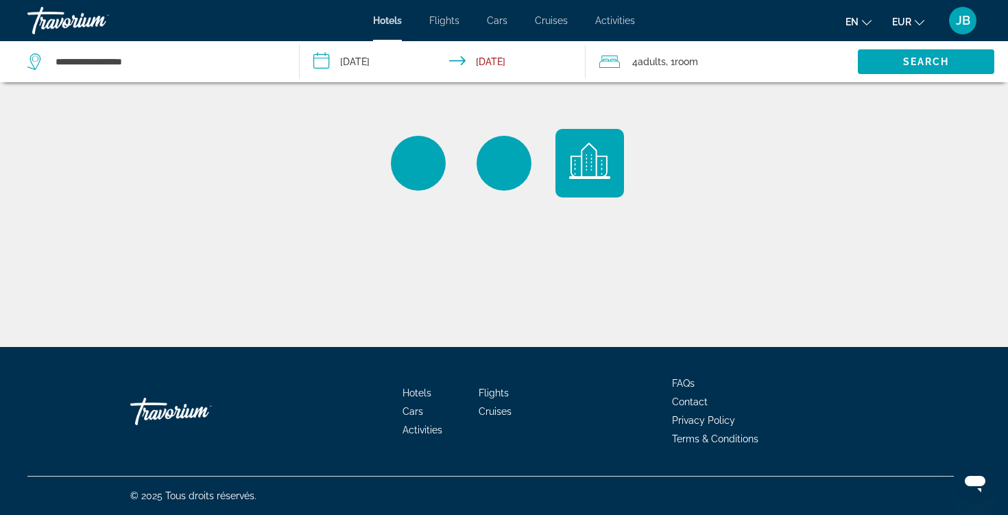
click at [861, 25] on button "en English Español Français Italiano Português русский" at bounding box center [859, 22] width 26 height 20
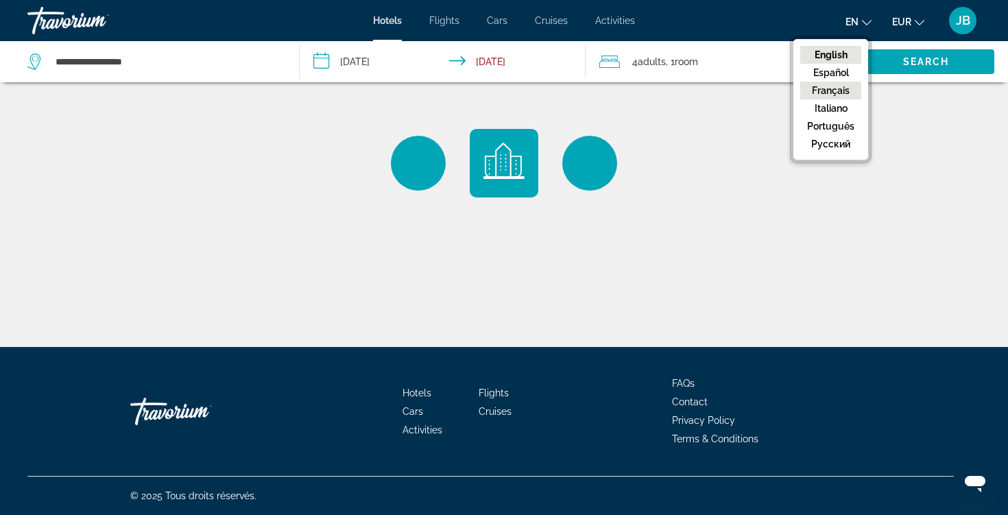
click at [836, 90] on button "Français" at bounding box center [831, 91] width 61 height 18
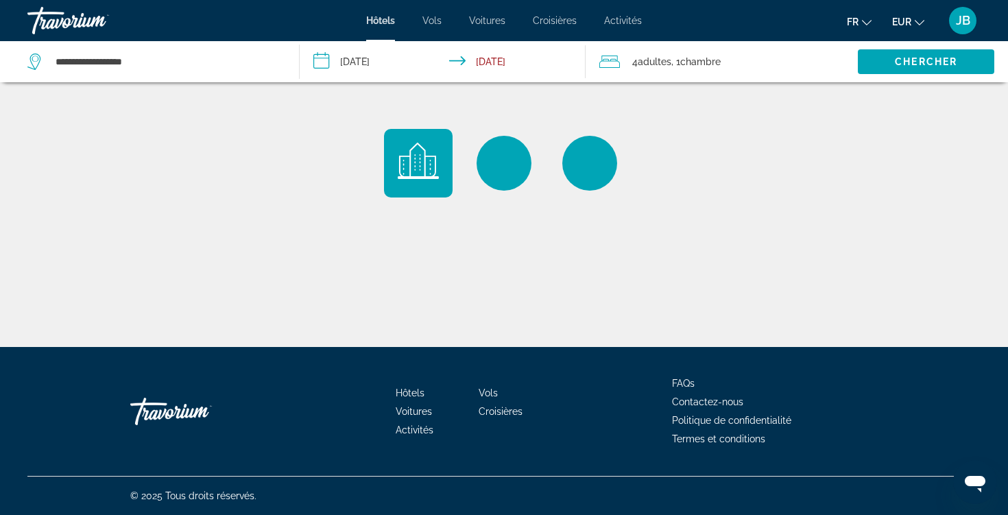
click at [715, 56] on span "Chambre" at bounding box center [701, 61] width 40 height 11
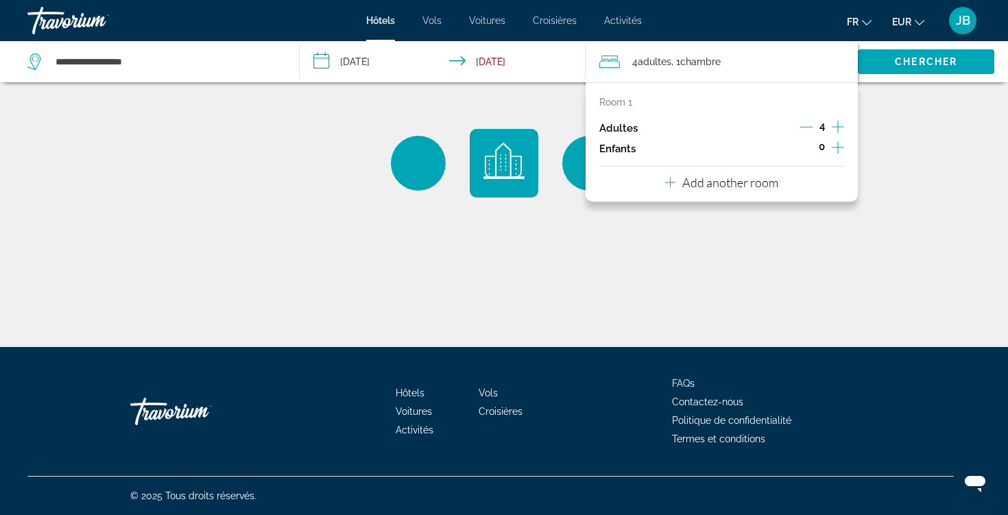
click at [812, 126] on icon "Decrement adults" at bounding box center [807, 127] width 12 height 12
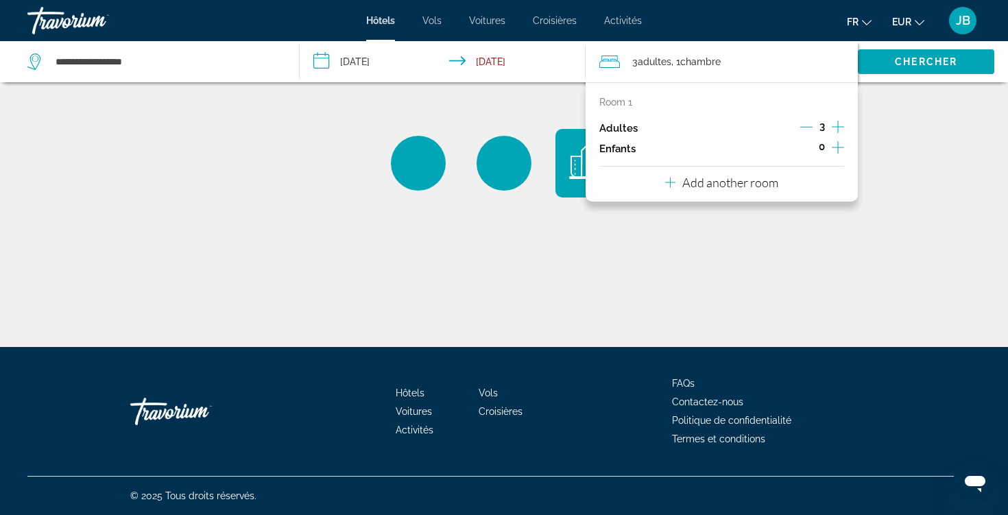
click at [812, 126] on icon "Decrement adults" at bounding box center [807, 127] width 12 height 12
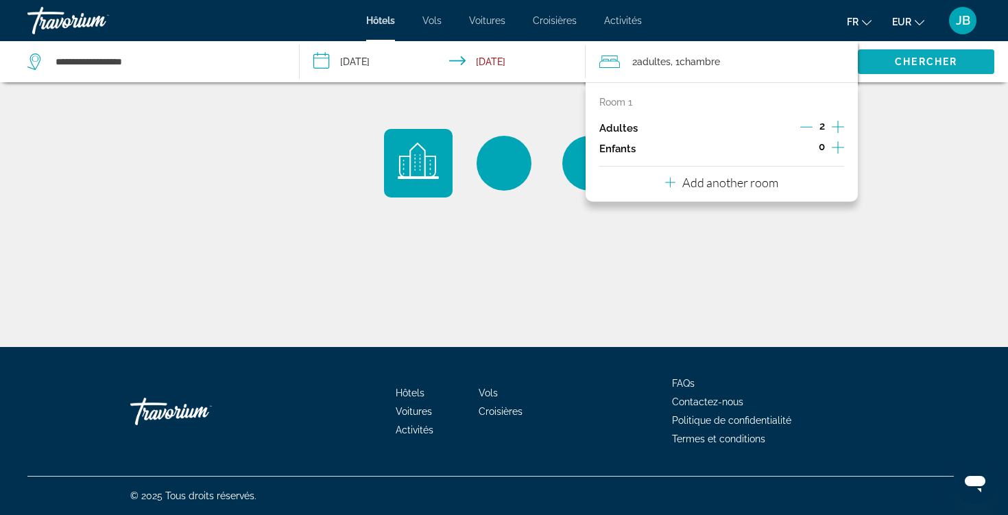
click at [895, 73] on span "Search widget" at bounding box center [926, 61] width 137 height 33
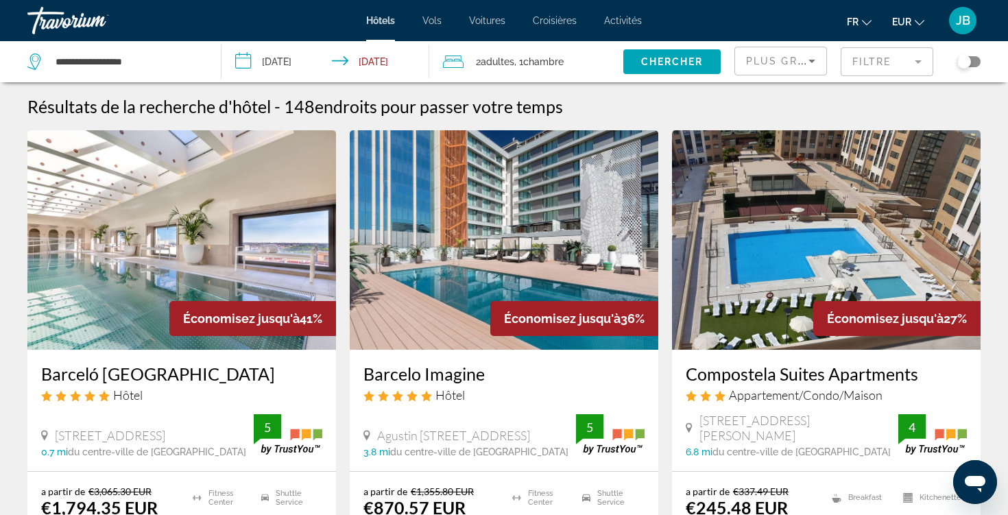
click at [811, 246] on img "Main content" at bounding box center [826, 240] width 309 height 220
